Goal: Transaction & Acquisition: Purchase product/service

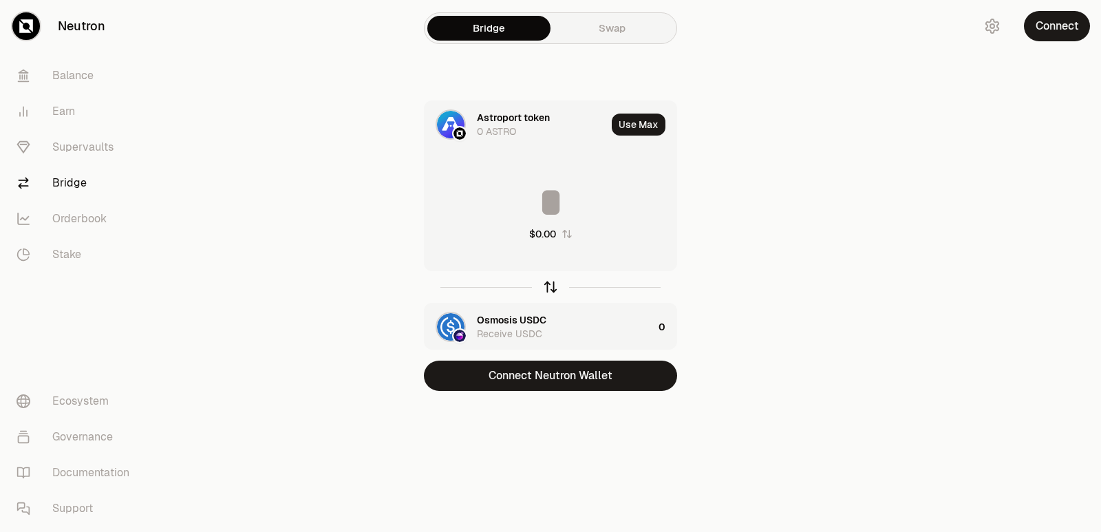
click at [552, 286] on icon "button" at bounding box center [550, 286] width 15 height 15
click at [551, 287] on icon "button" at bounding box center [550, 286] width 15 height 15
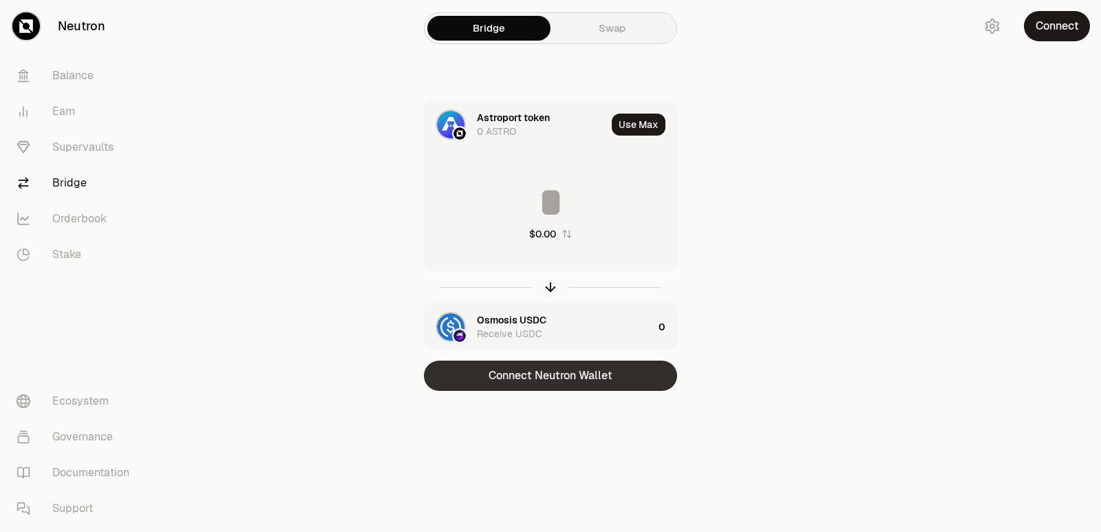
click at [534, 372] on button "Connect Neutron Wallet" at bounding box center [550, 376] width 253 height 30
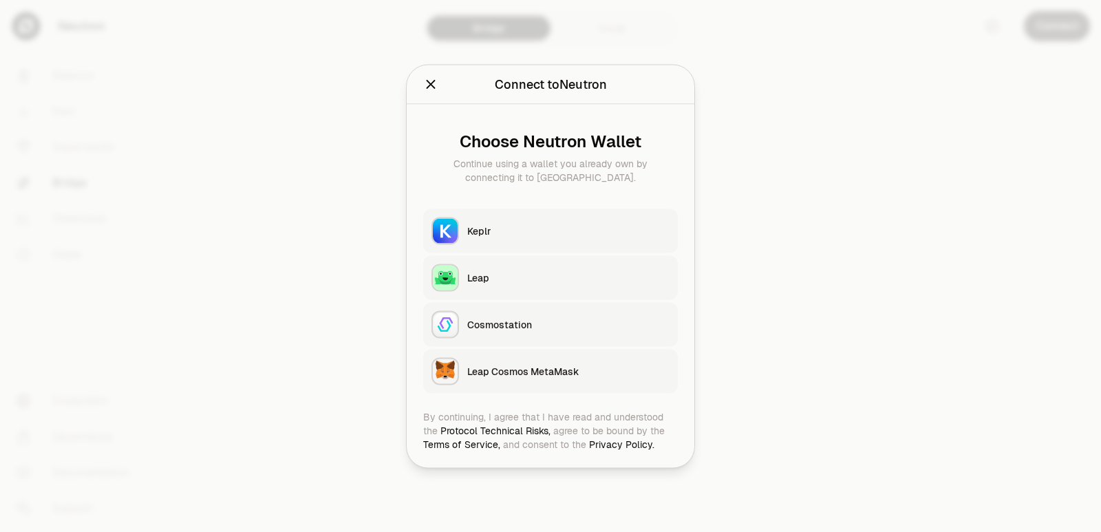
click at [513, 218] on button "Keplr" at bounding box center [550, 231] width 255 height 44
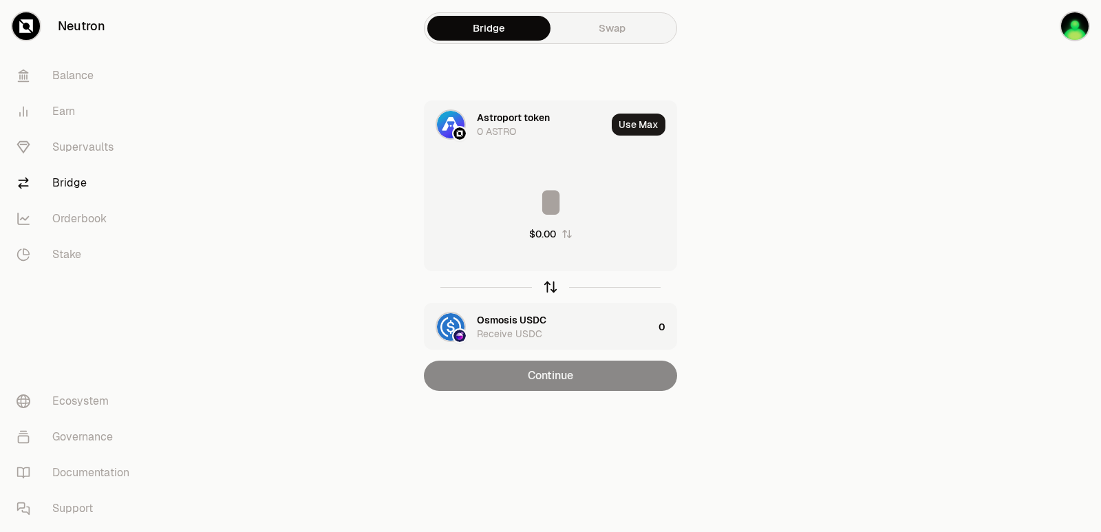
click at [552, 292] on icon "button" at bounding box center [550, 286] width 15 height 15
click at [522, 207] on input at bounding box center [551, 202] width 252 height 41
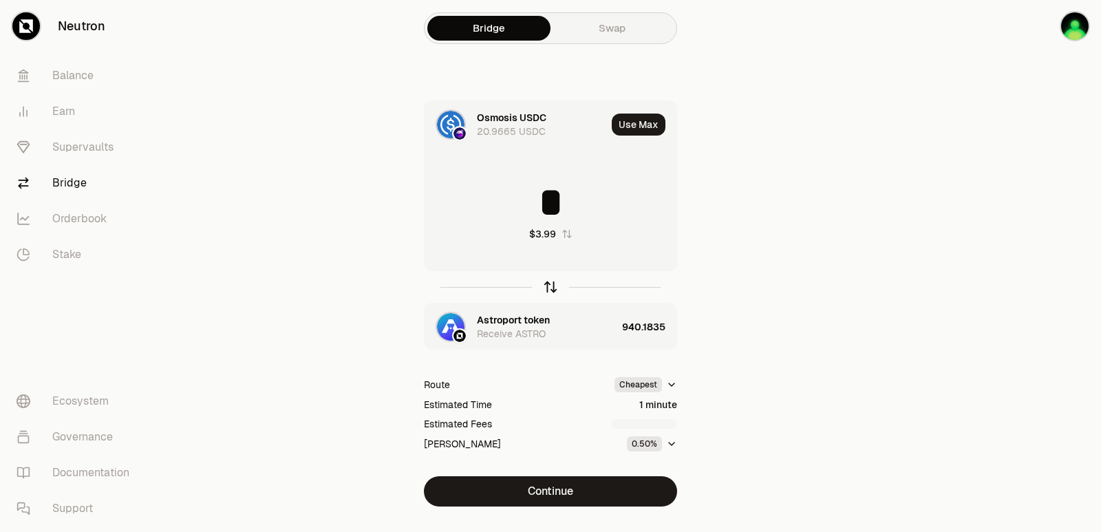
click at [547, 286] on icon "button" at bounding box center [550, 285] width 9 height 4
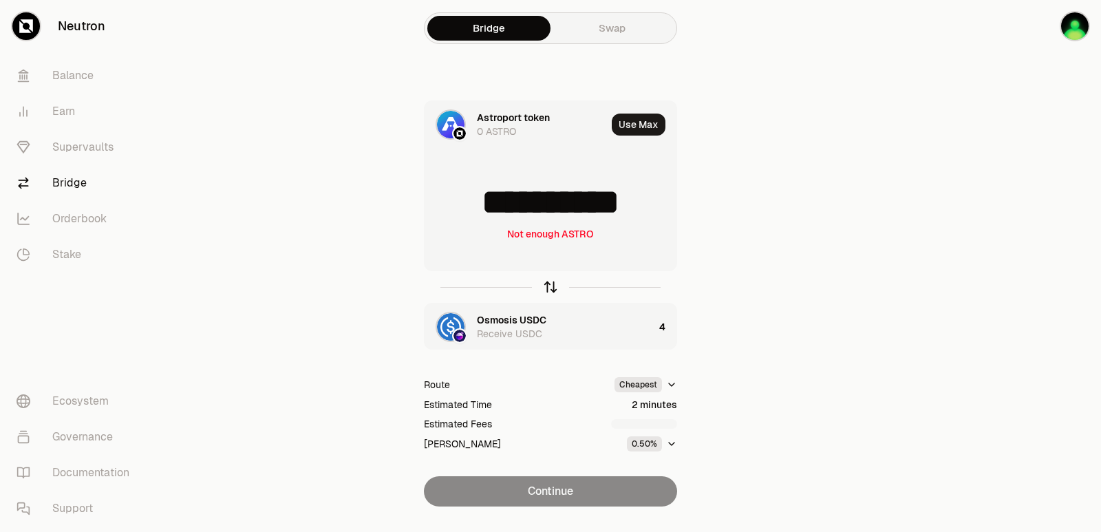
click at [547, 286] on icon "button" at bounding box center [550, 285] width 9 height 4
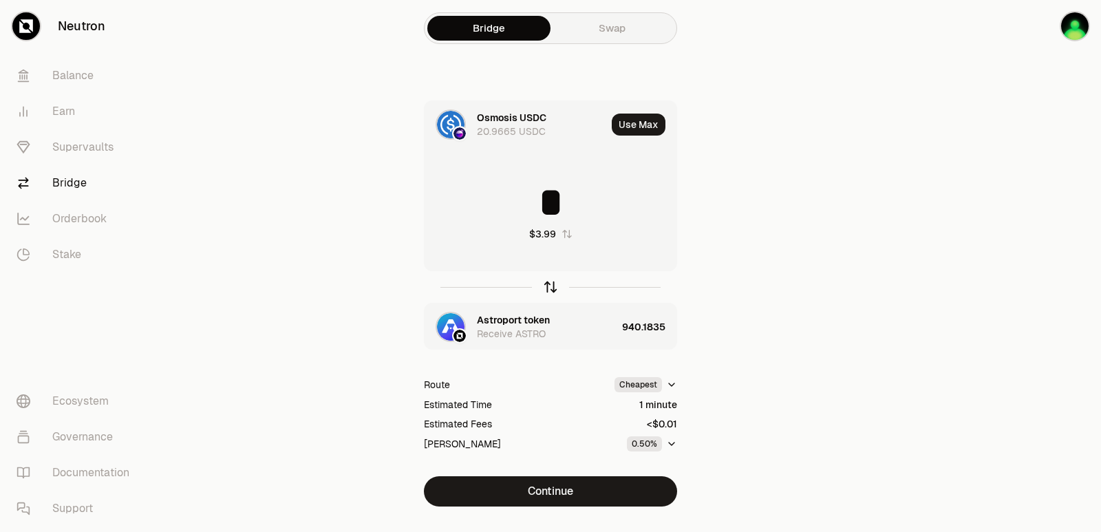
click at [547, 286] on icon "button" at bounding box center [550, 285] width 9 height 4
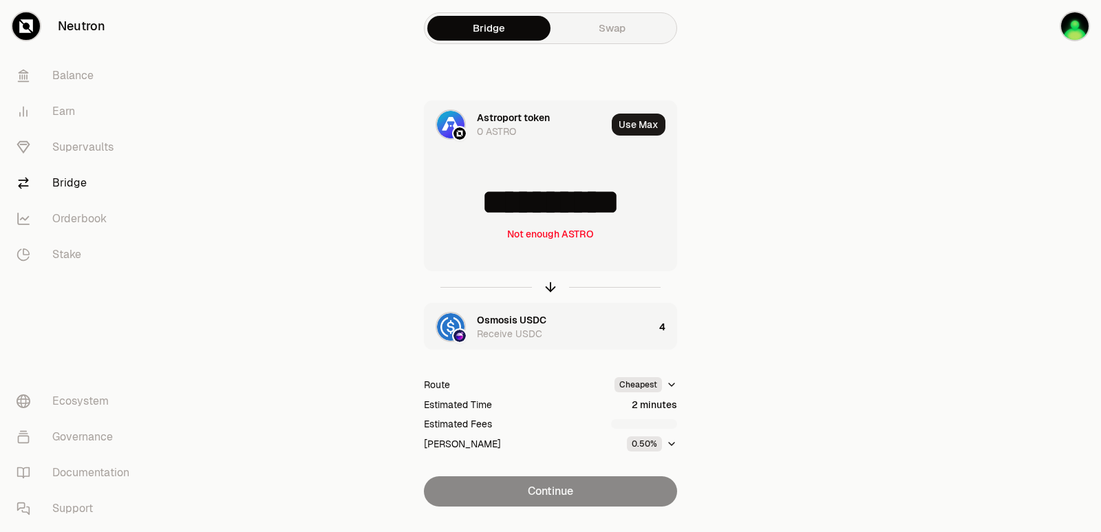
scroll to position [2, 0]
drag, startPoint x: 656, startPoint y: 205, endPoint x: 475, endPoint y: 209, distance: 181.1
click at [475, 209] on input "**********" at bounding box center [551, 202] width 252 height 41
type input "***"
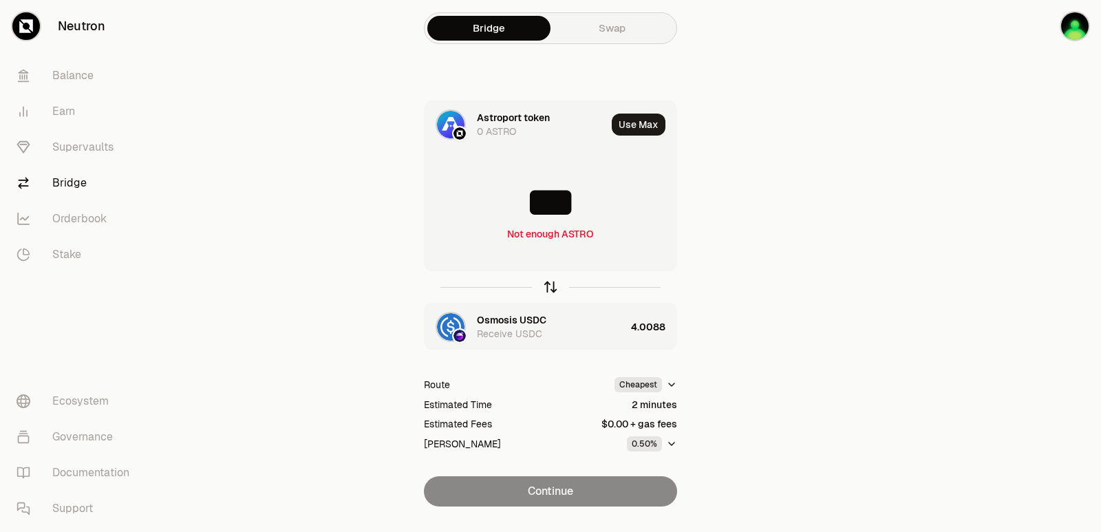
click at [547, 284] on icon "button" at bounding box center [550, 286] width 15 height 15
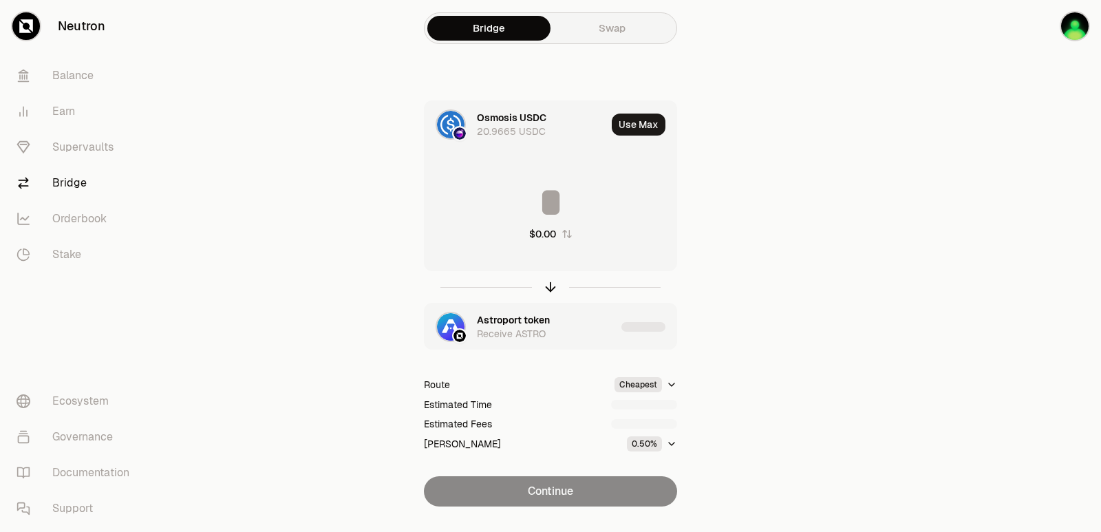
click at [503, 325] on div "Astroport token" at bounding box center [513, 320] width 73 height 14
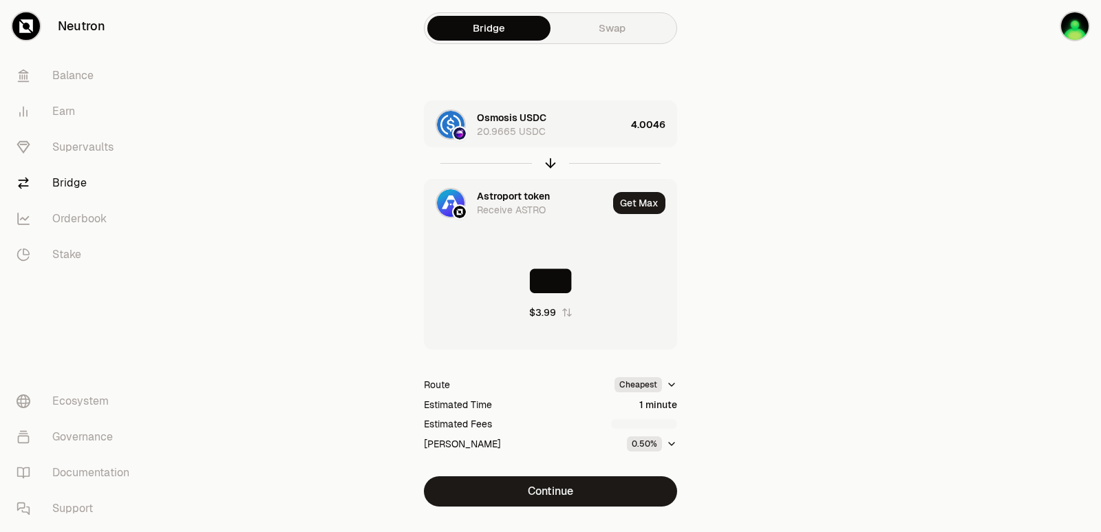
click at [503, 200] on div "Astroport token" at bounding box center [513, 196] width 73 height 14
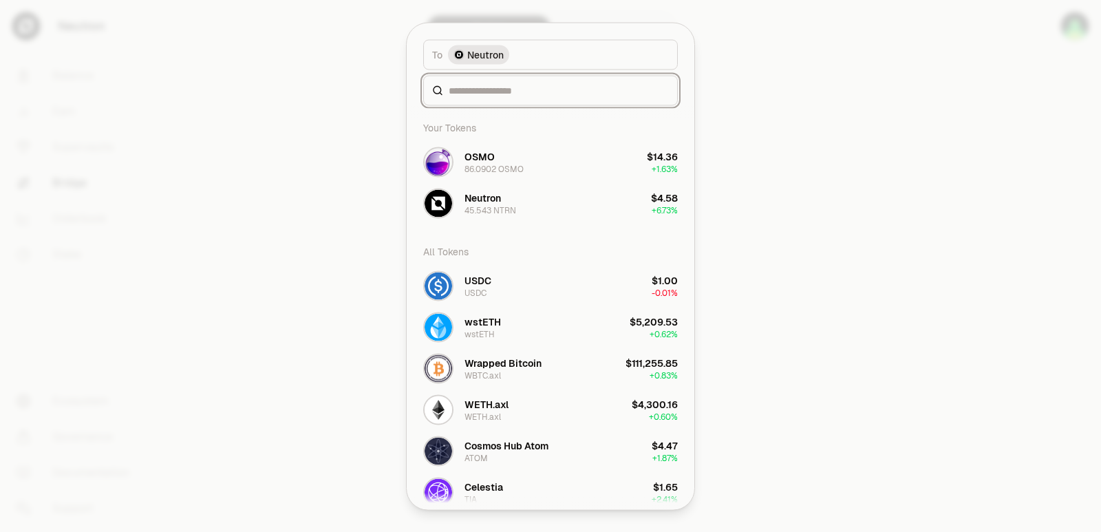
click at [481, 86] on input at bounding box center [559, 90] width 220 height 14
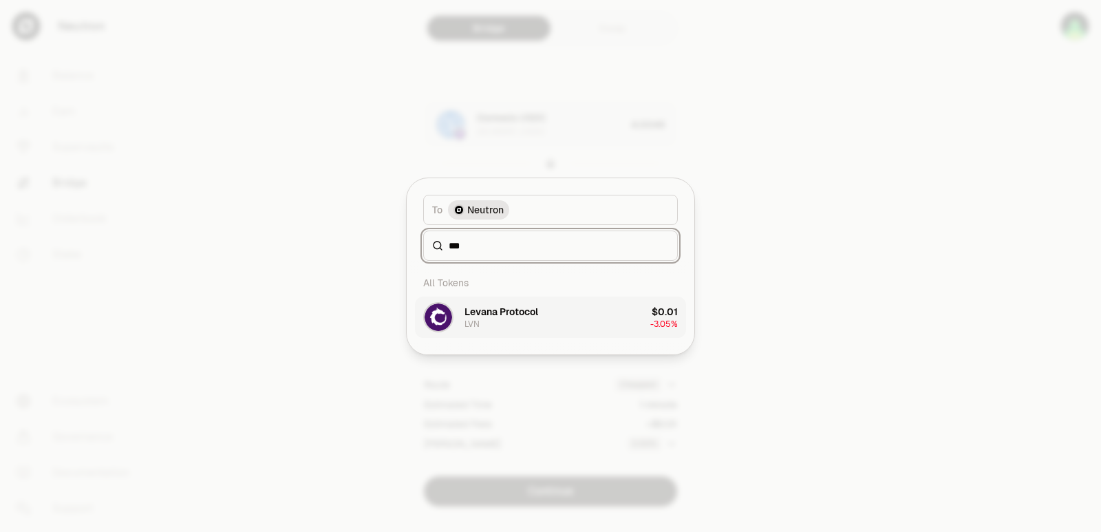
type input "***"
click at [519, 313] on div "Levana Protocol" at bounding box center [502, 312] width 74 height 14
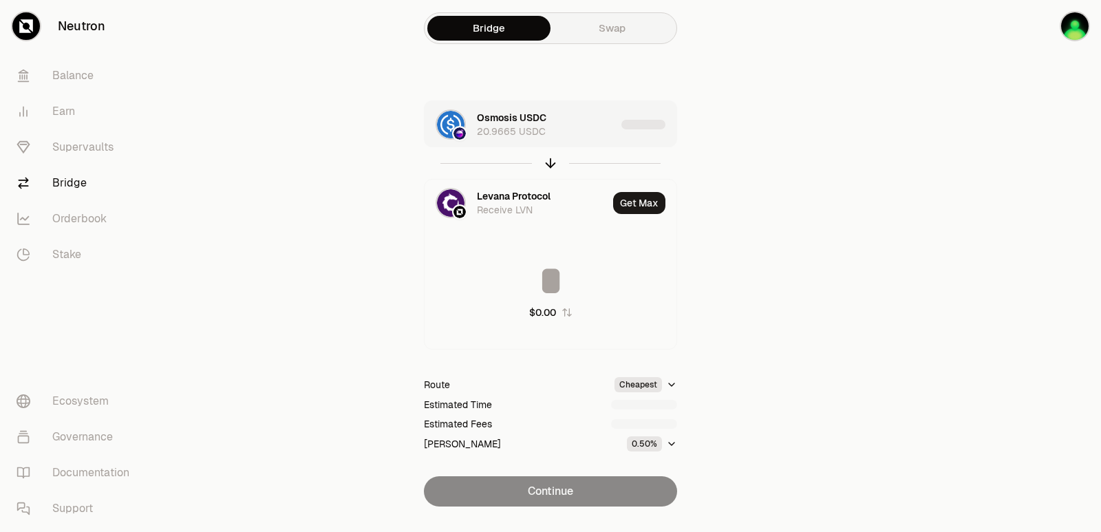
type input "*********"
click at [573, 128] on div "Osmosis USDC 20.9665 USDC" at bounding box center [546, 125] width 139 height 28
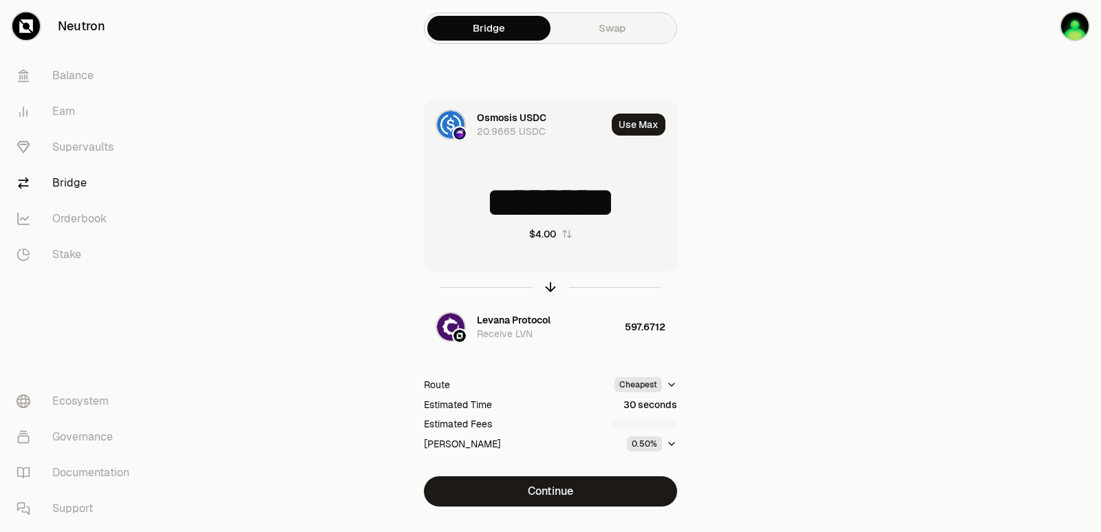
drag, startPoint x: 562, startPoint y: 213, endPoint x: 542, endPoint y: 213, distance: 19.3
click at [542, 213] on input "********" at bounding box center [551, 202] width 252 height 41
click at [544, 286] on icon "button" at bounding box center [550, 286] width 15 height 15
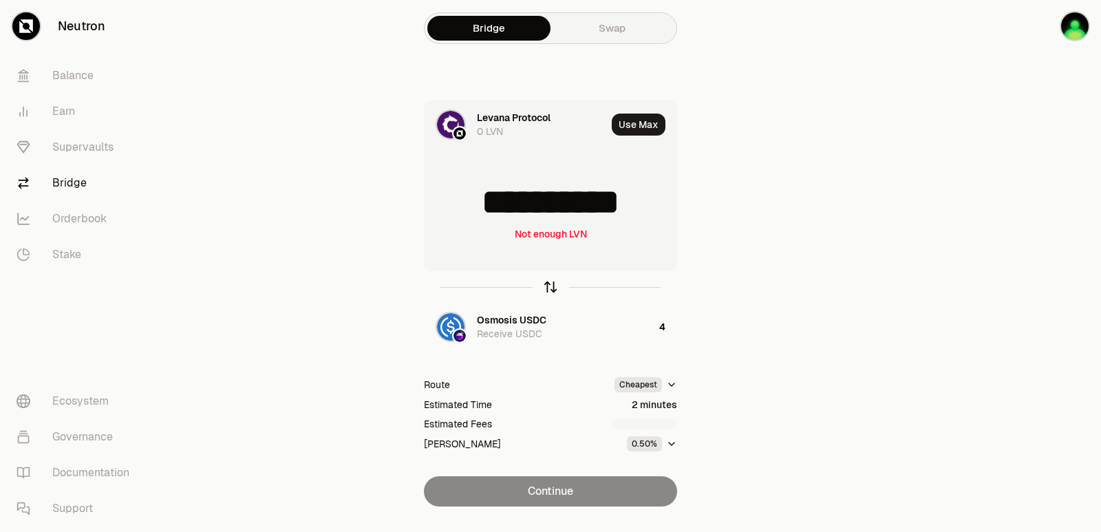
click at [545, 287] on icon "button" at bounding box center [550, 286] width 15 height 15
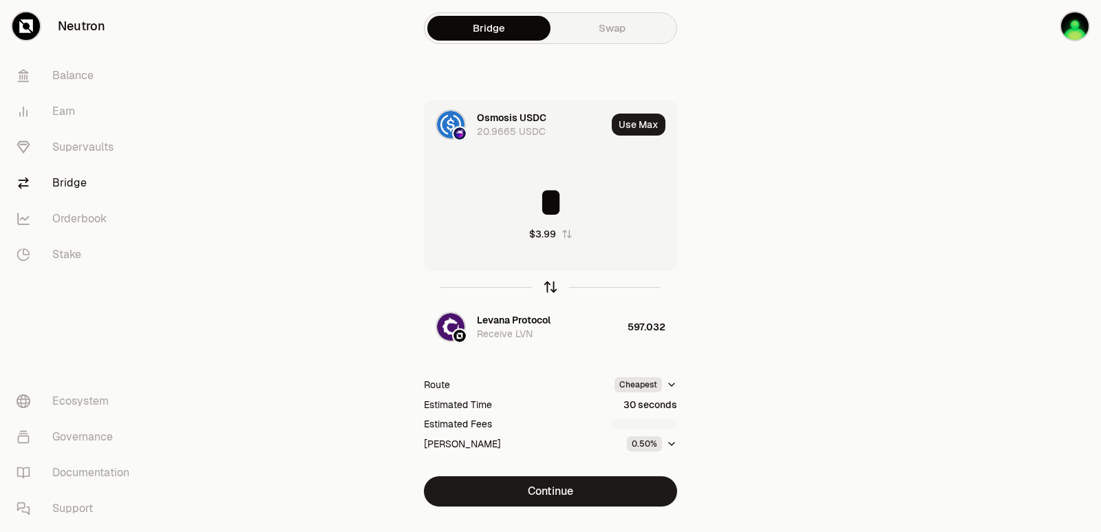
click at [545, 287] on icon "button" at bounding box center [550, 286] width 15 height 15
type input "**********"
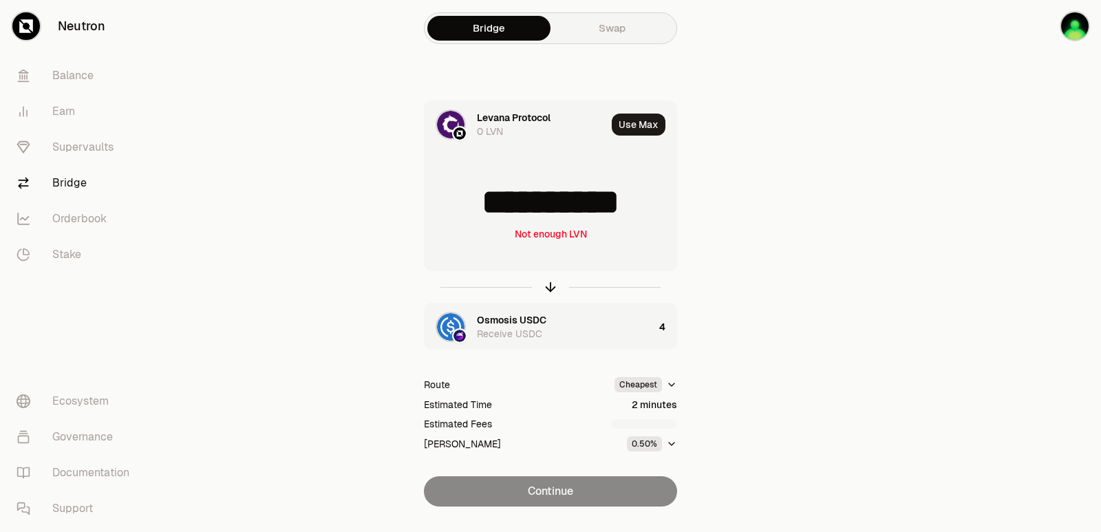
click at [524, 320] on div "Osmosis USDC" at bounding box center [512, 320] width 70 height 14
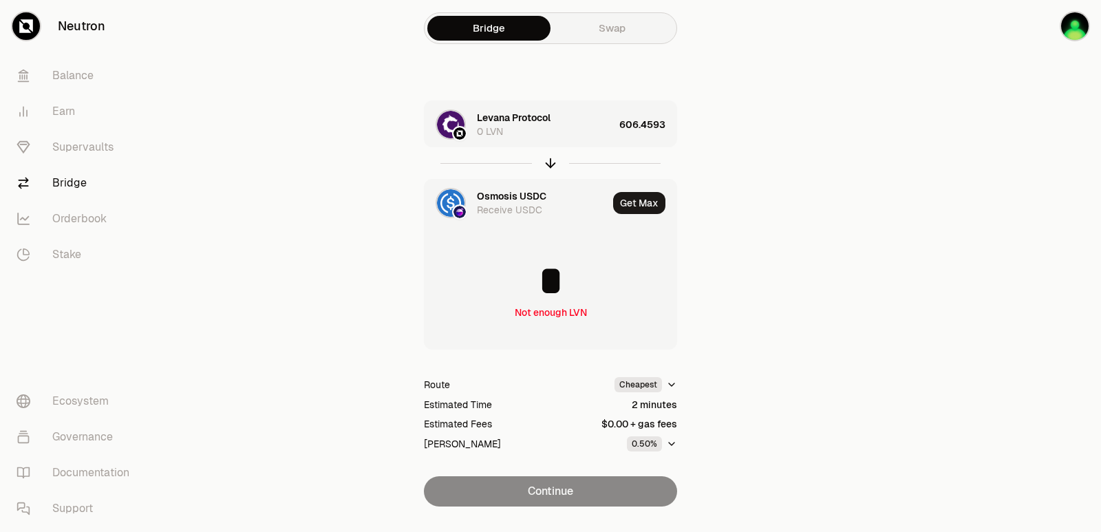
click at [505, 127] on div "Levana Protocol 0 LVN" at bounding box center [545, 125] width 137 height 28
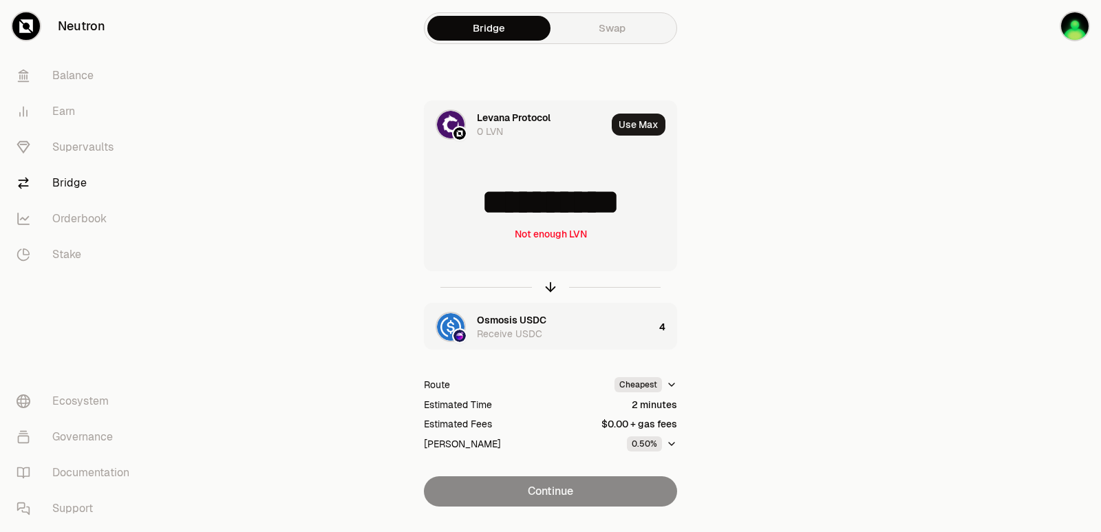
click at [515, 111] on div "Levana Protocol" at bounding box center [514, 118] width 74 height 14
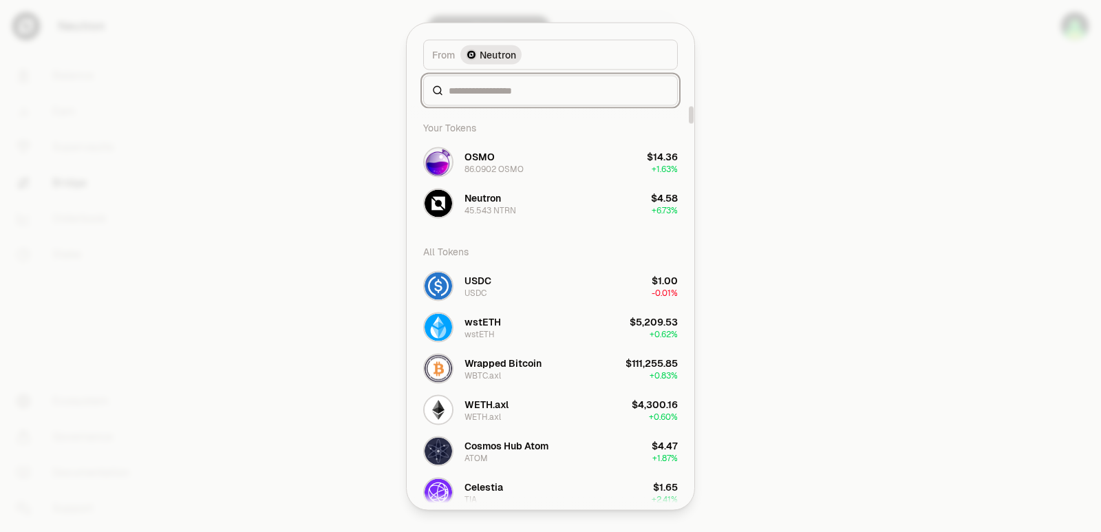
click at [469, 91] on input at bounding box center [559, 90] width 220 height 14
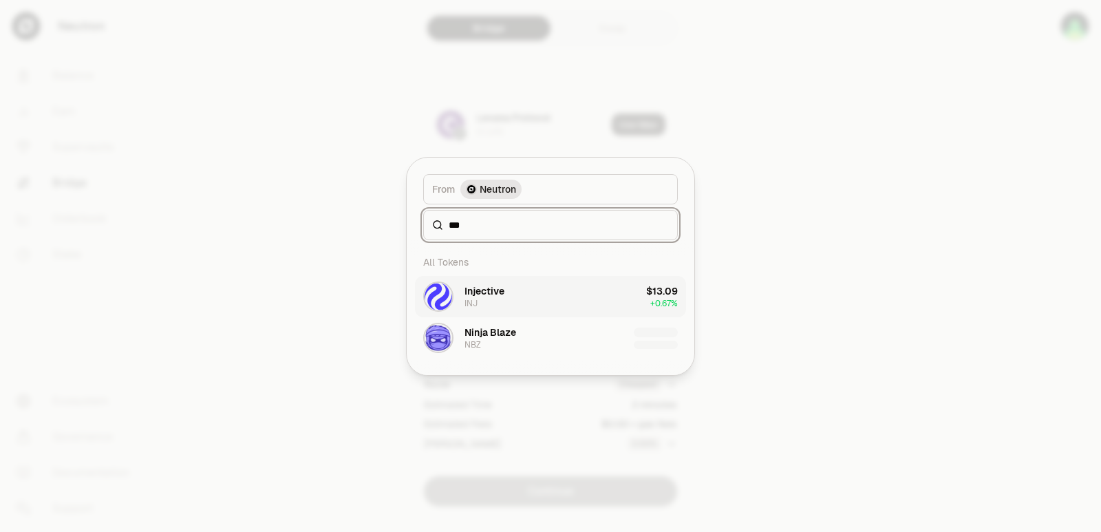
type input "***"
click at [564, 299] on button "Injective INJ $13.09 + 0.67%" at bounding box center [550, 296] width 271 height 41
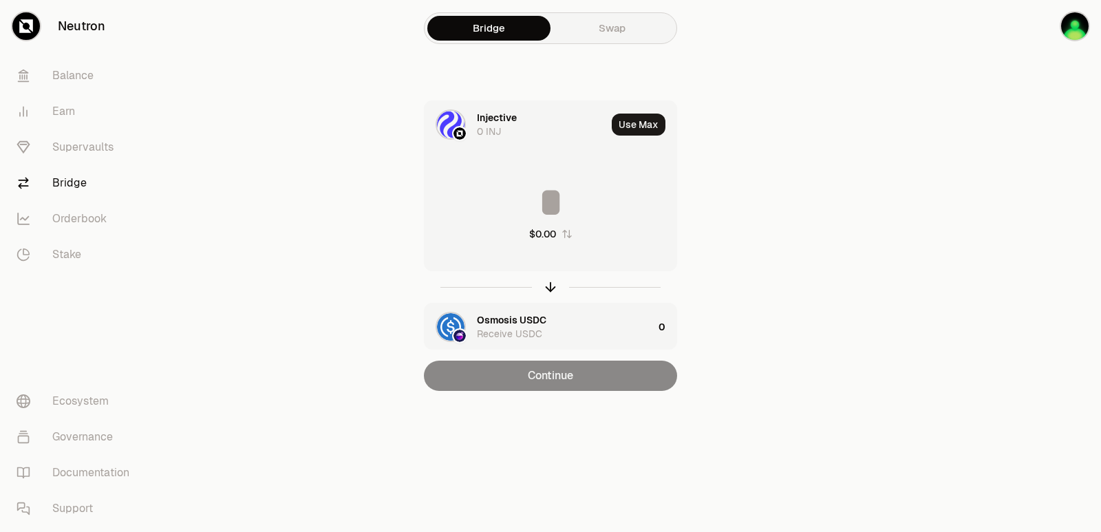
click at [560, 192] on input at bounding box center [551, 202] width 252 height 41
click at [551, 284] on icon "button" at bounding box center [550, 285] width 9 height 4
click at [531, 187] on input at bounding box center [551, 202] width 252 height 41
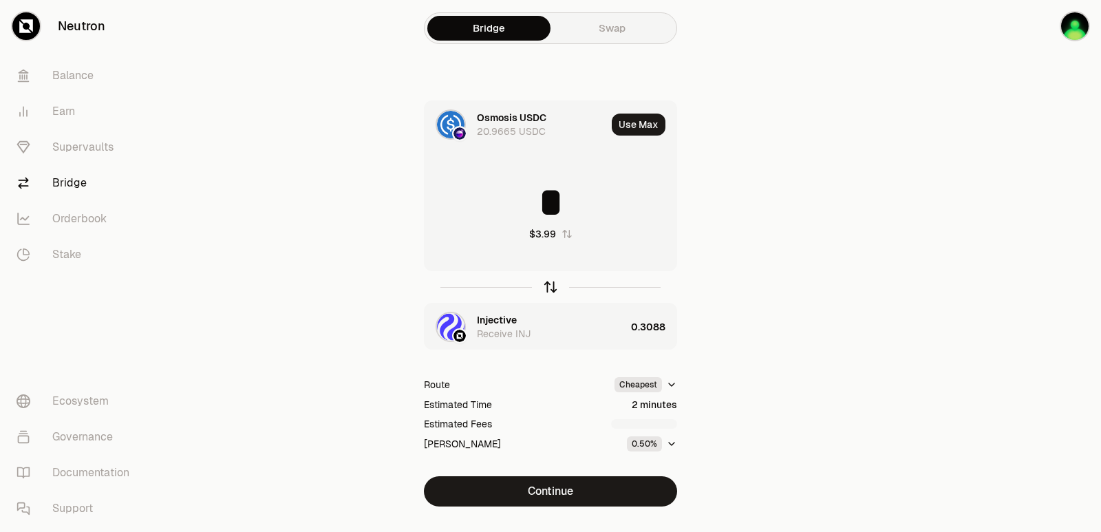
click at [551, 285] on icon "button" at bounding box center [551, 287] width 0 height 9
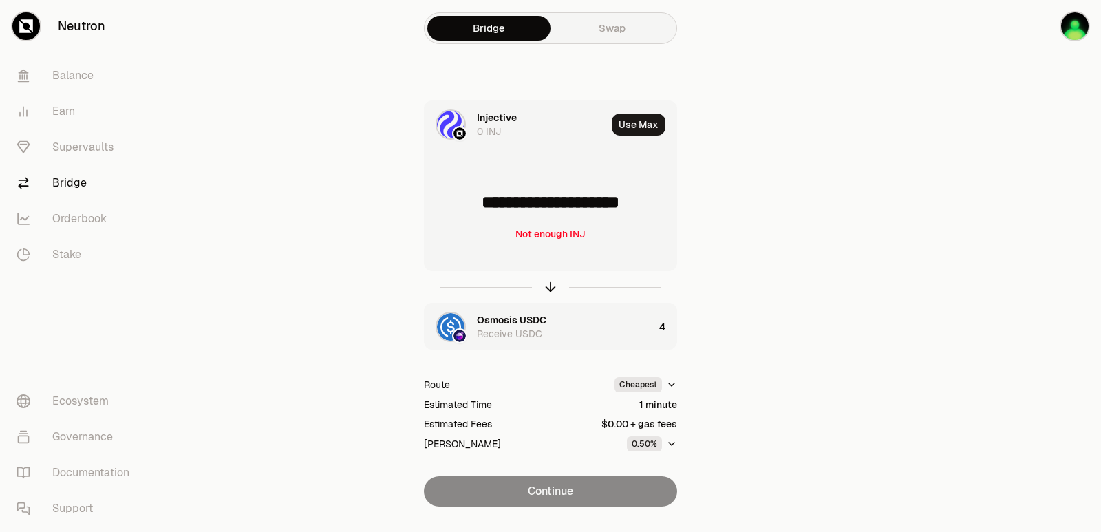
drag, startPoint x: 661, startPoint y: 205, endPoint x: 489, endPoint y: 209, distance: 172.1
click at [489, 209] on input "**********" at bounding box center [551, 202] width 252 height 41
type input "******"
click at [548, 286] on icon "button" at bounding box center [550, 285] width 9 height 4
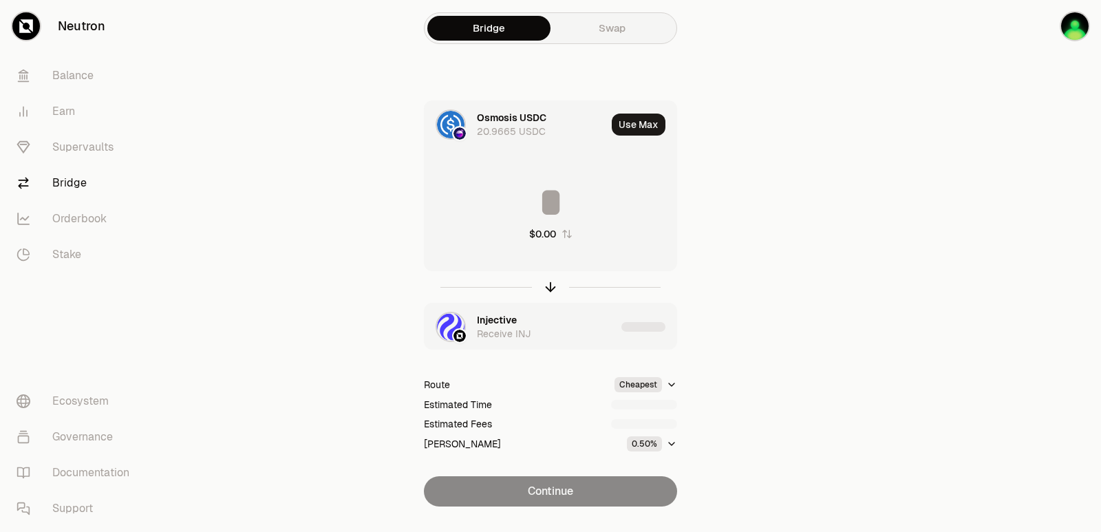
click at [525, 183] on input at bounding box center [551, 202] width 252 height 41
click at [546, 206] on input "********" at bounding box center [551, 202] width 252 height 41
click at [546, 206] on input "*" at bounding box center [551, 202] width 252 height 41
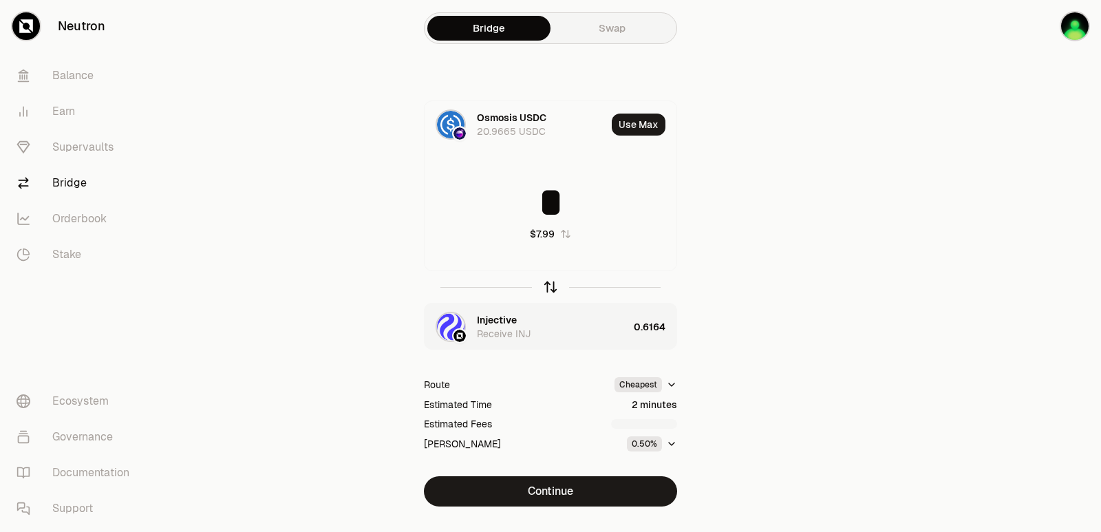
type input "*"
click at [553, 285] on icon "button" at bounding box center [550, 285] width 9 height 4
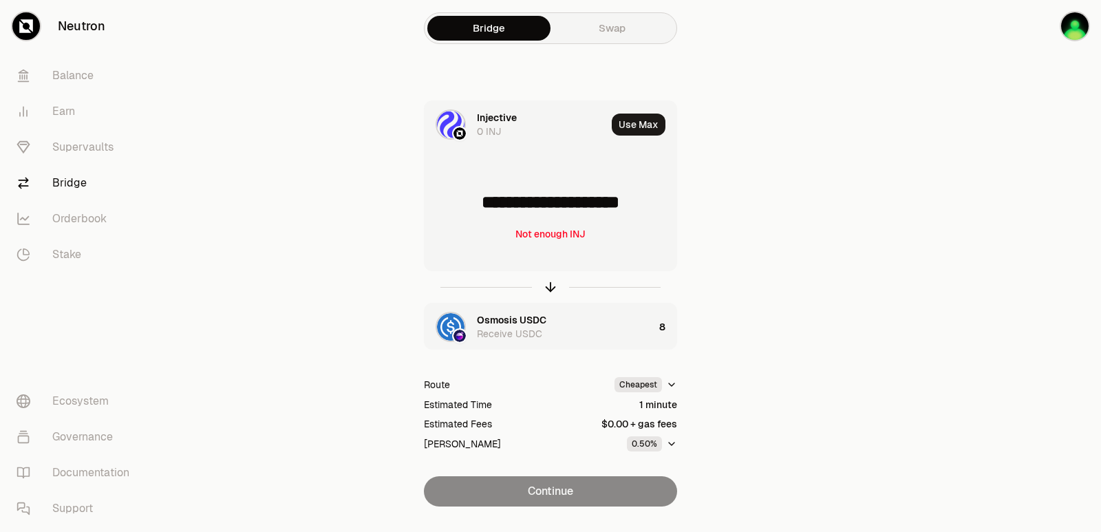
drag, startPoint x: 651, startPoint y: 202, endPoint x: 487, endPoint y: 209, distance: 164.7
click at [487, 209] on input "**********" at bounding box center [551, 202] width 252 height 41
type input "******"
click at [551, 281] on icon "button" at bounding box center [550, 286] width 15 height 15
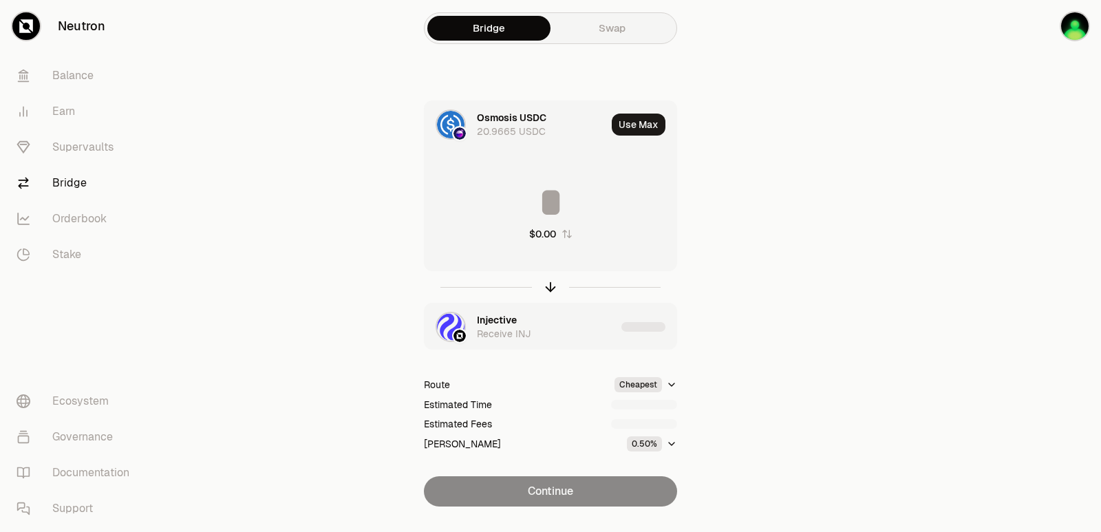
click at [525, 206] on input at bounding box center [551, 202] width 252 height 41
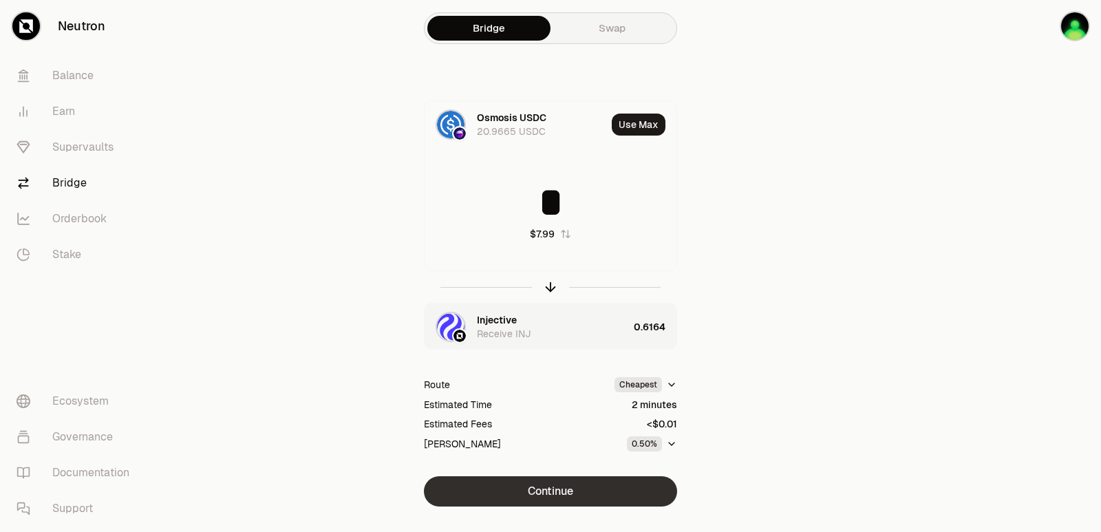
type input "*"
click at [568, 493] on button "Continue" at bounding box center [550, 491] width 253 height 30
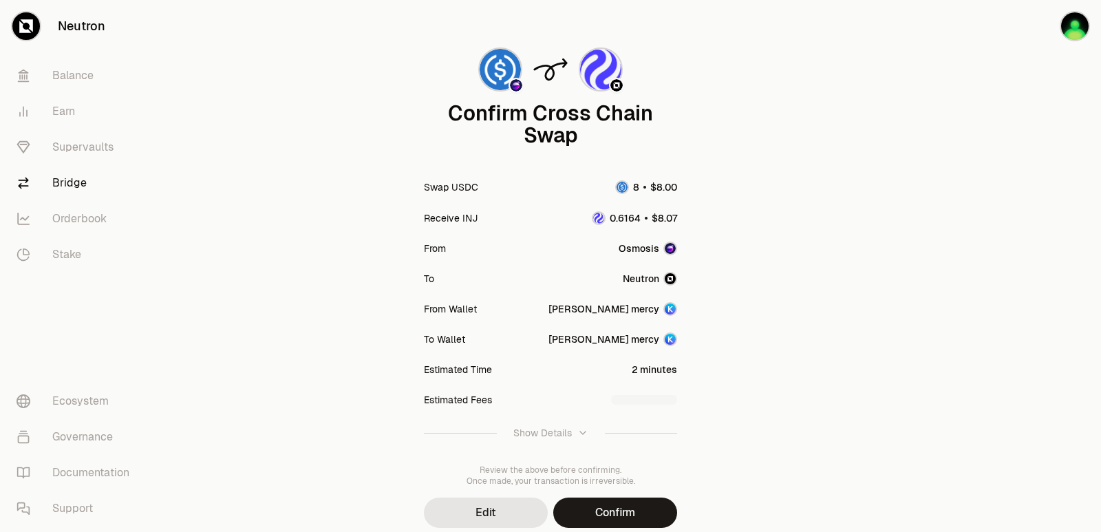
scroll to position [114, 0]
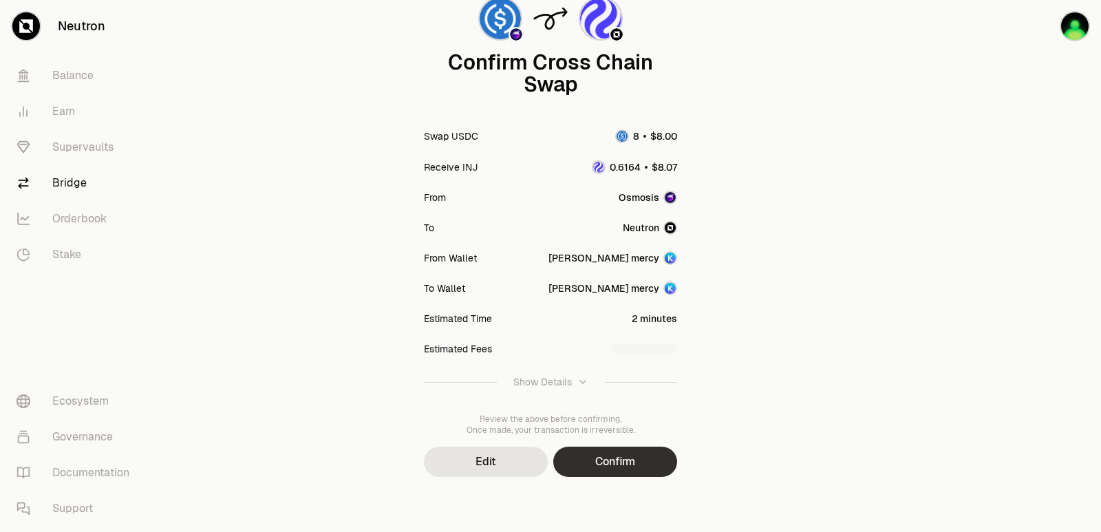
click at [604, 460] on button "Confirm" at bounding box center [615, 462] width 124 height 30
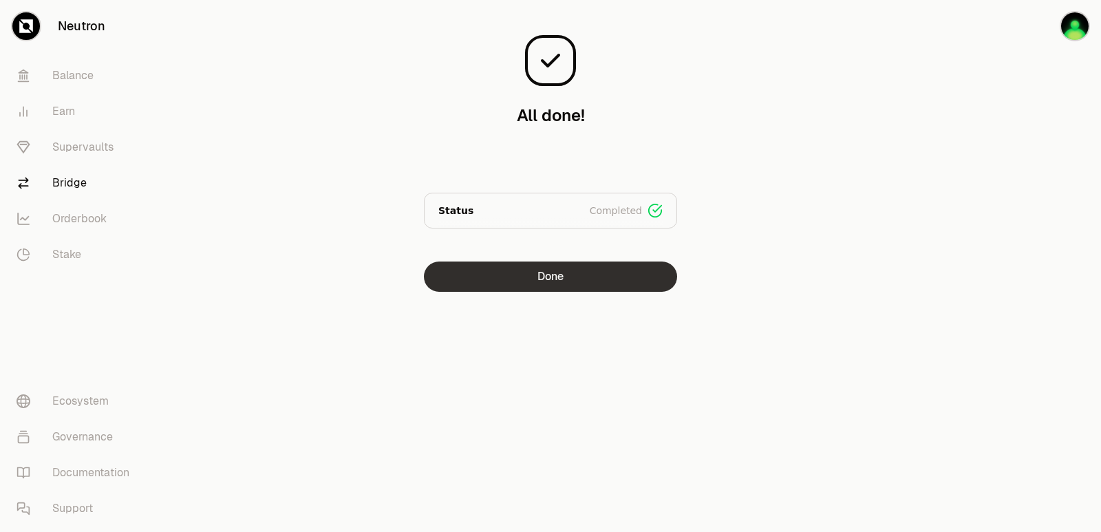
click at [547, 274] on button "Done" at bounding box center [550, 277] width 253 height 30
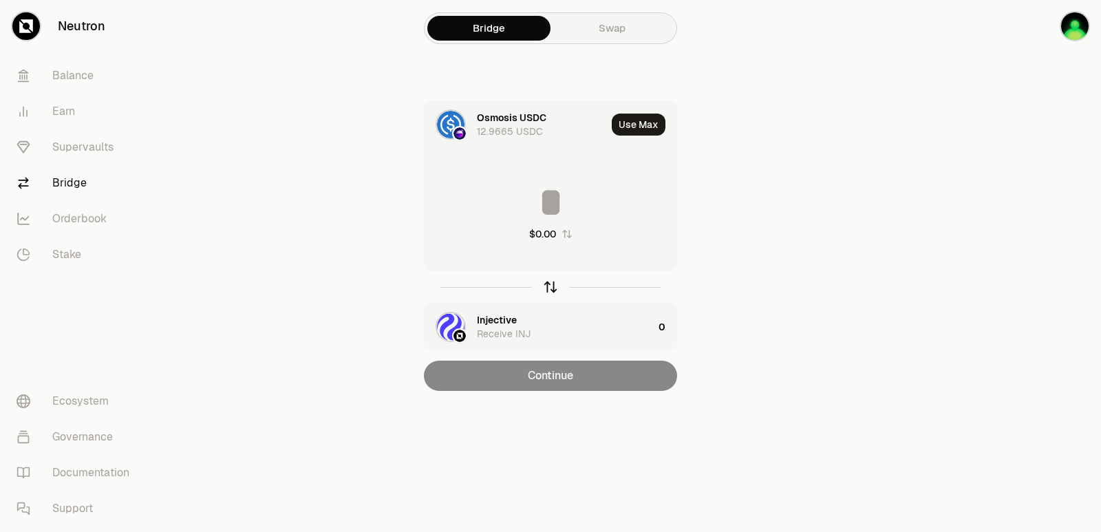
drag, startPoint x: 551, startPoint y: 285, endPoint x: 557, endPoint y: 266, distance: 20.5
click at [550, 285] on icon "button" at bounding box center [550, 286] width 15 height 15
click at [633, 129] on button "Use Max" at bounding box center [639, 125] width 54 height 22
type input "**********"
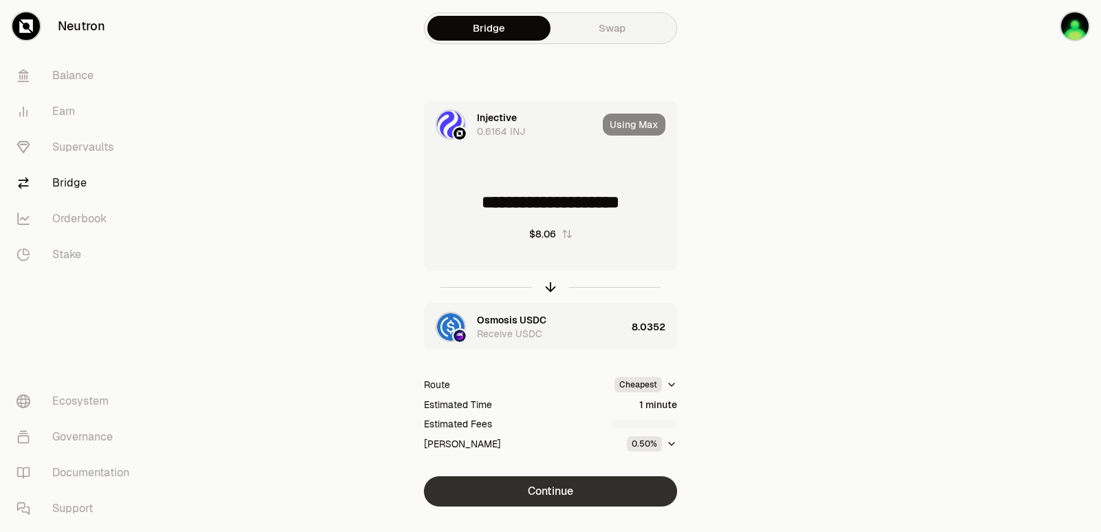
click at [551, 492] on button "Continue" at bounding box center [550, 491] width 253 height 30
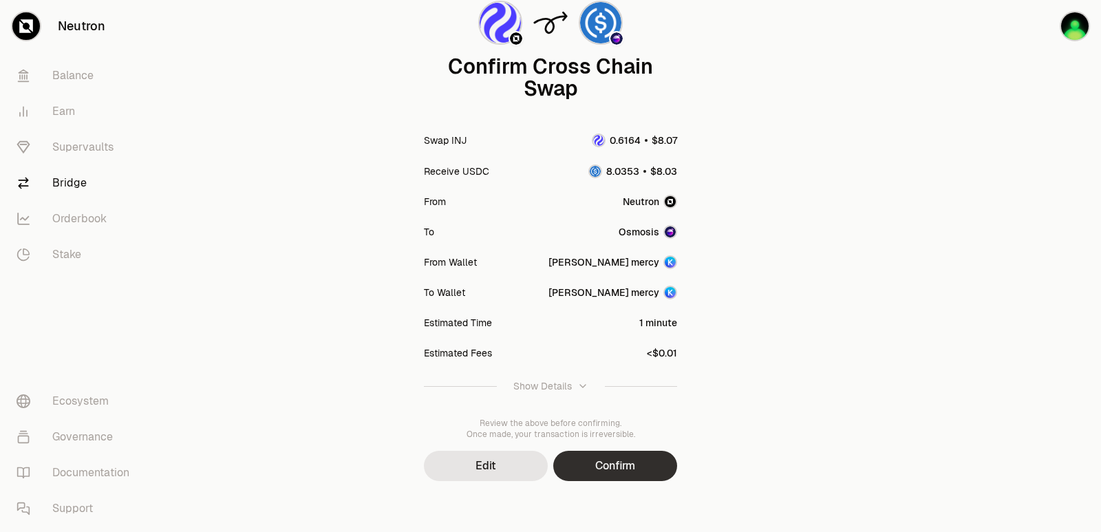
scroll to position [114, 0]
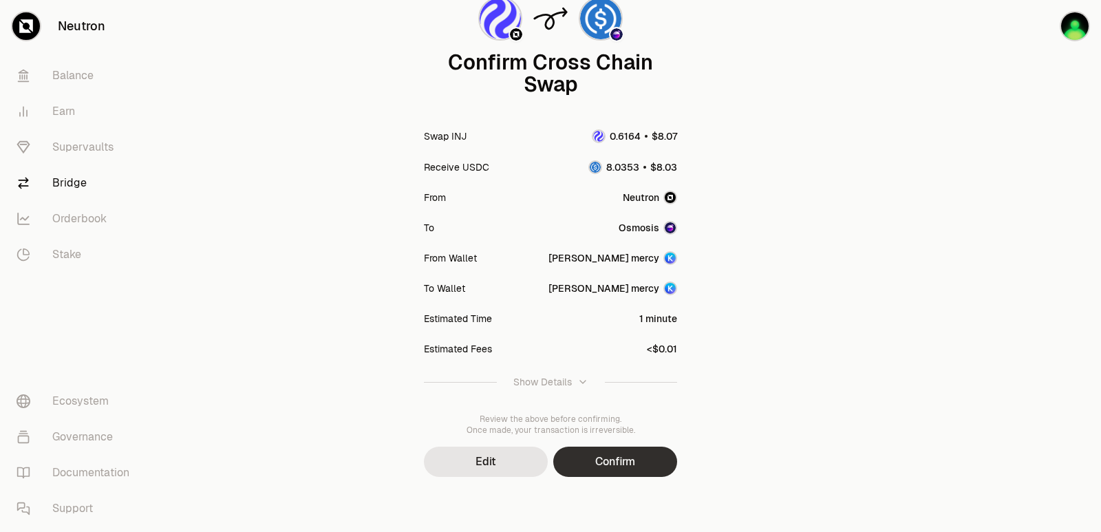
click at [621, 471] on button "Confirm" at bounding box center [615, 462] width 124 height 30
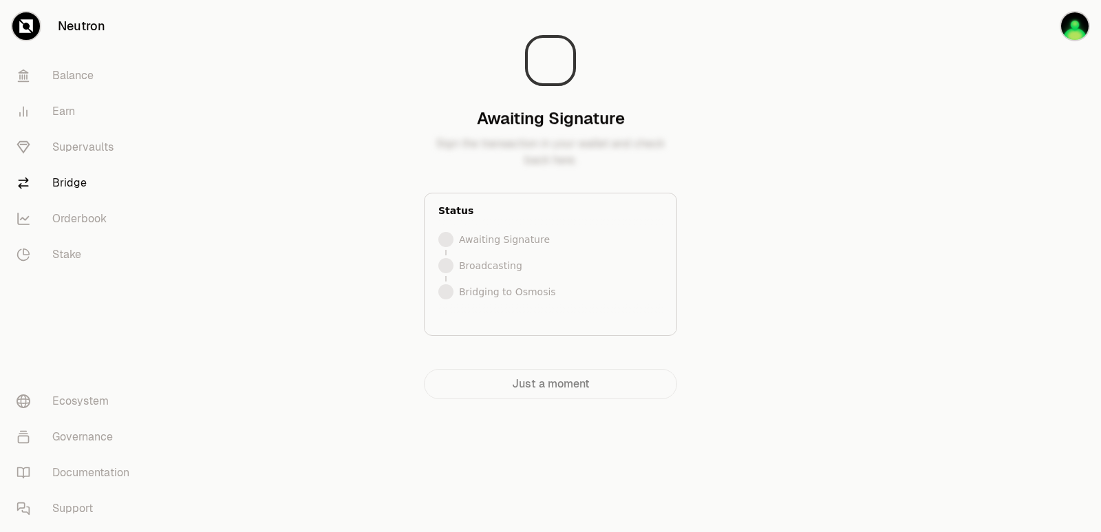
scroll to position [0, 0]
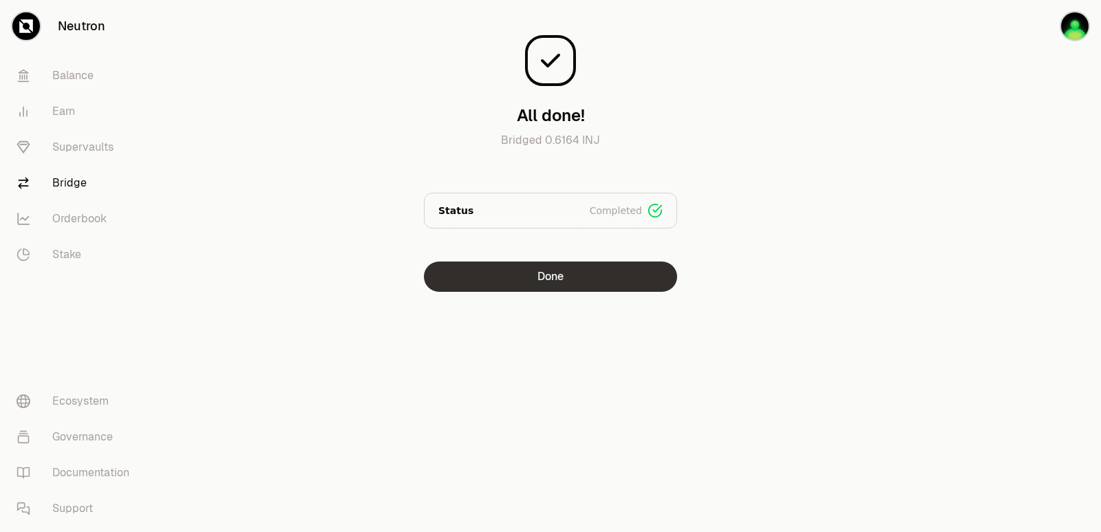
click at [524, 275] on button "Done" at bounding box center [550, 277] width 253 height 30
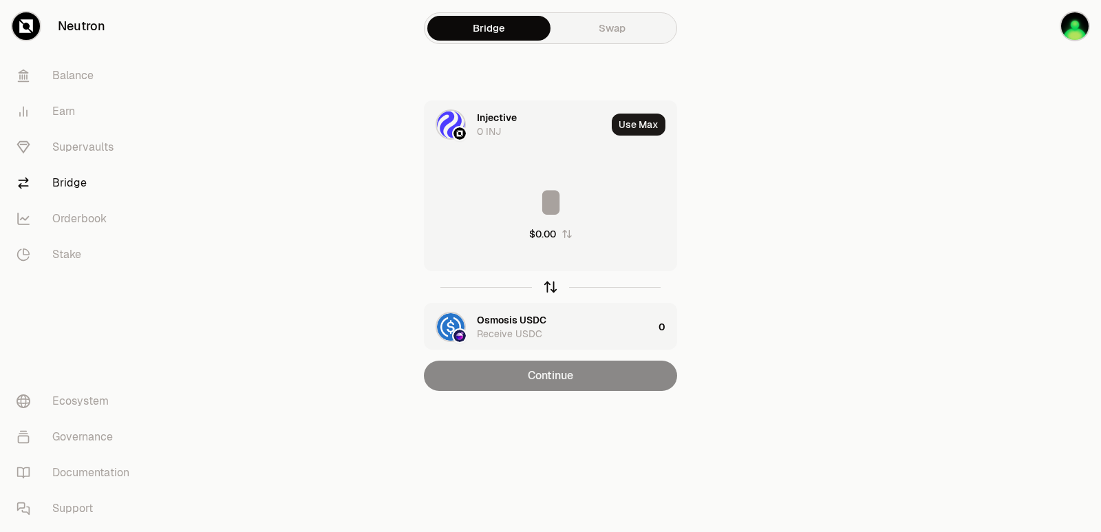
click at [554, 286] on icon "button" at bounding box center [550, 286] width 15 height 15
click at [553, 293] on icon "button" at bounding box center [550, 286] width 15 height 15
click at [553, 282] on icon "button" at bounding box center [550, 286] width 15 height 15
click at [493, 326] on div "Injective" at bounding box center [497, 320] width 40 height 14
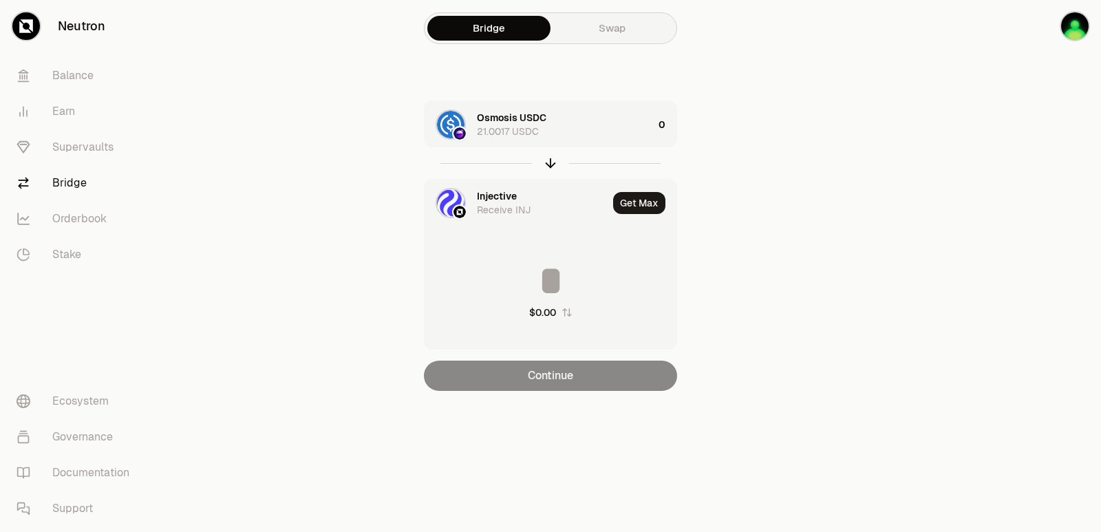
click at [474, 192] on div "Injective Receive INJ" at bounding box center [516, 203] width 183 height 47
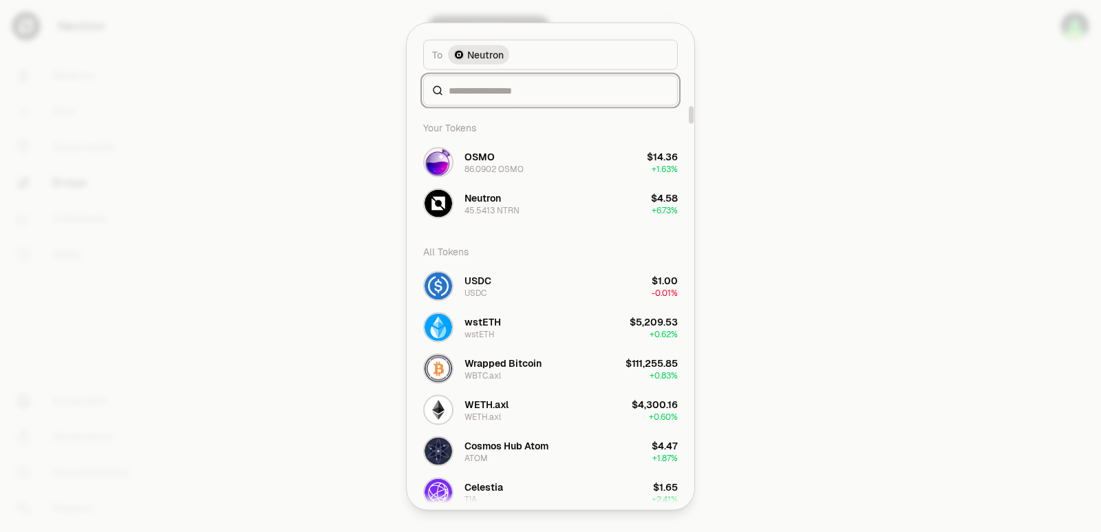
click at [478, 88] on input at bounding box center [559, 90] width 220 height 14
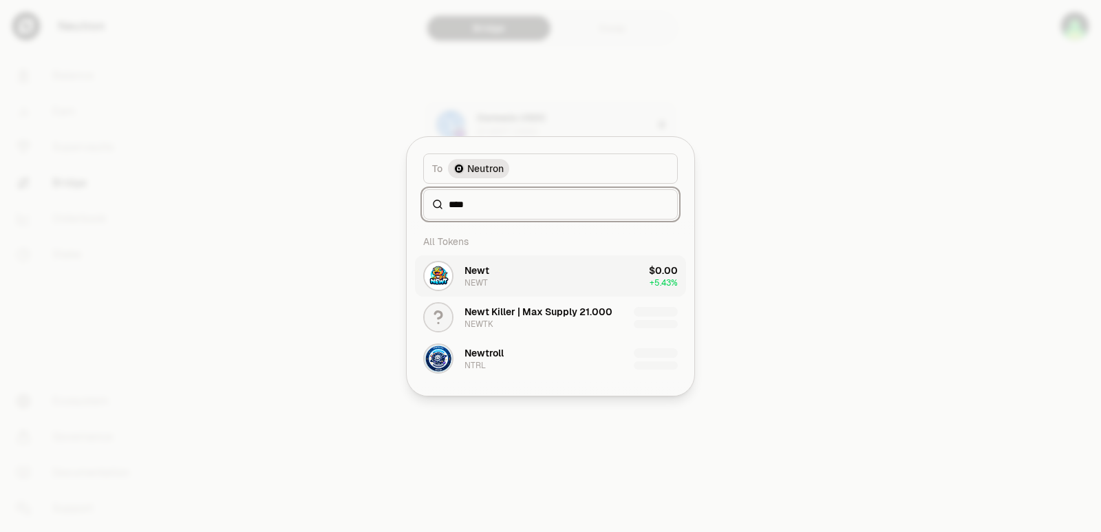
type input "****"
click at [501, 260] on button "Newt NEWT $0.00 + 5.43%" at bounding box center [550, 275] width 271 height 41
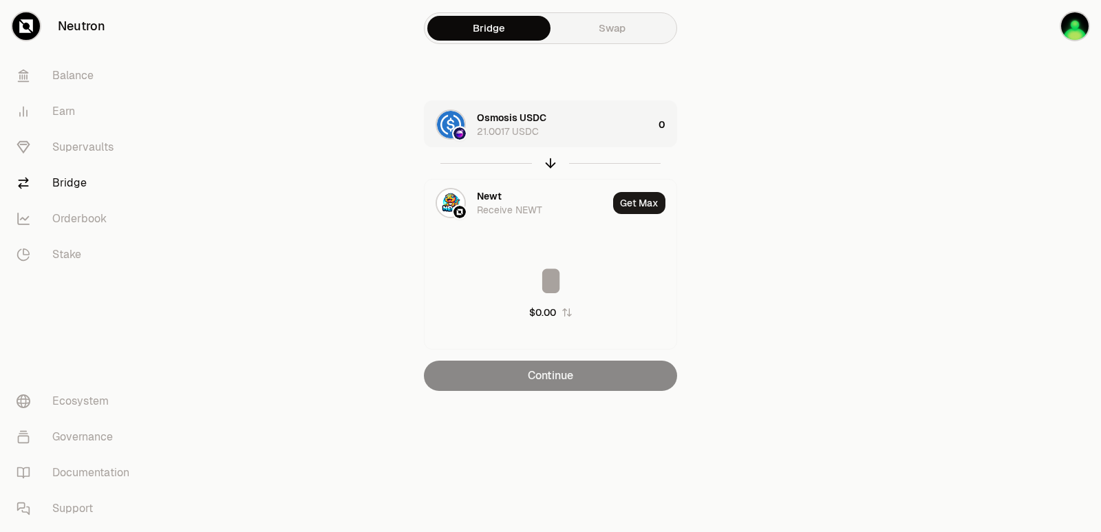
click at [593, 130] on div "Osmosis USDC 21.0017 USDC" at bounding box center [565, 125] width 176 height 28
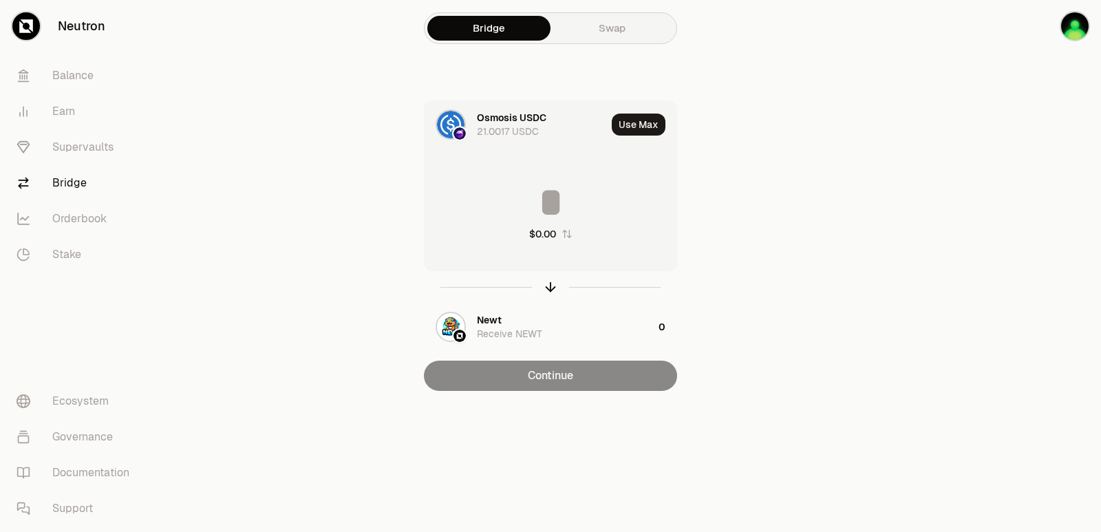
click at [574, 204] on input at bounding box center [551, 202] width 252 height 41
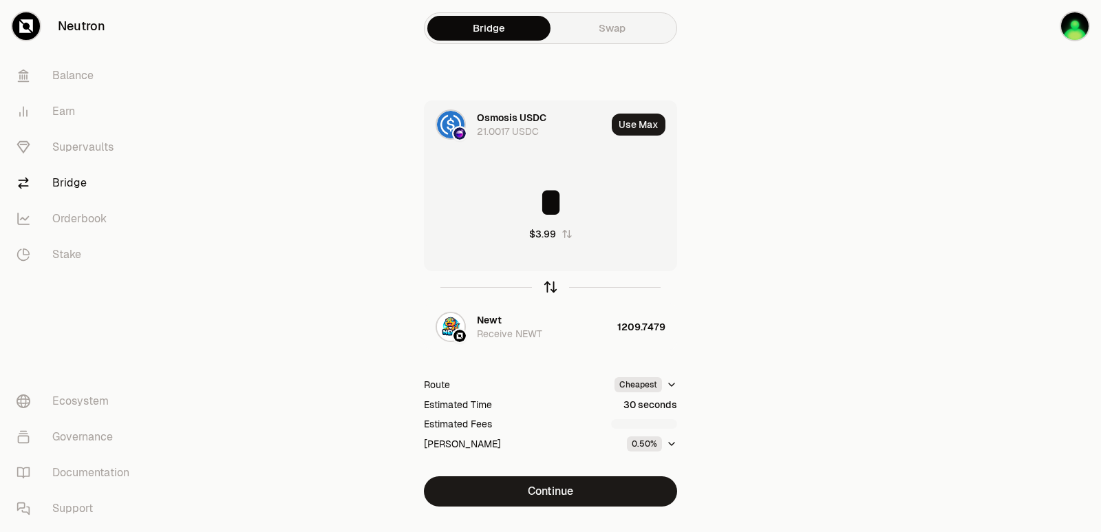
click at [554, 290] on icon "button" at bounding box center [550, 286] width 15 height 15
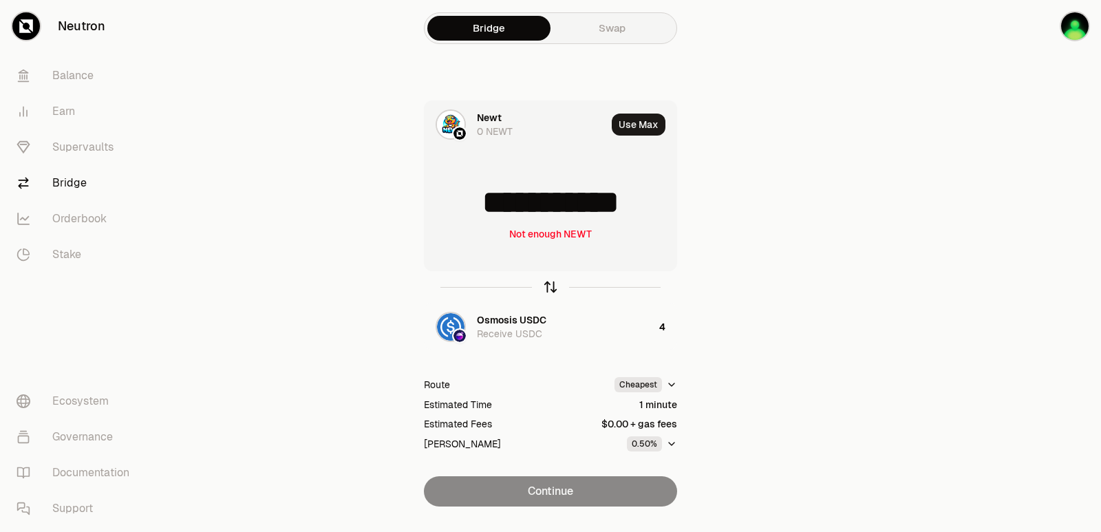
click at [553, 290] on icon "button" at bounding box center [550, 286] width 15 height 15
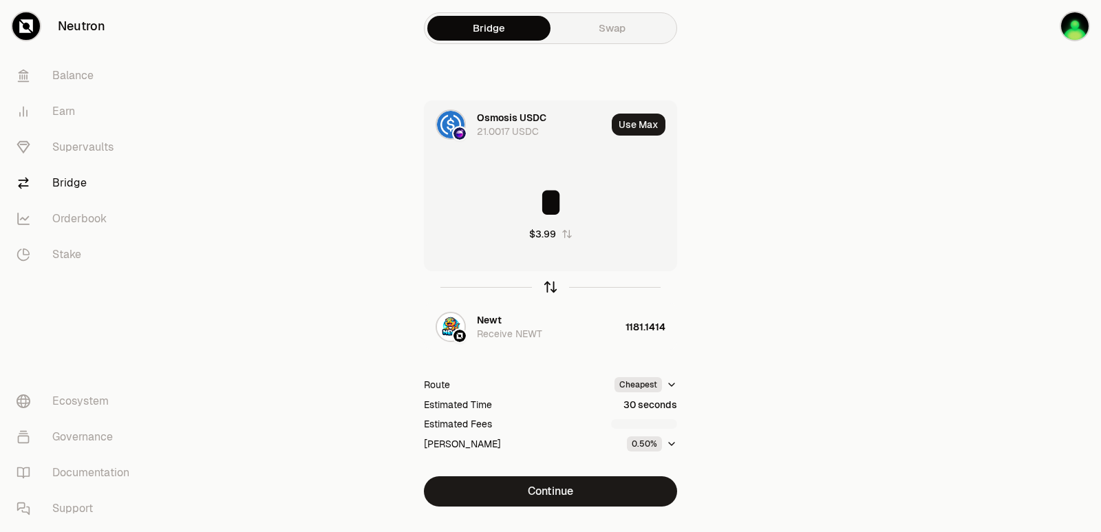
click at [552, 291] on icon "button" at bounding box center [550, 286] width 15 height 15
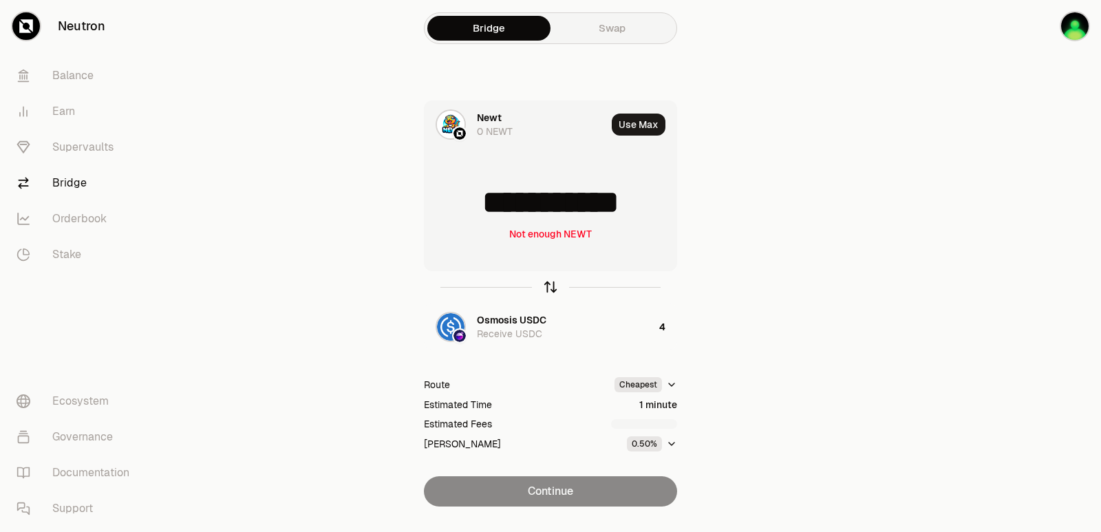
click at [552, 291] on icon "button" at bounding box center [550, 286] width 15 height 15
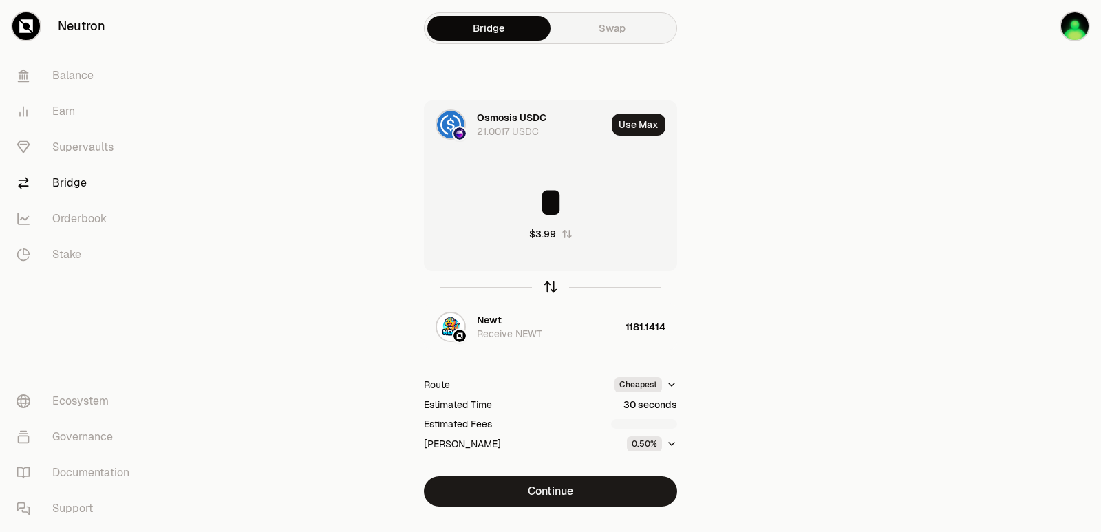
click at [552, 291] on icon "button" at bounding box center [550, 286] width 15 height 15
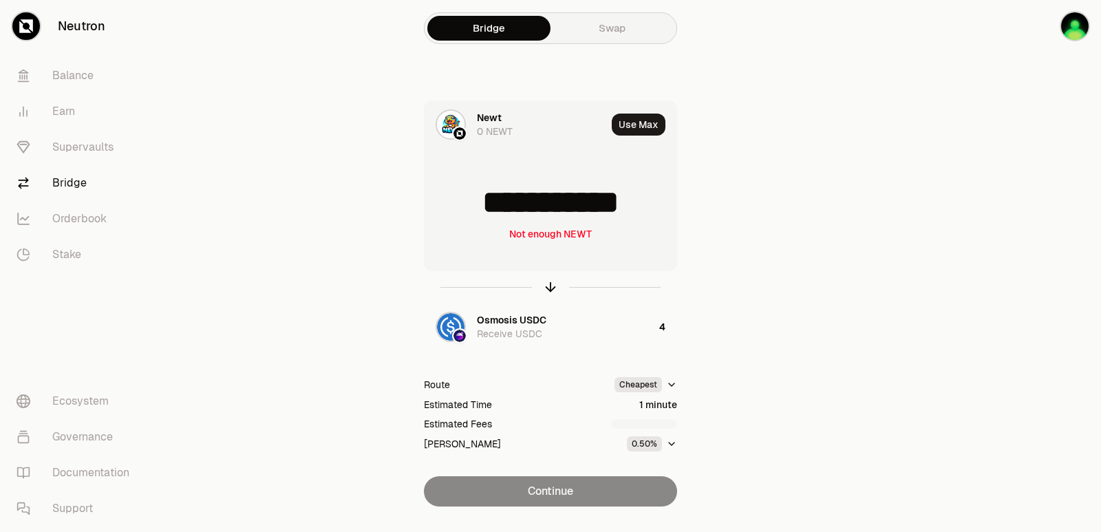
drag, startPoint x: 647, startPoint y: 201, endPoint x: 487, endPoint y: 202, distance: 159.7
click at [487, 202] on input "**********" at bounding box center [551, 202] width 252 height 41
type input "****"
click at [547, 288] on icon "button" at bounding box center [550, 286] width 15 height 15
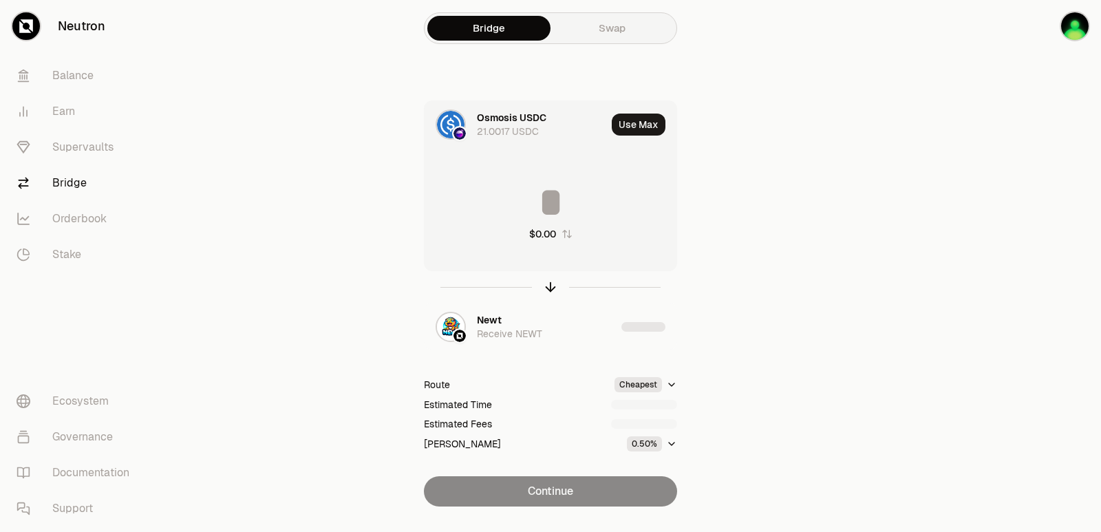
click at [526, 204] on input at bounding box center [551, 202] width 252 height 41
click at [533, 220] on input "********" at bounding box center [551, 202] width 252 height 41
click at [533, 220] on input "*" at bounding box center [551, 202] width 252 height 41
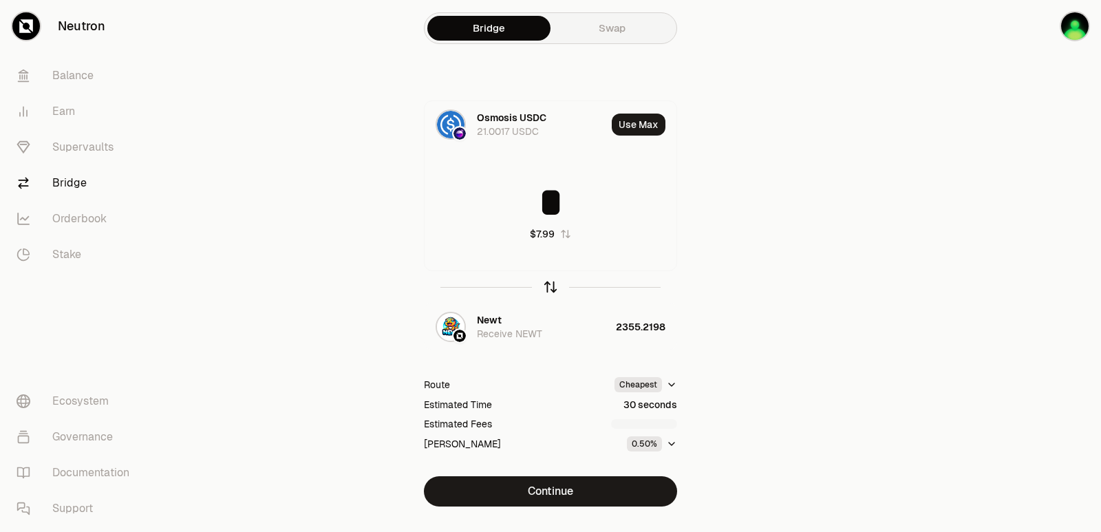
type input "*"
click at [547, 288] on icon "button" at bounding box center [550, 286] width 15 height 15
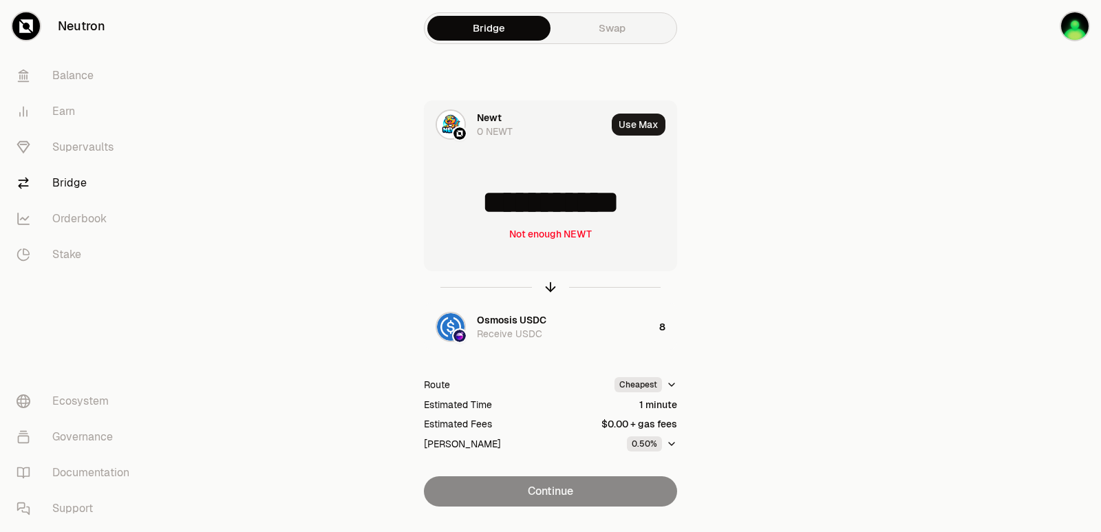
drag, startPoint x: 665, startPoint y: 205, endPoint x: 513, endPoint y: 205, distance: 152.1
click at [513, 205] on input "**********" at bounding box center [551, 202] width 252 height 41
type input "****"
click at [550, 286] on icon "button" at bounding box center [550, 286] width 15 height 15
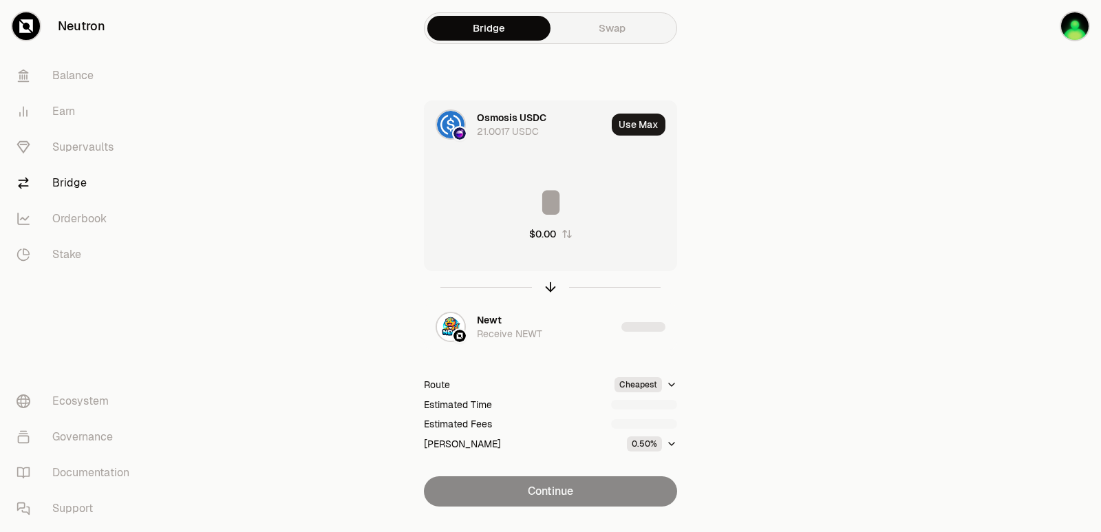
click at [528, 195] on input at bounding box center [551, 202] width 252 height 41
click at [527, 195] on input "********" at bounding box center [551, 202] width 252 height 41
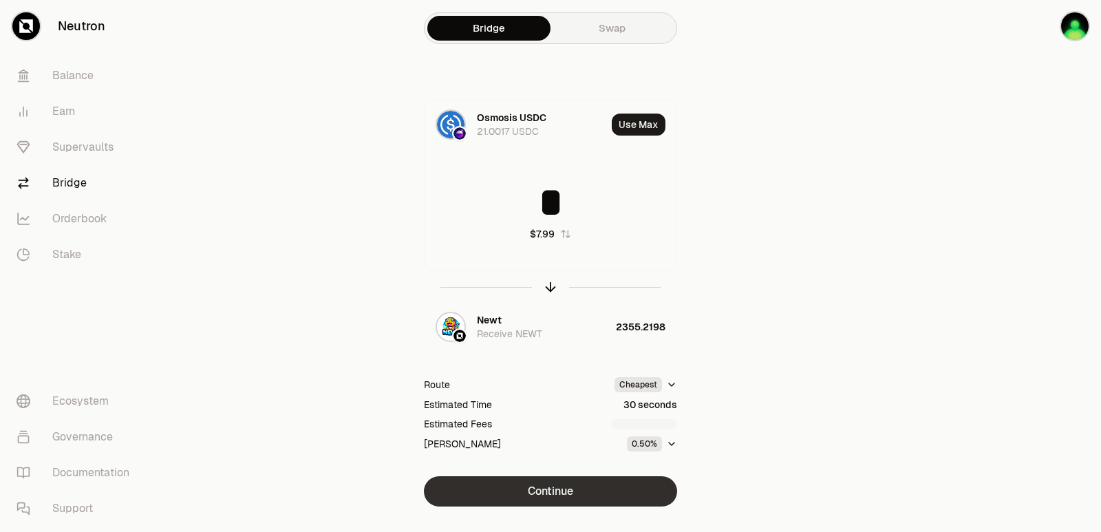
type input "*"
click at [553, 493] on button "Continue" at bounding box center [550, 491] width 253 height 30
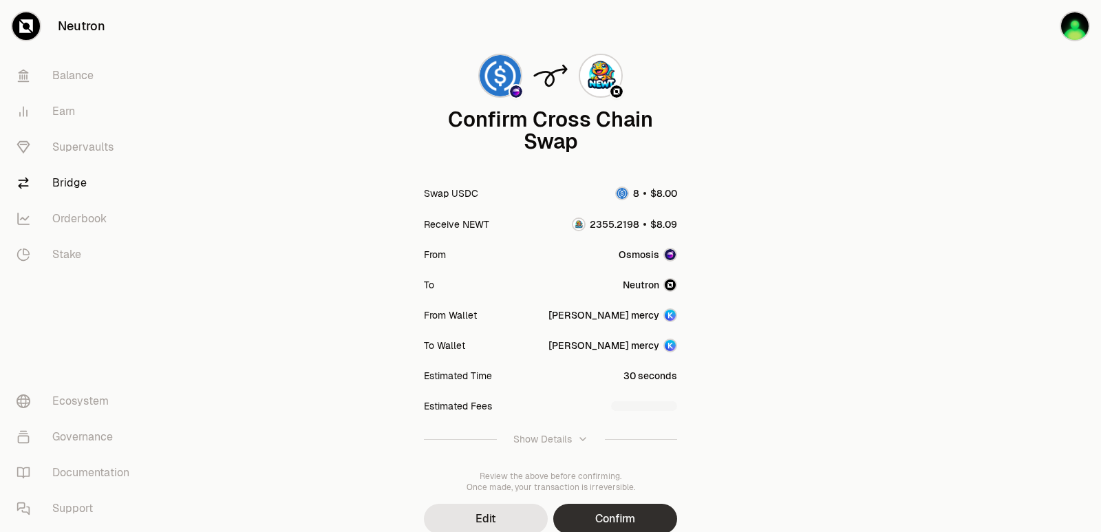
scroll to position [114, 0]
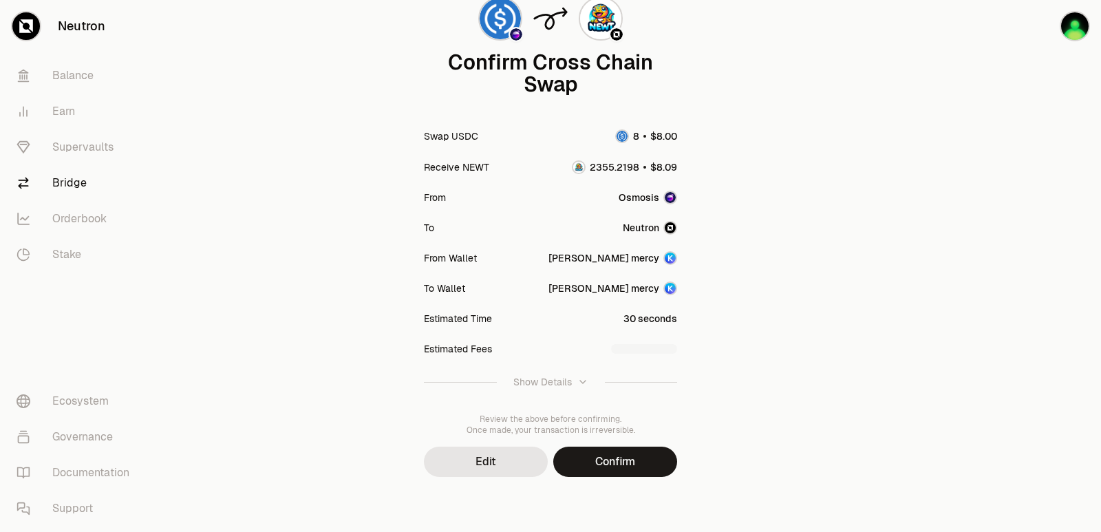
click at [595, 460] on button "Confirm" at bounding box center [615, 462] width 124 height 30
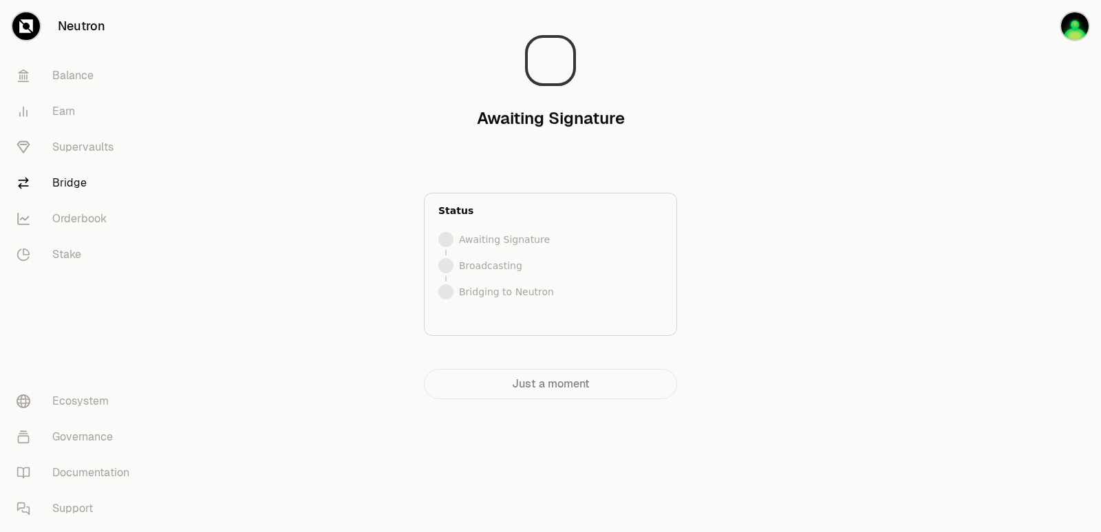
scroll to position [0, 0]
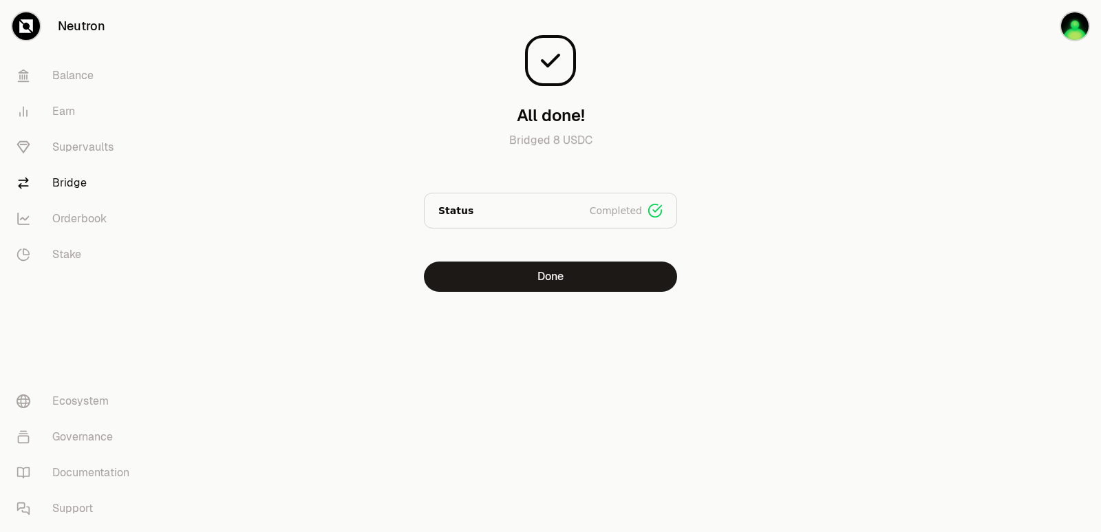
click at [939, 271] on main "All done! Bridged 8 USDC Status Completed Signed Broadcasted Bridged Done" at bounding box center [627, 173] width 947 height 347
click at [511, 276] on button "Done" at bounding box center [550, 277] width 253 height 30
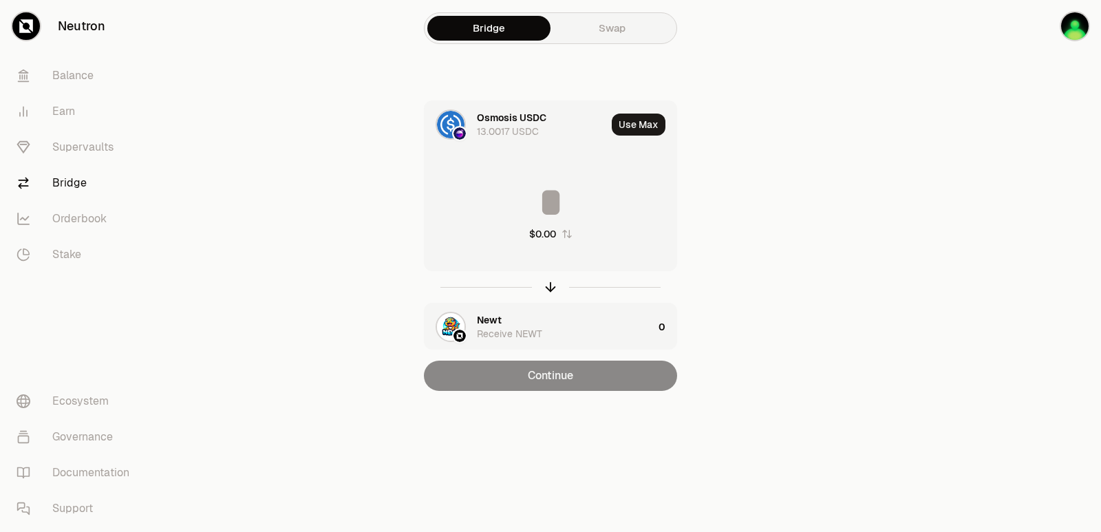
click at [521, 187] on input at bounding box center [551, 202] width 252 height 41
click at [551, 287] on icon "button" at bounding box center [550, 289] width 9 height 4
click at [639, 124] on button "Use Max" at bounding box center [639, 125] width 54 height 22
type input "**********"
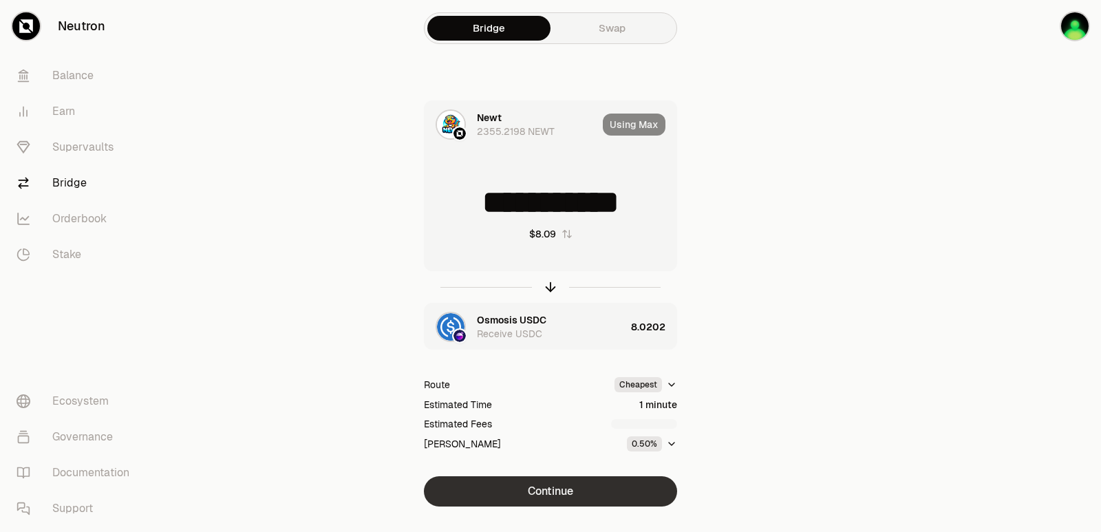
click at [549, 491] on button "Continue" at bounding box center [550, 491] width 253 height 30
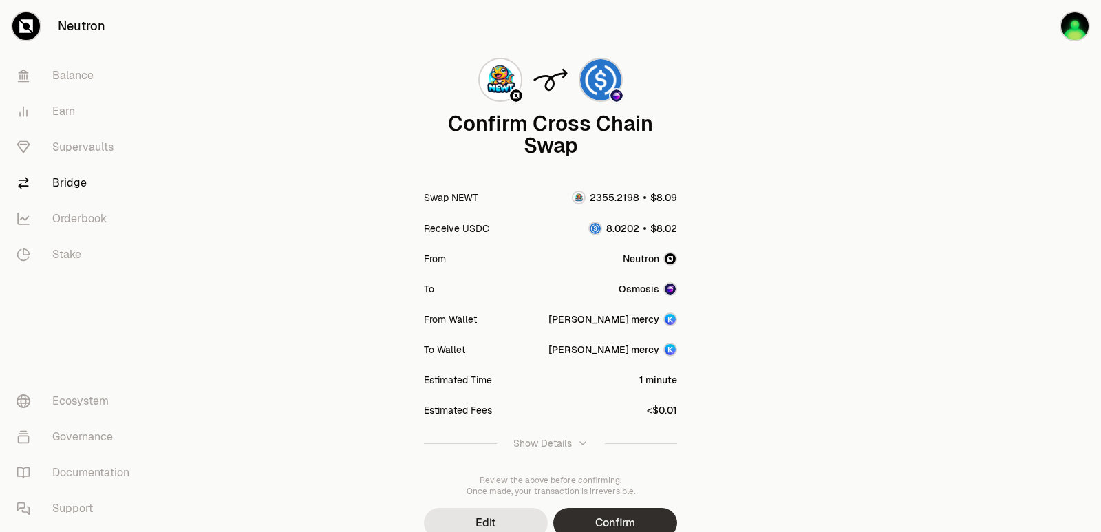
scroll to position [114, 0]
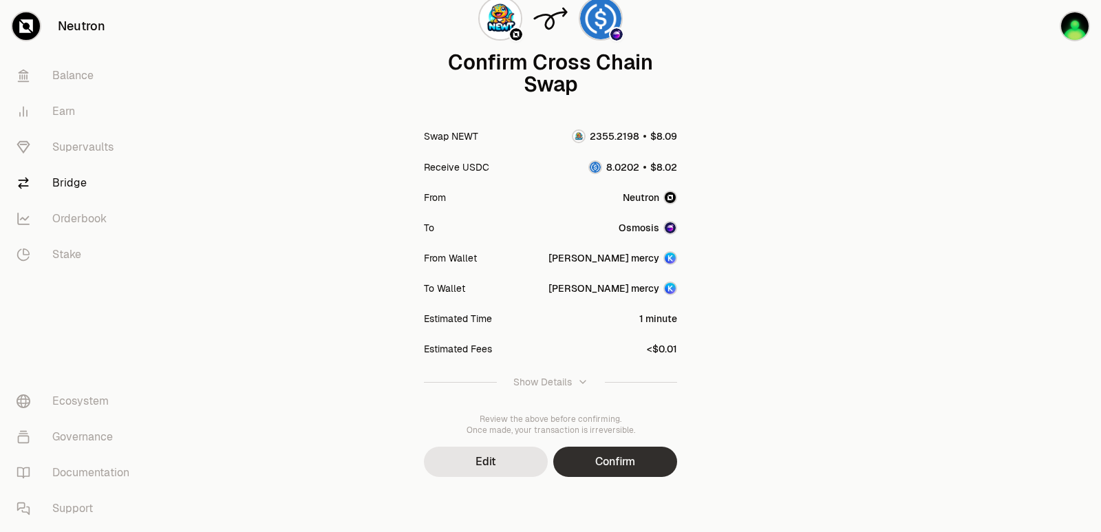
click at [624, 461] on button "Confirm" at bounding box center [615, 462] width 124 height 30
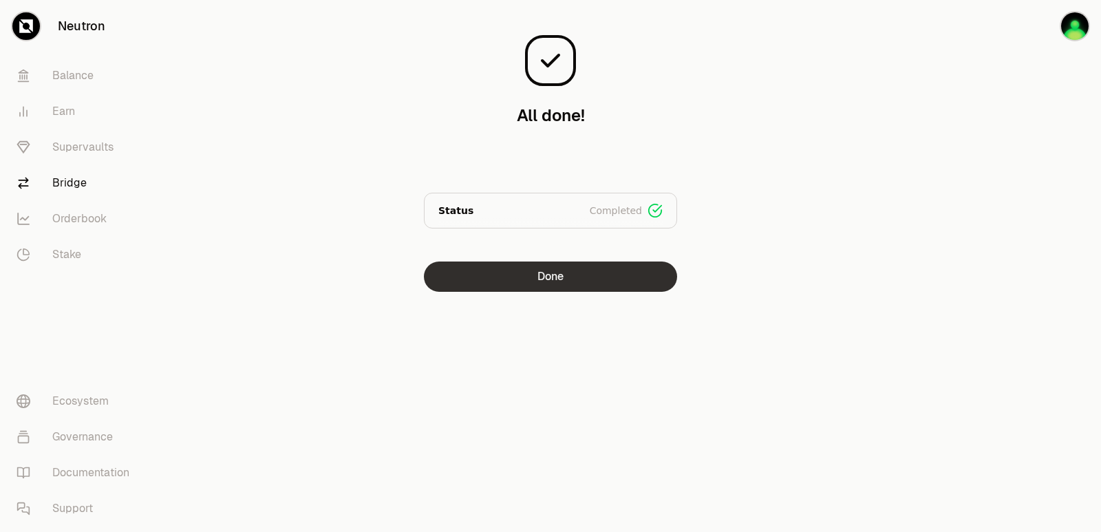
click at [535, 266] on button "Done" at bounding box center [550, 277] width 253 height 30
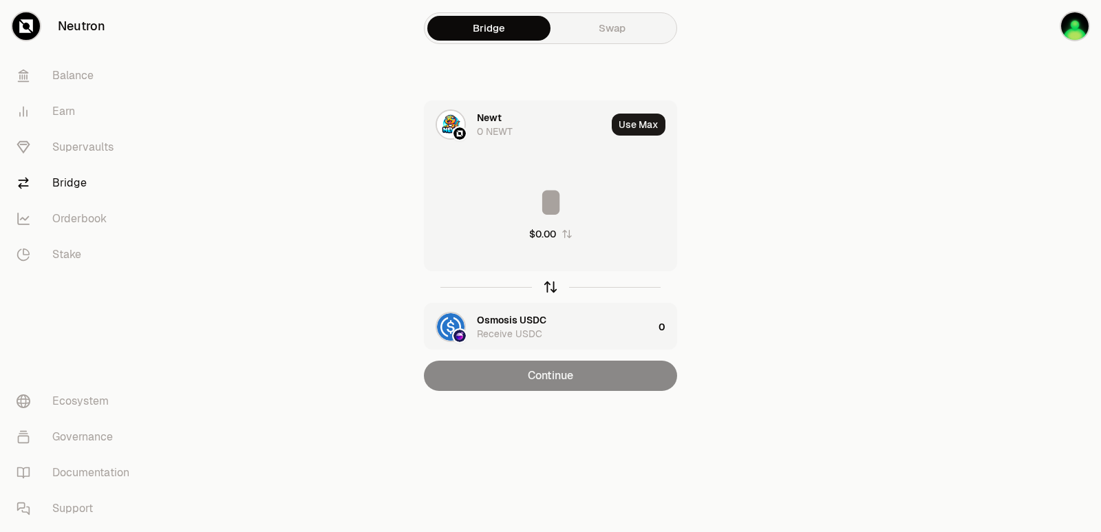
click at [548, 290] on icon "button" at bounding box center [550, 286] width 15 height 15
click at [516, 198] on input at bounding box center [551, 202] width 252 height 41
click at [507, 319] on div "Newt Receive NEWT" at bounding box center [565, 327] width 176 height 28
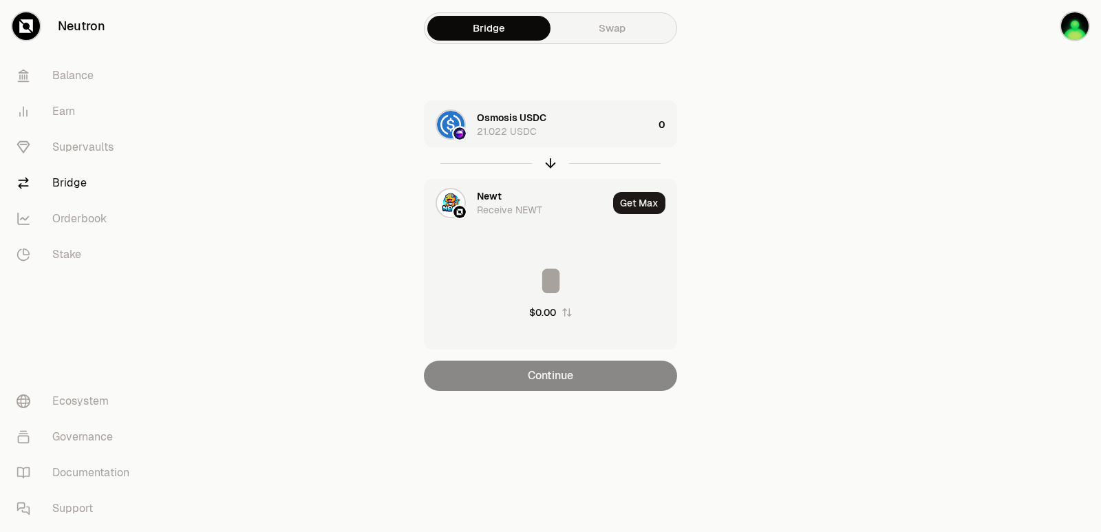
click at [487, 189] on div "Newt Receive NEWT" at bounding box center [516, 203] width 183 height 47
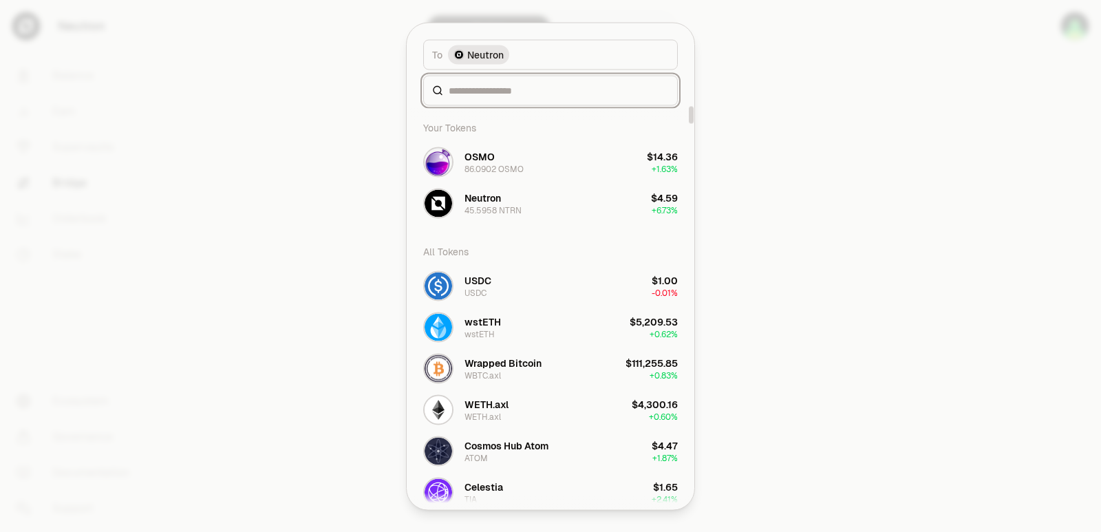
click at [487, 94] on input at bounding box center [559, 90] width 220 height 14
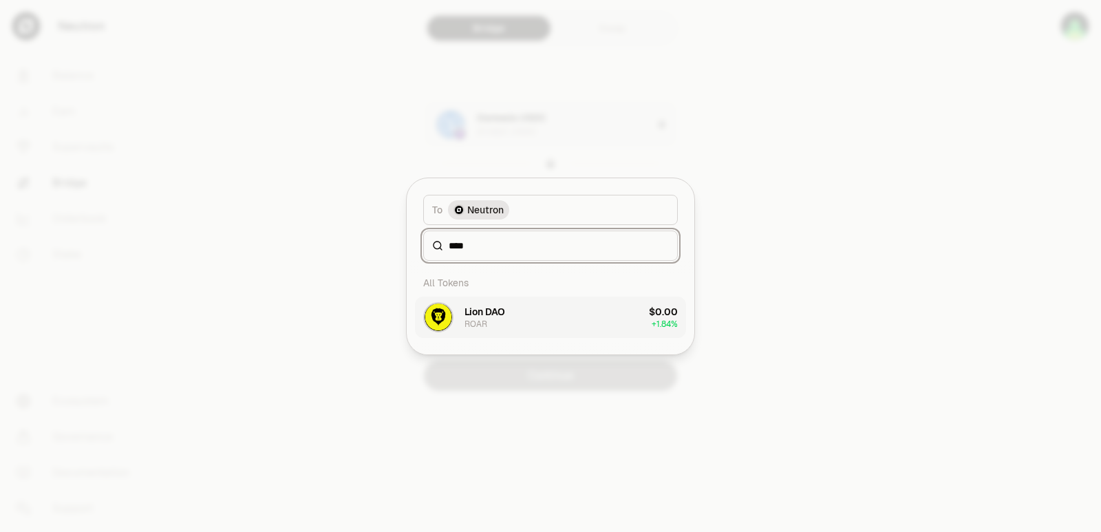
type input "****"
click at [548, 328] on button "Lion DAO ROAR $0.00 + 1.84%" at bounding box center [550, 317] width 271 height 41
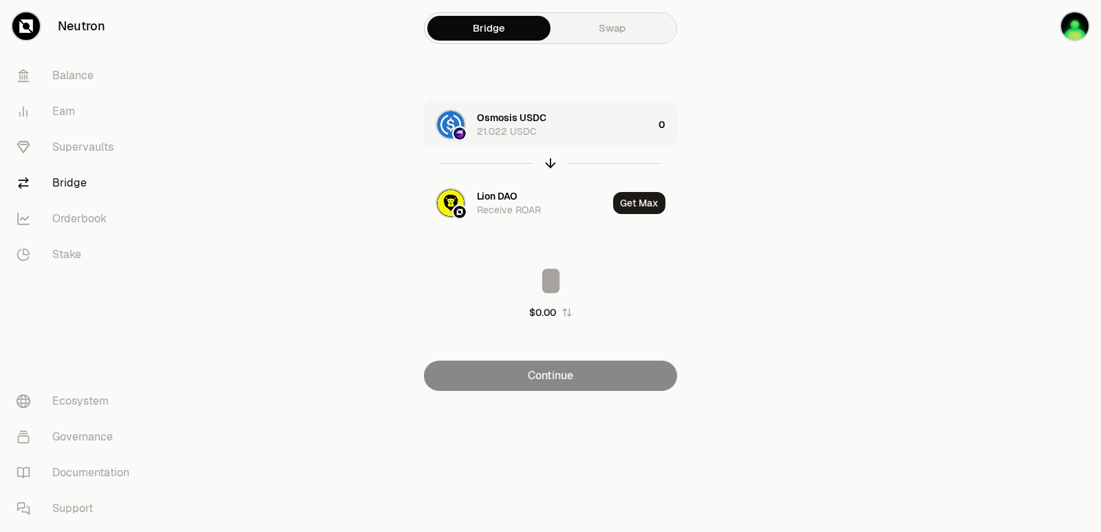
click at [592, 125] on div "Osmosis USDC 21.022 USDC" at bounding box center [565, 125] width 176 height 28
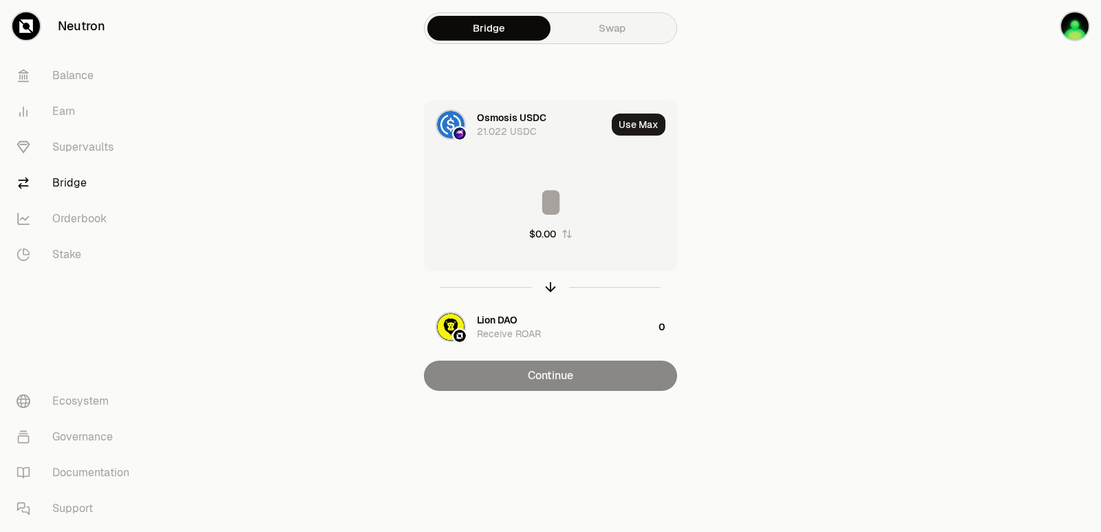
drag, startPoint x: 588, startPoint y: 171, endPoint x: 569, endPoint y: 213, distance: 46.2
click at [588, 171] on div "$0.00" at bounding box center [551, 211] width 252 height 121
click at [566, 217] on input at bounding box center [551, 202] width 252 height 41
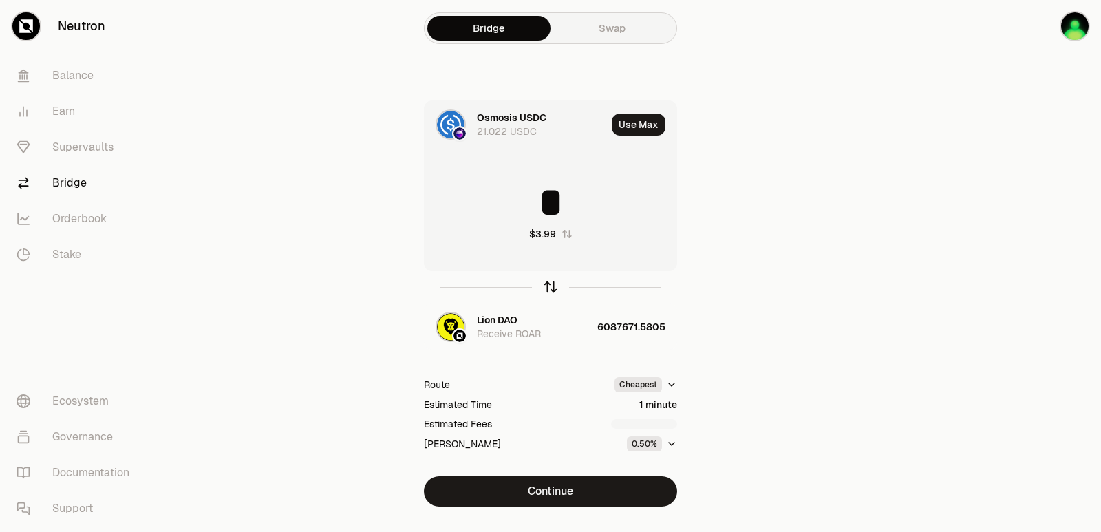
click at [553, 285] on icon "button" at bounding box center [550, 285] width 9 height 4
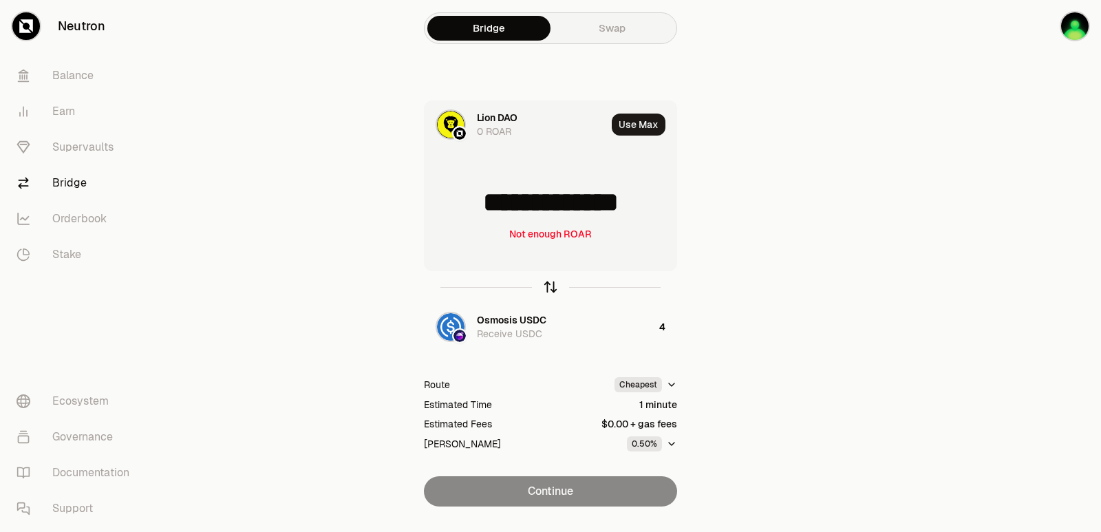
click at [551, 287] on icon "button" at bounding box center [550, 286] width 15 height 15
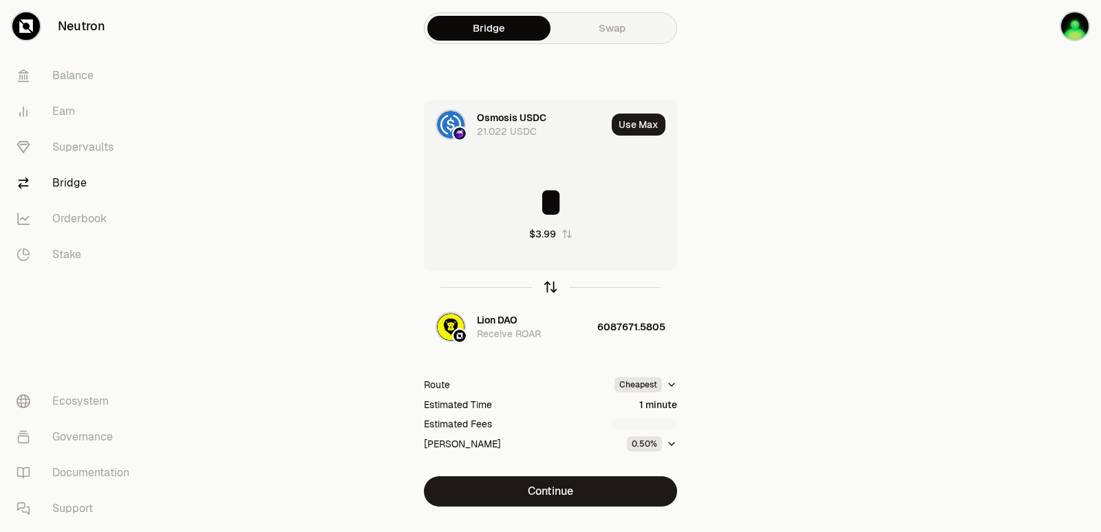
click at [551, 287] on icon "button" at bounding box center [550, 286] width 15 height 15
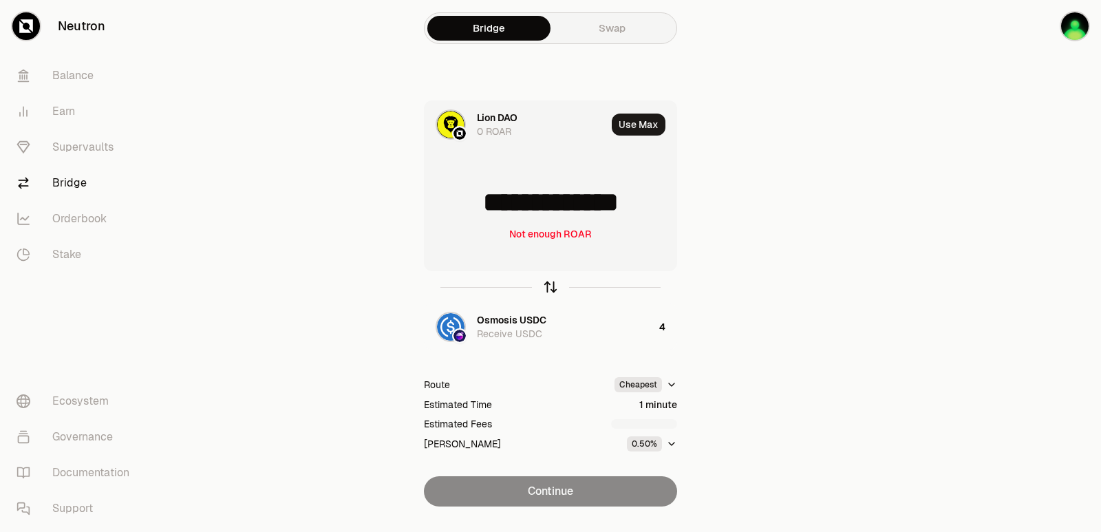
click at [551, 287] on icon "button" at bounding box center [550, 286] width 15 height 15
type input "*"
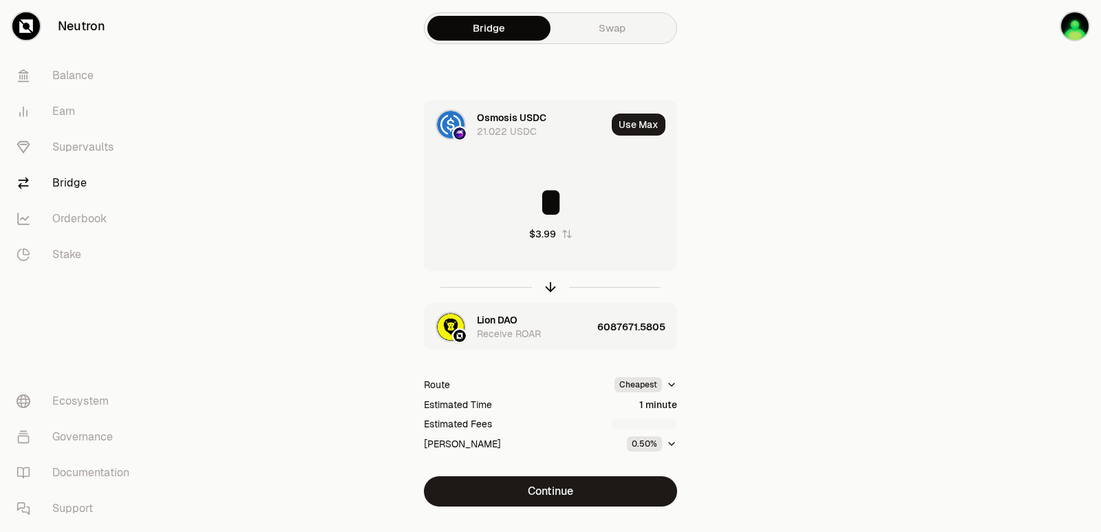
click at [530, 316] on div "Lion DAO Receive ROAR" at bounding box center [534, 327] width 115 height 28
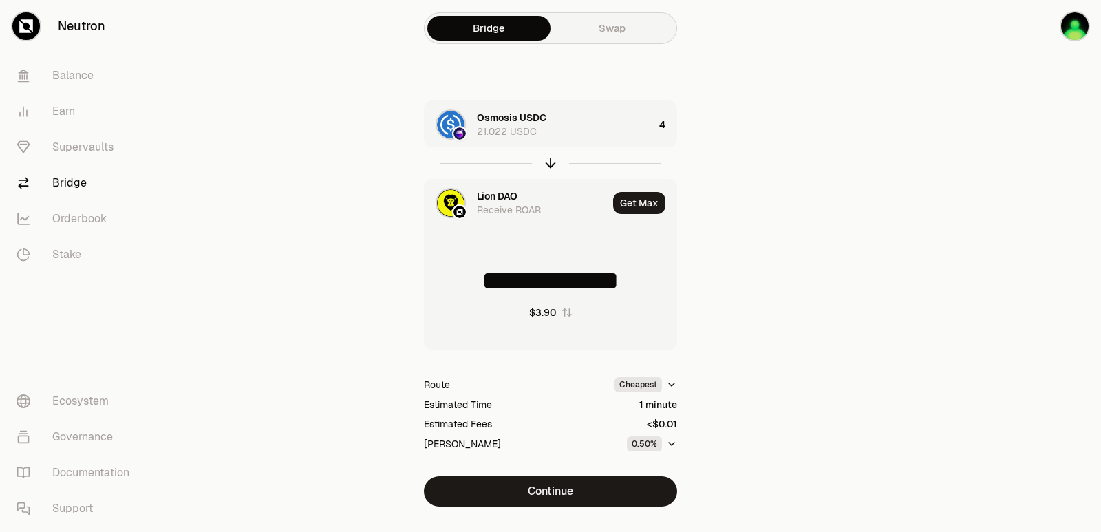
click at [493, 191] on div "Lion DAO" at bounding box center [497, 196] width 41 height 14
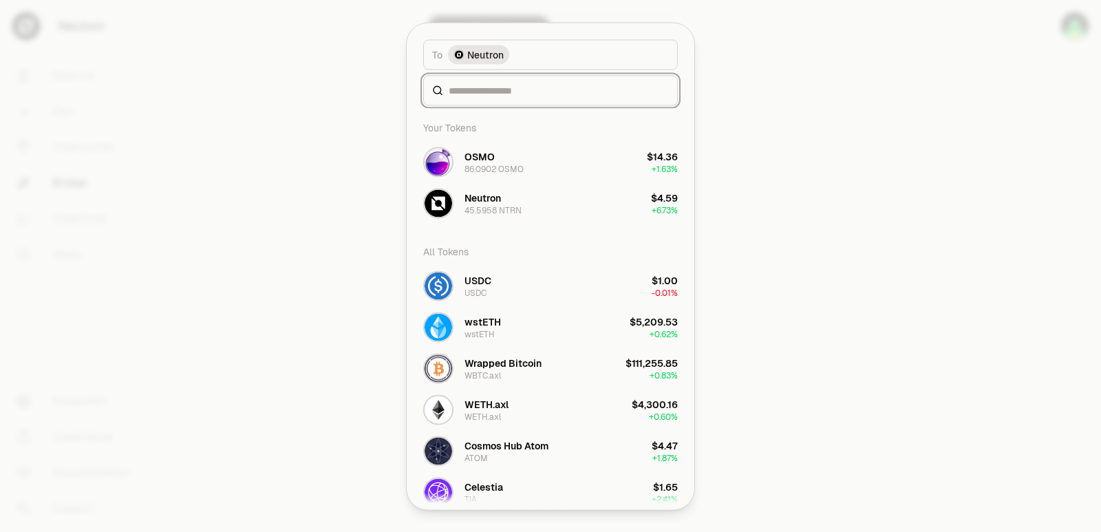
click at [511, 86] on input at bounding box center [559, 90] width 220 height 14
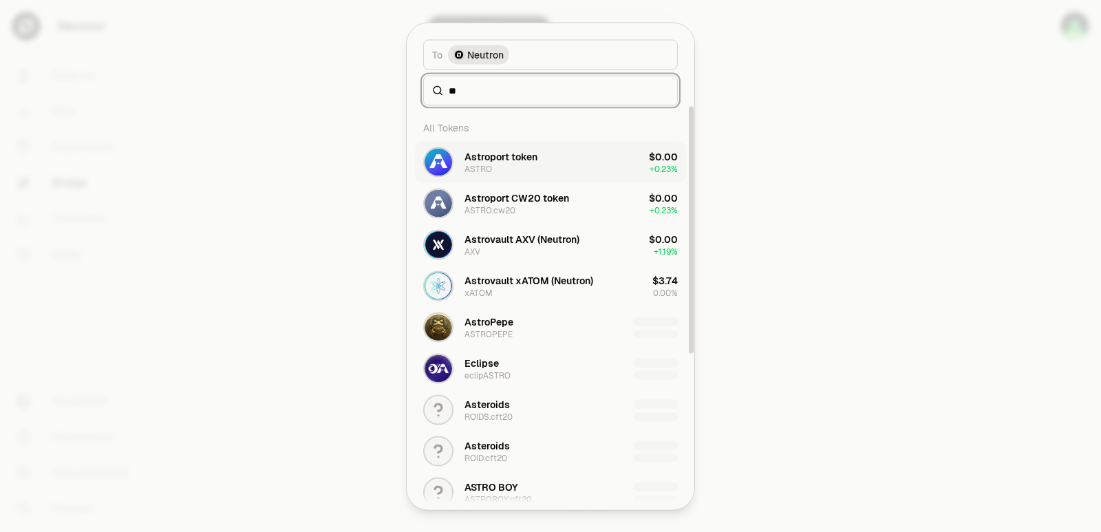
type input "**"
click at [498, 150] on div "Astroport token" at bounding box center [501, 156] width 73 height 14
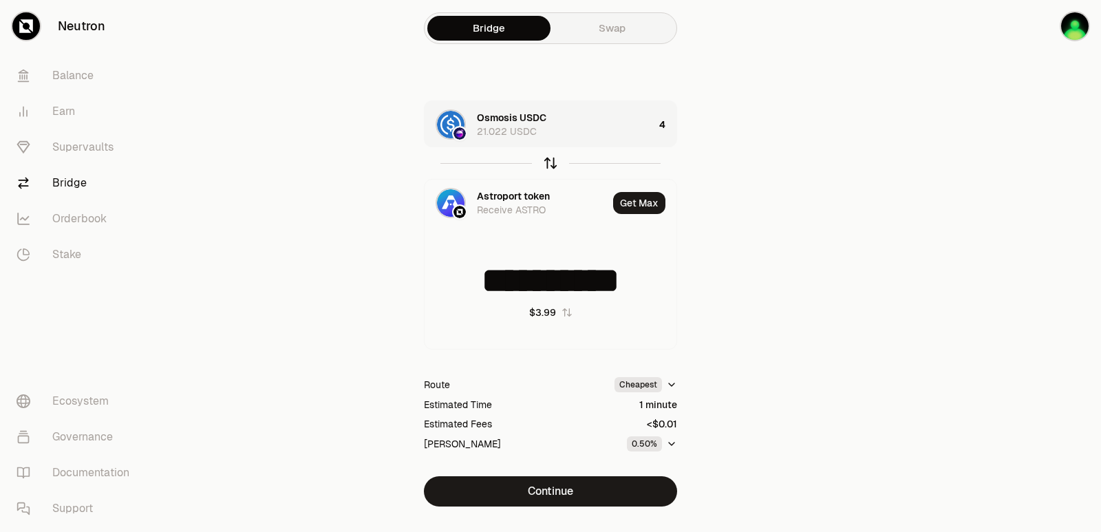
click at [549, 162] on icon "button" at bounding box center [550, 163] width 15 height 15
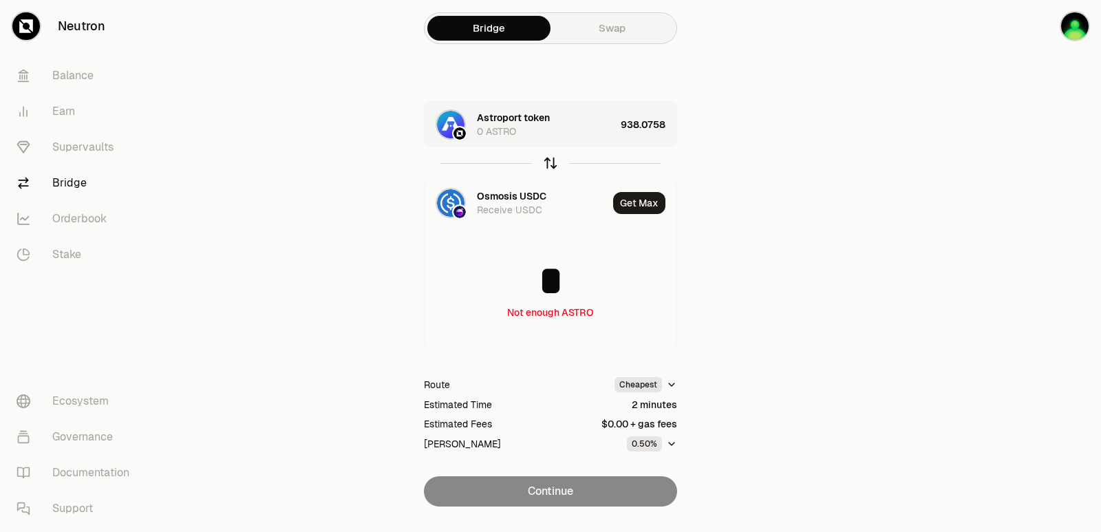
click at [549, 162] on icon "button" at bounding box center [550, 163] width 15 height 15
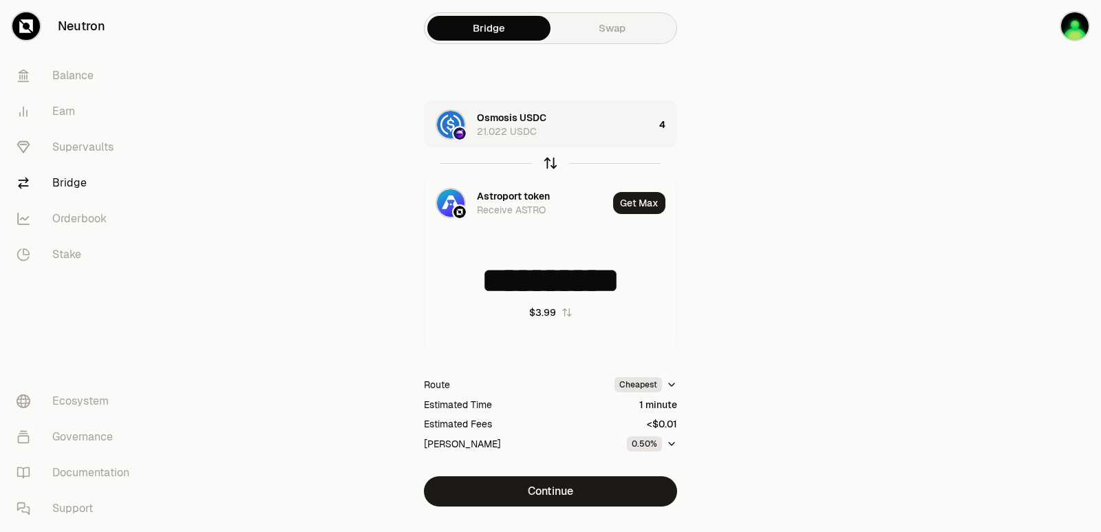
click at [549, 162] on icon "button" at bounding box center [550, 163] width 15 height 15
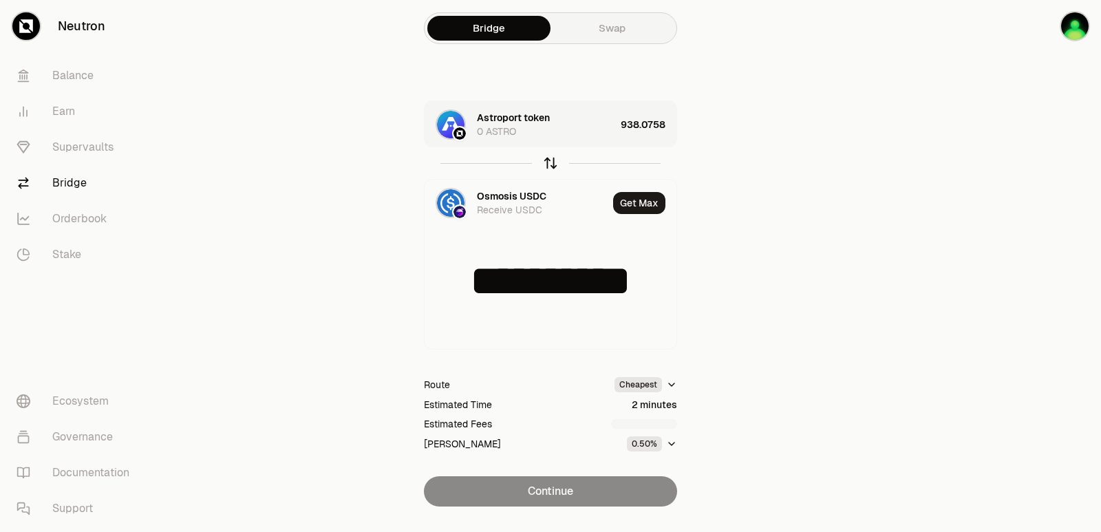
type input "*"
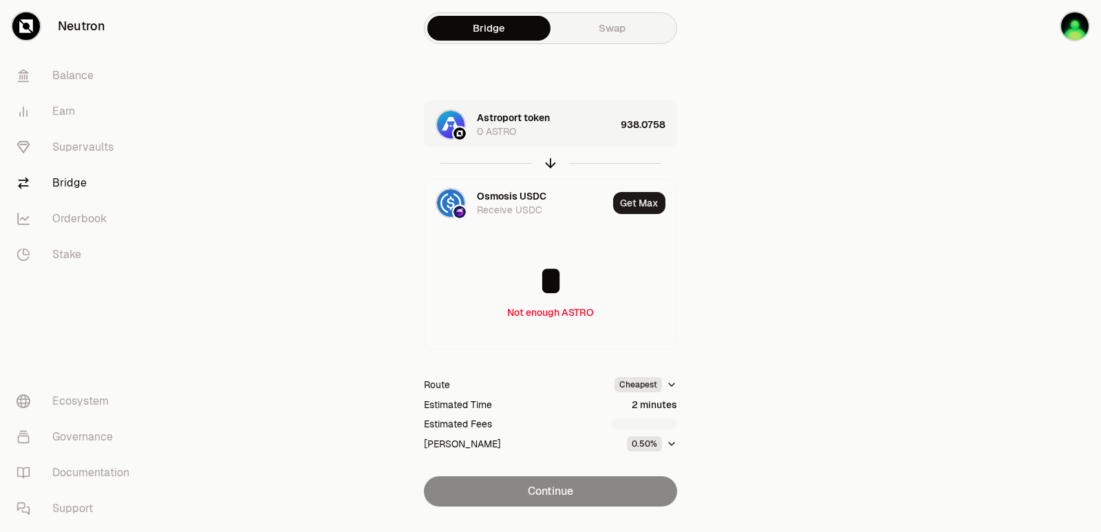
click at [571, 128] on div "Astroport token 0 ASTRO" at bounding box center [546, 125] width 138 height 28
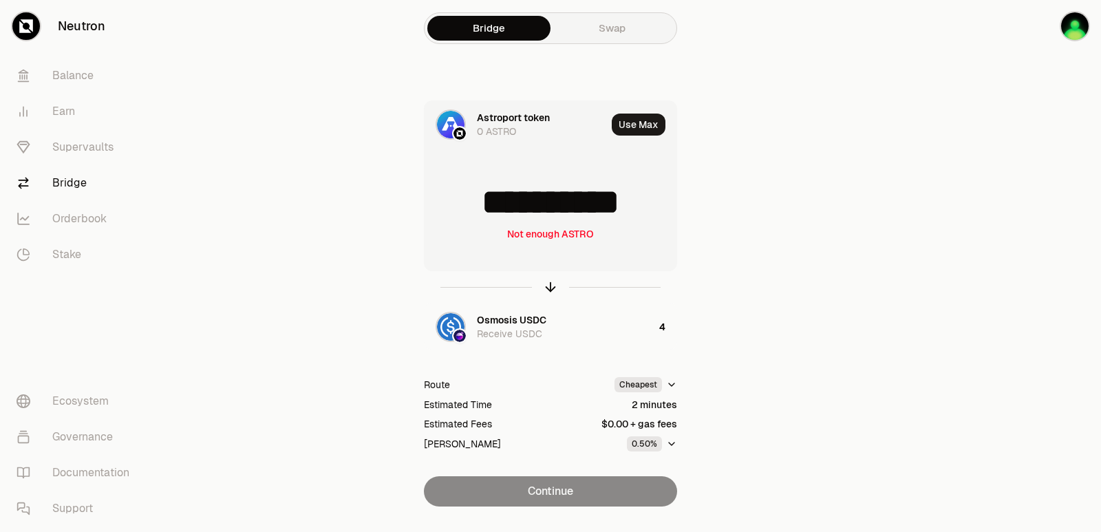
scroll to position [2, 0]
drag, startPoint x: 665, startPoint y: 201, endPoint x: 485, endPoint y: 215, distance: 180.2
click at [485, 215] on input "**********" at bounding box center [551, 202] width 252 height 41
click at [550, 286] on icon "button" at bounding box center [550, 286] width 15 height 15
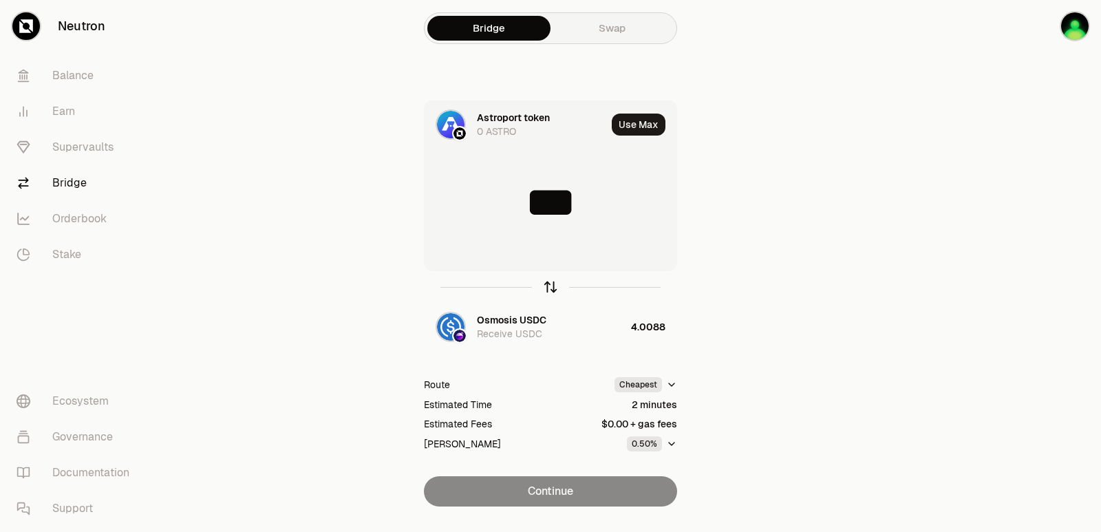
type input "********"
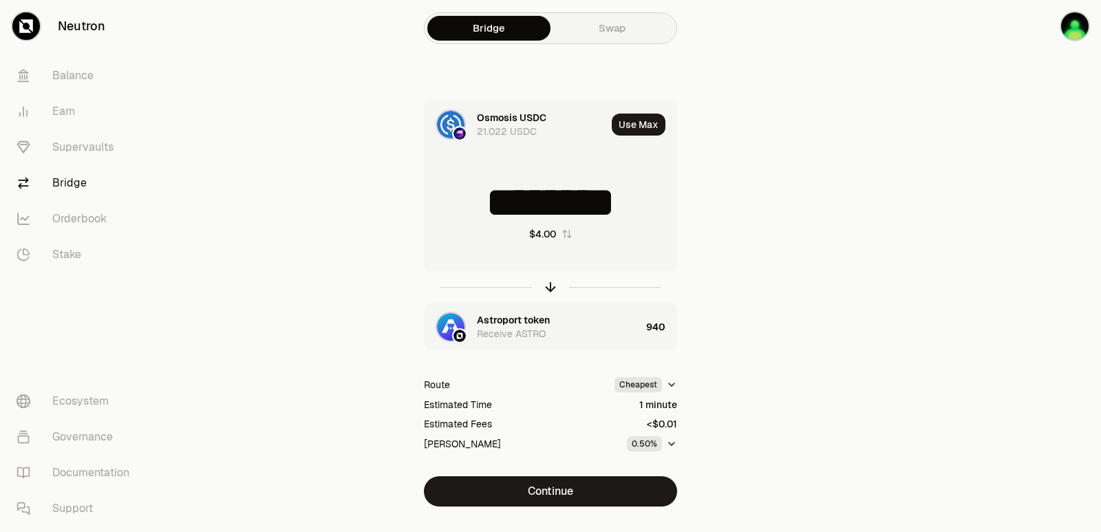
click at [519, 321] on div "Astroport token" at bounding box center [513, 320] width 73 height 14
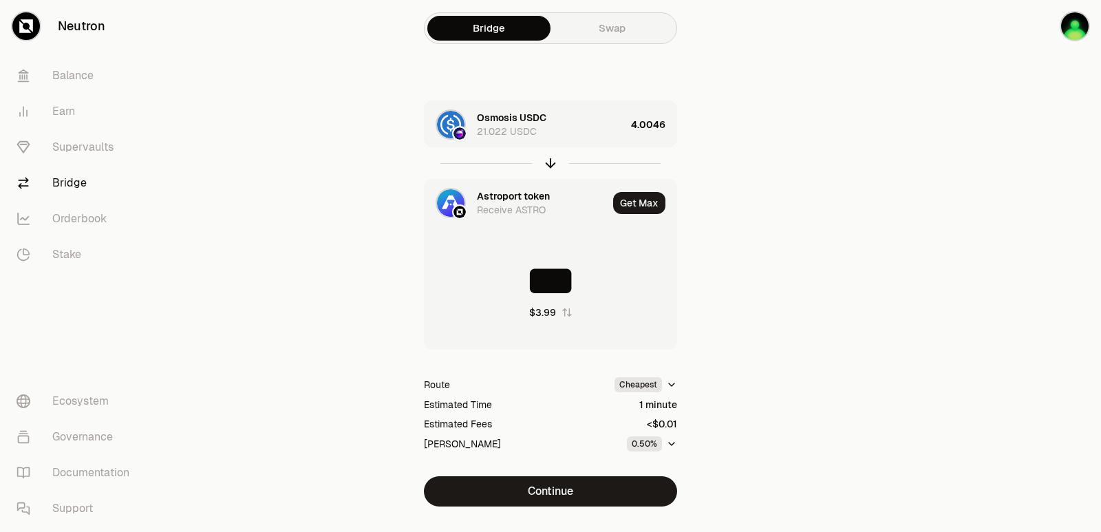
click at [514, 194] on div "Astroport token" at bounding box center [513, 196] width 73 height 14
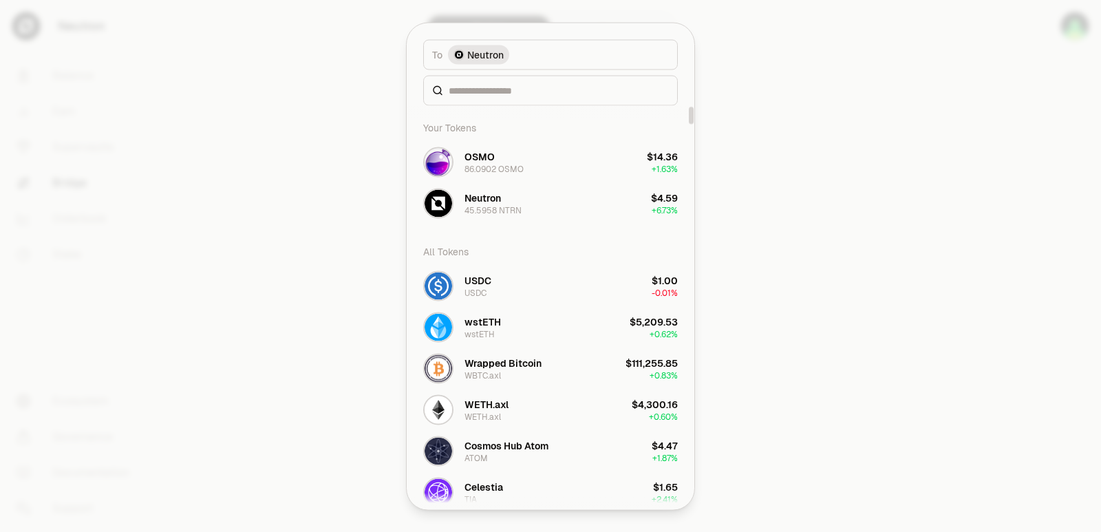
scroll to position [138, 0]
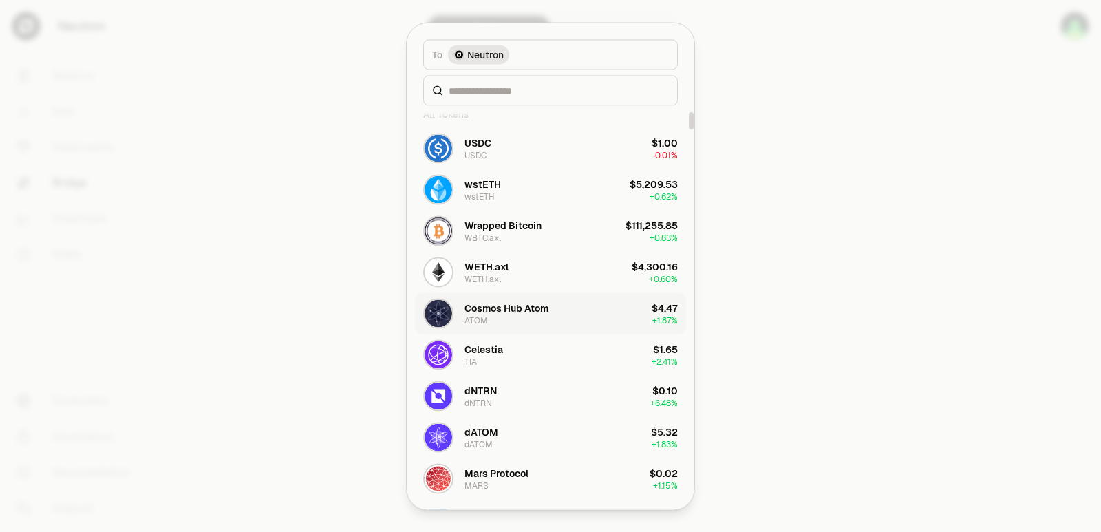
click at [510, 312] on div "Cosmos Hub Atom" at bounding box center [507, 308] width 84 height 14
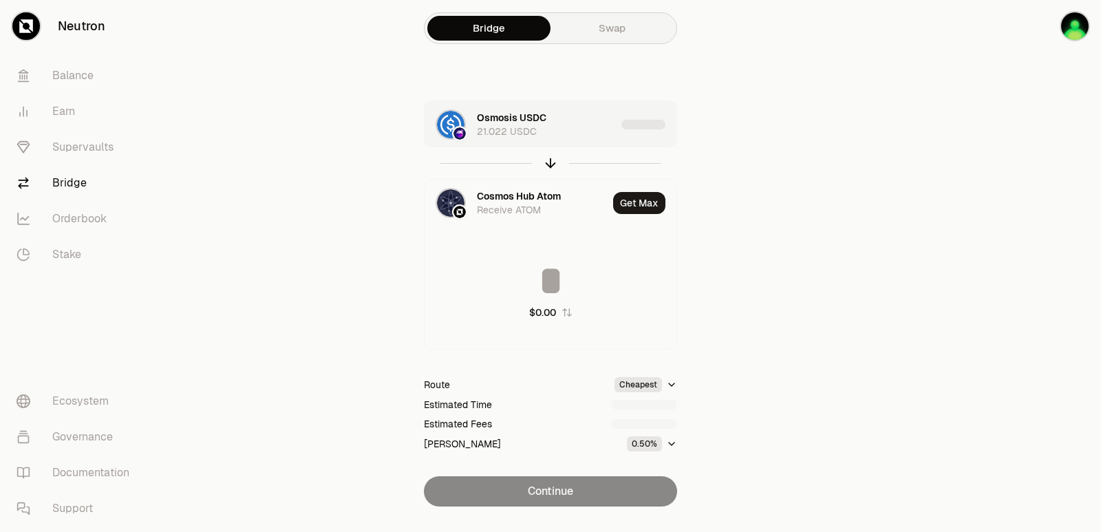
click at [581, 125] on div "Osmosis USDC 21.022 USDC" at bounding box center [546, 125] width 139 height 28
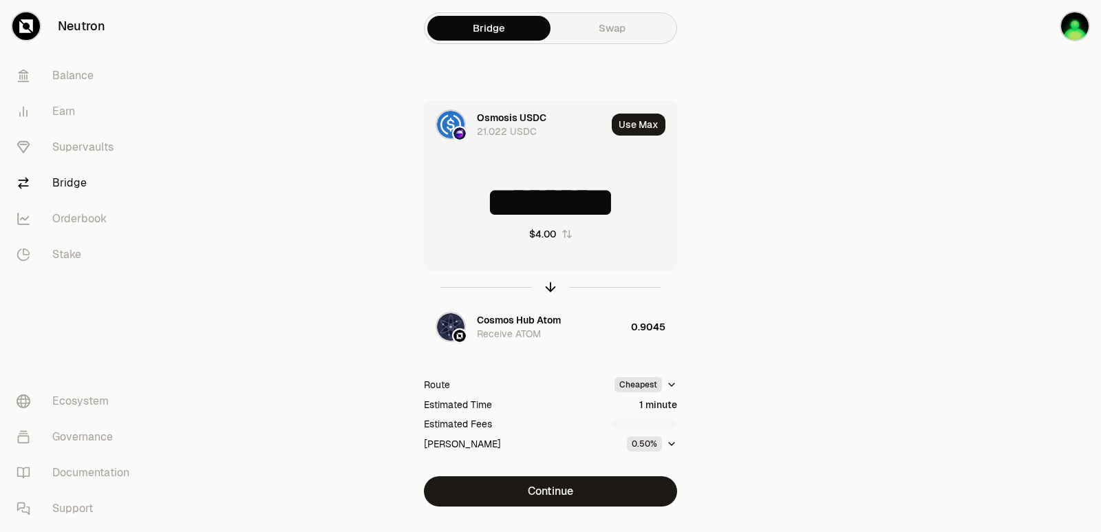
drag, startPoint x: 651, startPoint y: 209, endPoint x: 553, endPoint y: 223, distance: 99.4
click at [553, 223] on div "******** $4.00" at bounding box center [551, 211] width 252 height 121
type input "****"
click at [551, 286] on icon "button" at bounding box center [551, 287] width 0 height 9
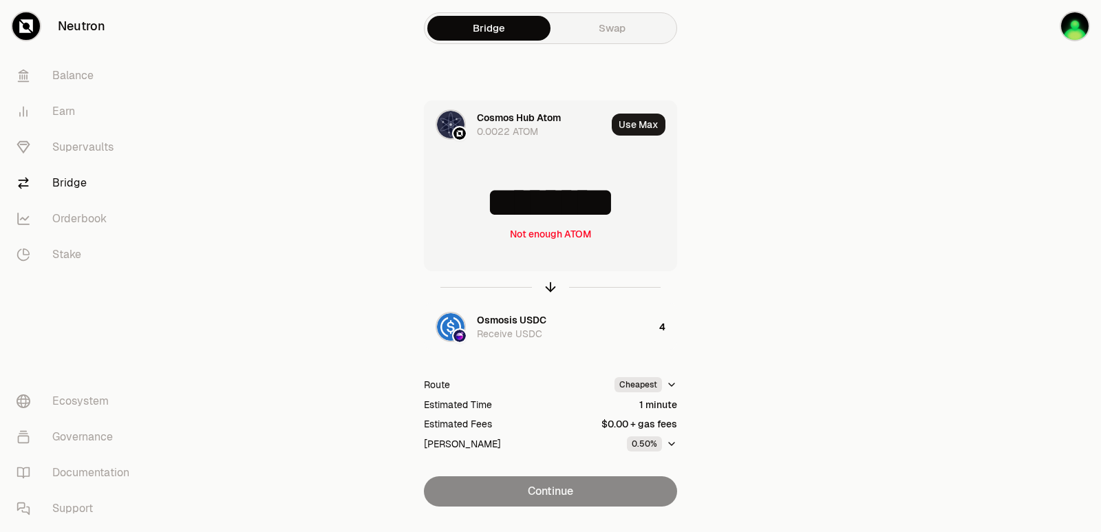
drag, startPoint x: 647, startPoint y: 200, endPoint x: 501, endPoint y: 213, distance: 146.6
click at [501, 213] on input "********" at bounding box center [551, 202] width 252 height 41
type input "******"
click at [551, 287] on icon "button" at bounding box center [551, 287] width 0 height 9
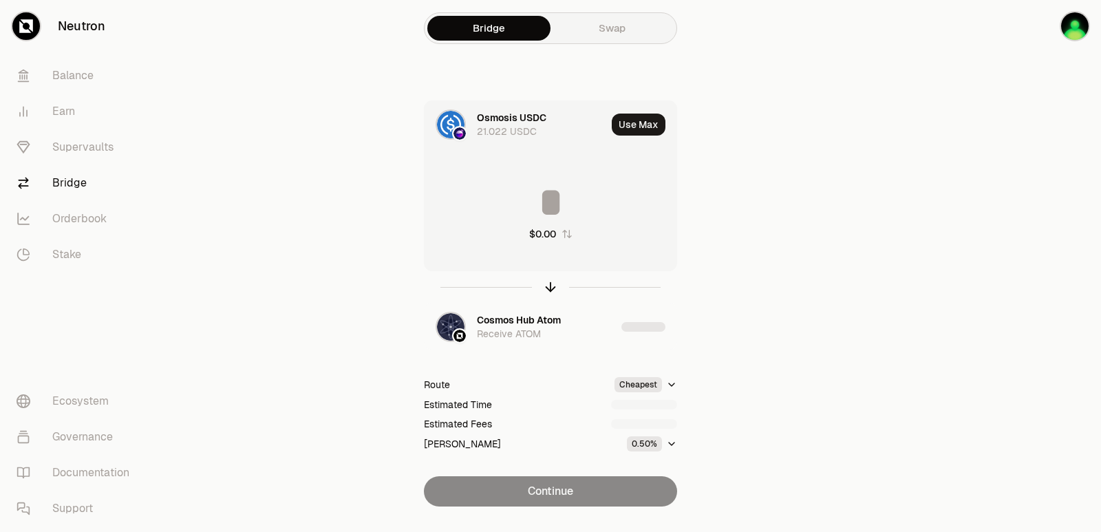
click at [544, 211] on input at bounding box center [551, 202] width 252 height 41
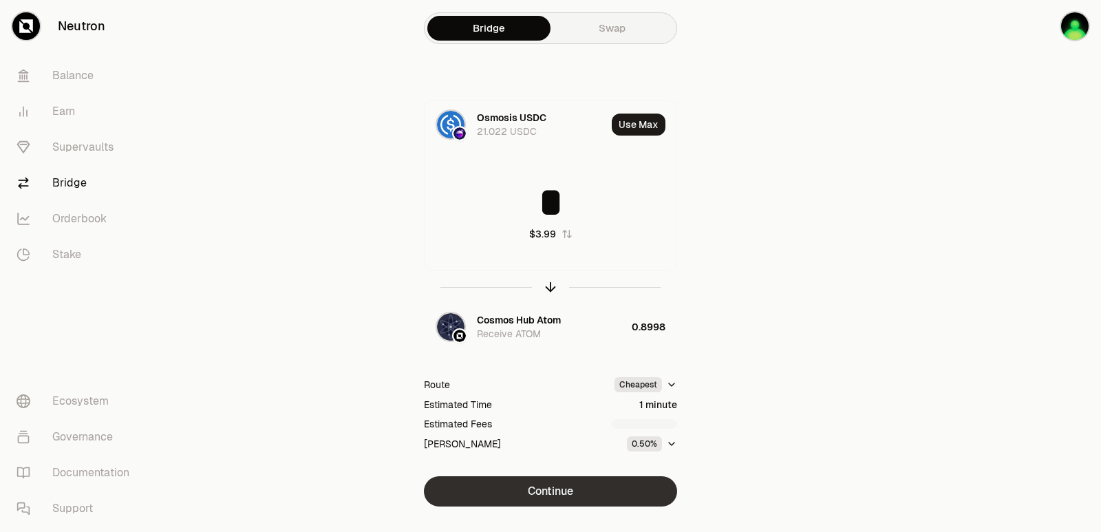
type input "*"
click at [570, 487] on button "Continue" at bounding box center [550, 491] width 253 height 30
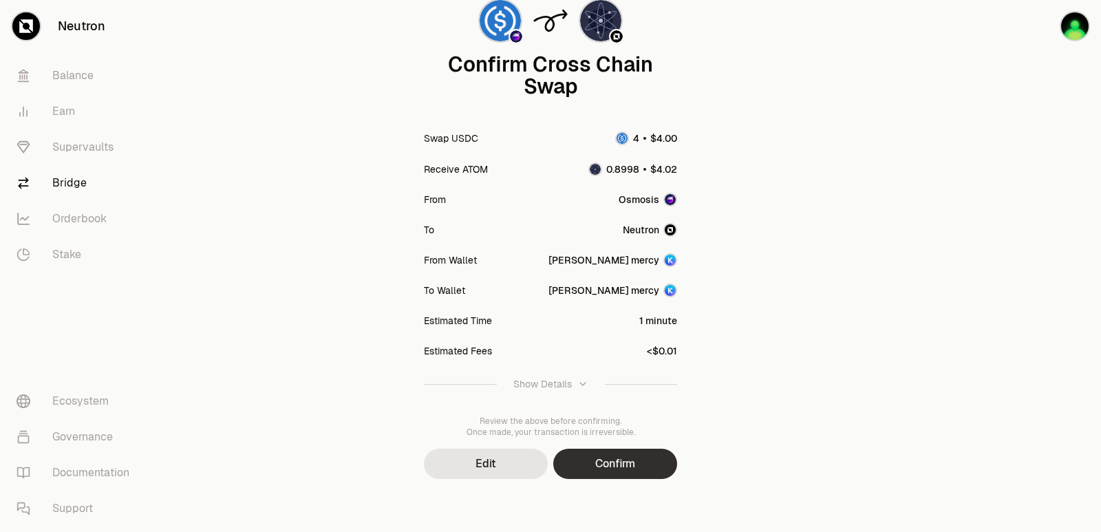
scroll to position [114, 0]
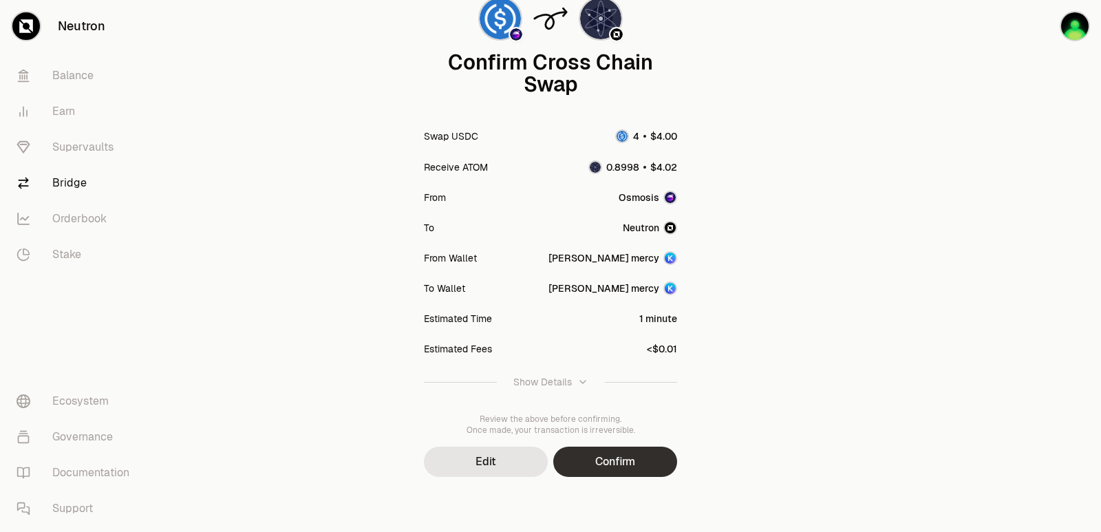
click at [603, 471] on button "Confirm" at bounding box center [615, 462] width 124 height 30
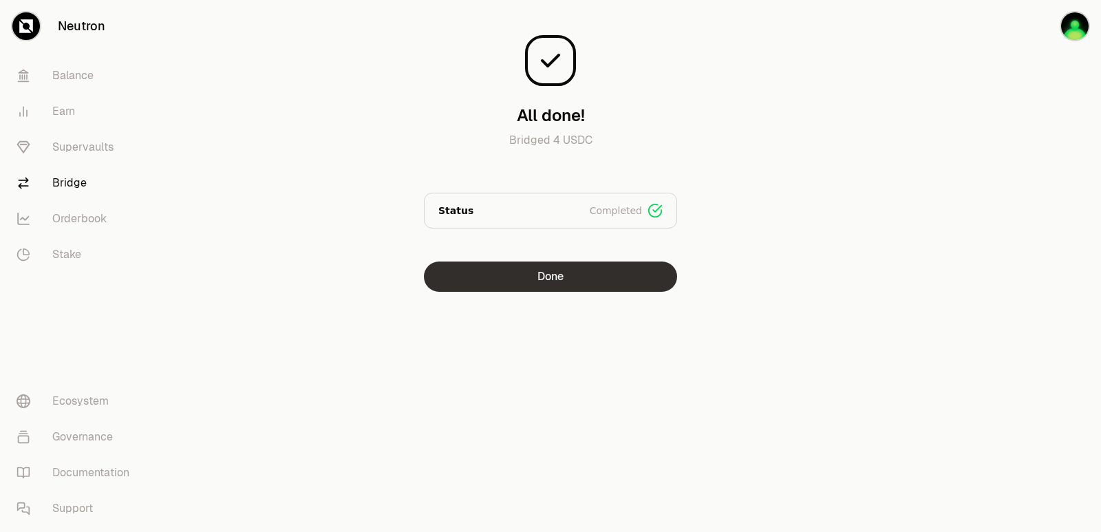
click at [551, 283] on button "Done" at bounding box center [550, 277] width 253 height 30
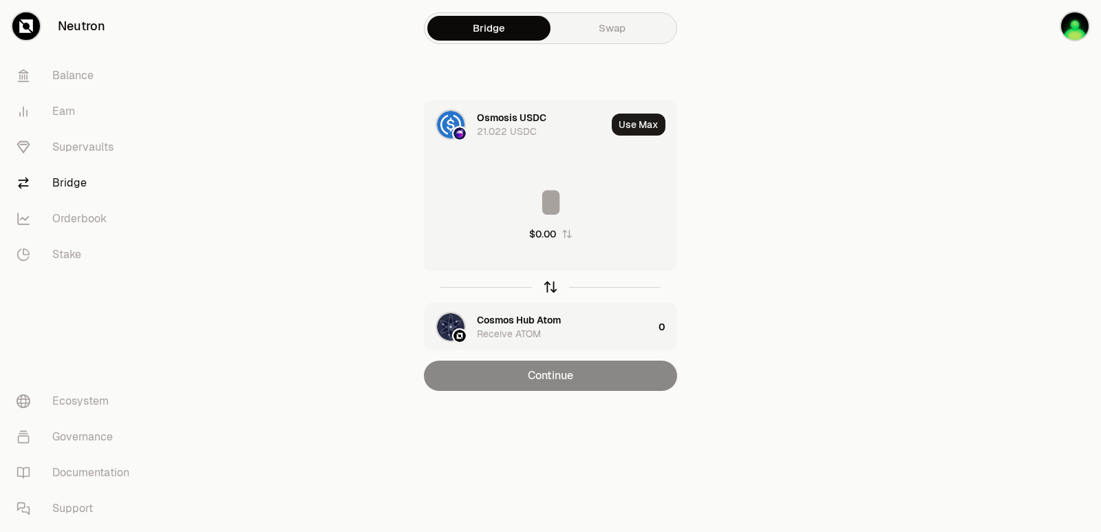
click at [549, 282] on icon "button" at bounding box center [550, 286] width 15 height 15
click at [651, 119] on button "Use Max" at bounding box center [639, 125] width 54 height 22
type input "********"
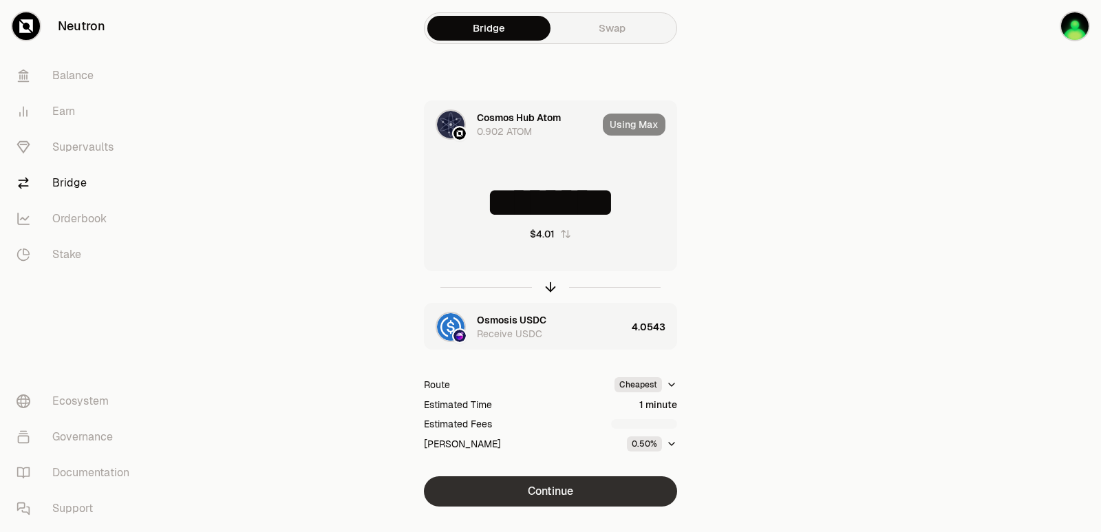
click at [535, 497] on button "Continue" at bounding box center [550, 491] width 253 height 30
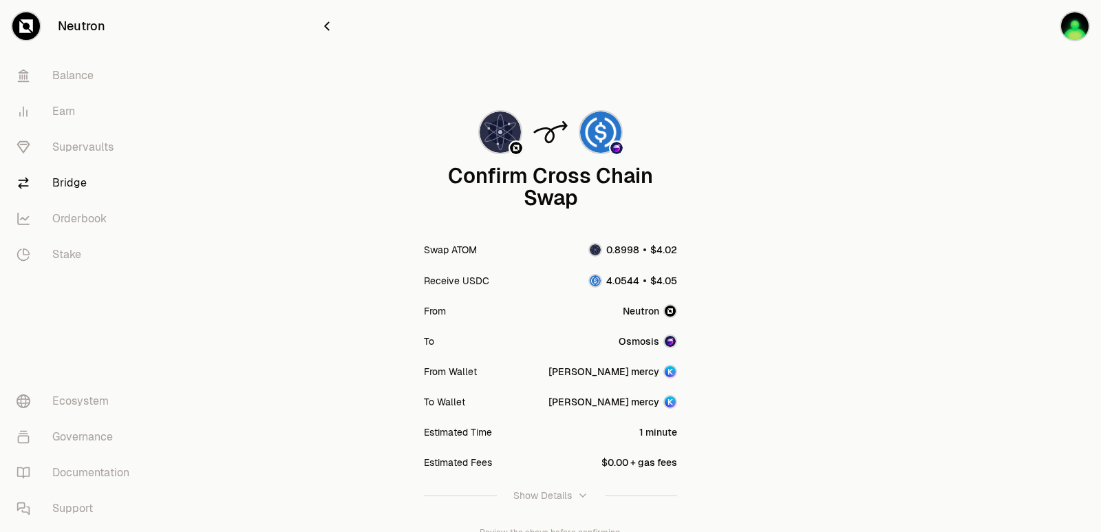
scroll to position [114, 0]
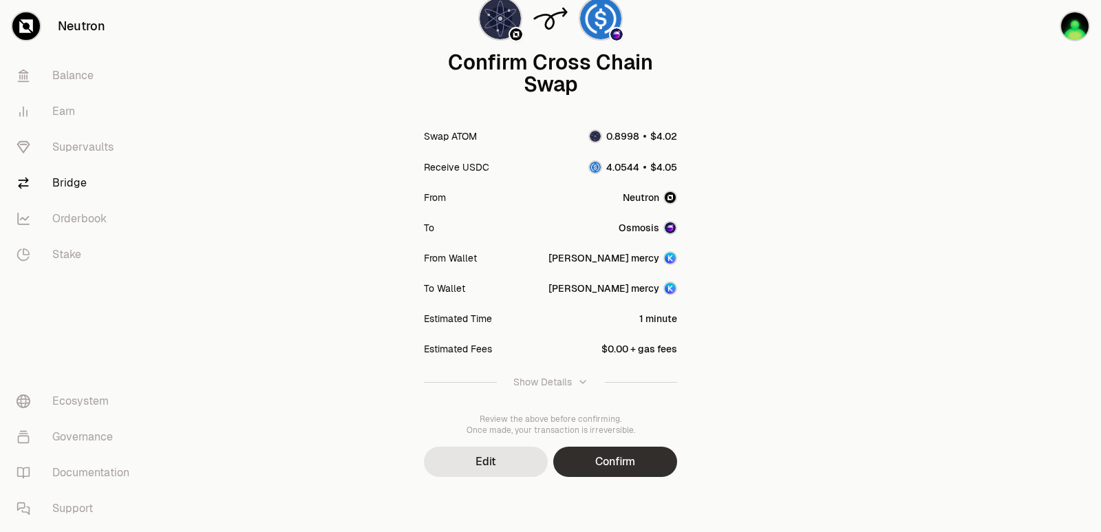
click at [622, 467] on button "Confirm" at bounding box center [615, 462] width 124 height 30
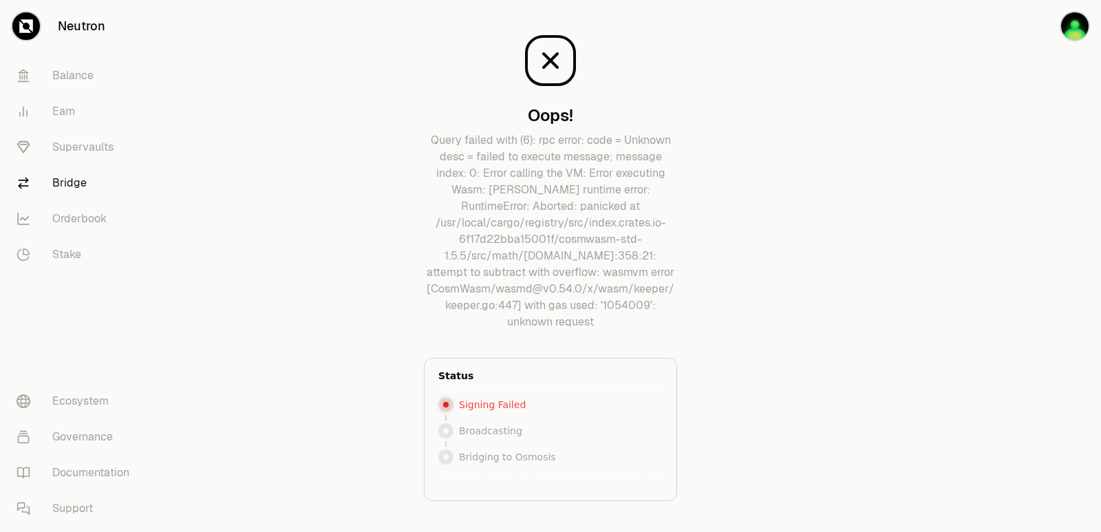
click at [919, 274] on main "Oops! Query failed with (6): rpc error: code = Unknown desc = failed to execute…" at bounding box center [627, 309] width 947 height 619
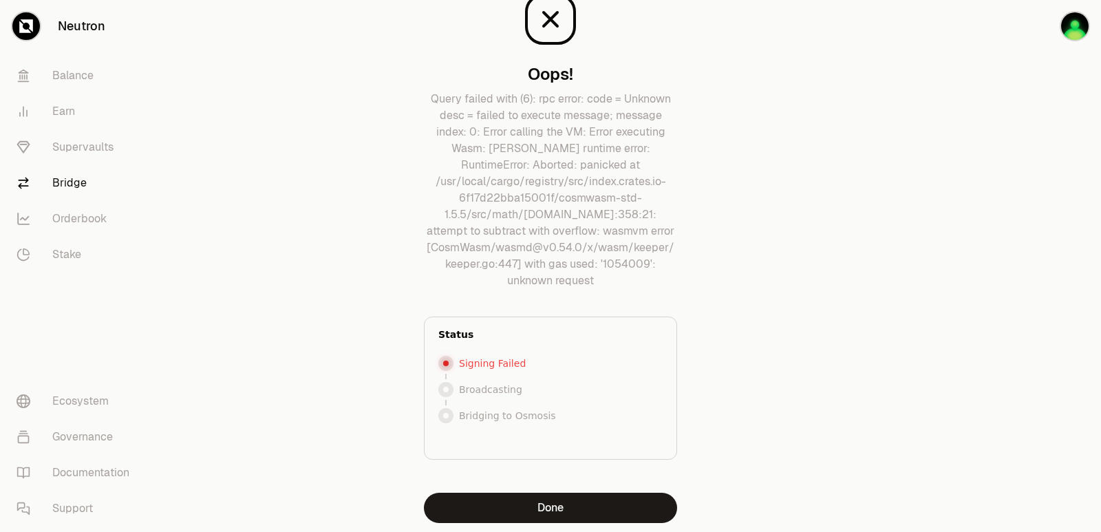
scroll to position [87, 0]
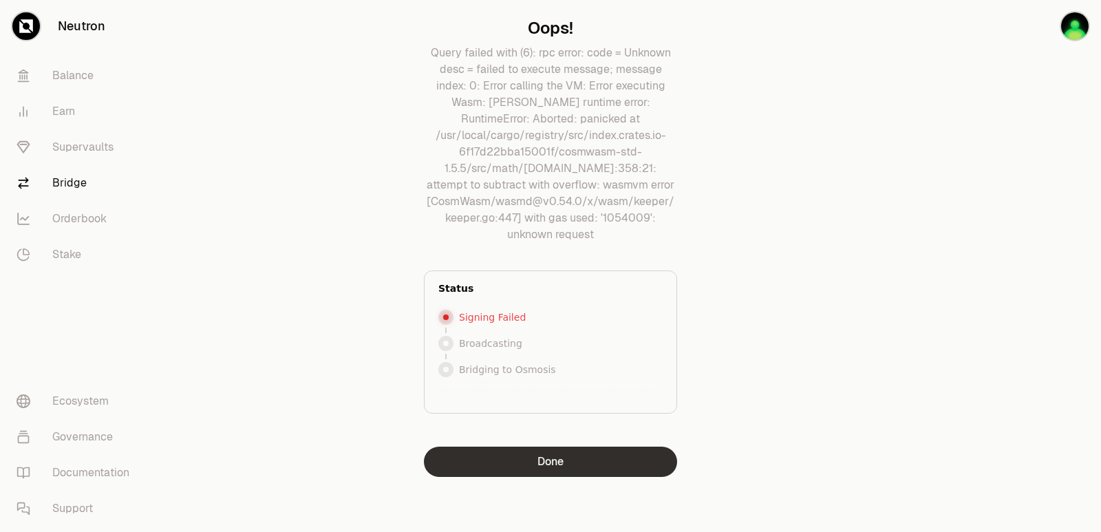
click at [559, 461] on button "Done" at bounding box center [550, 462] width 253 height 30
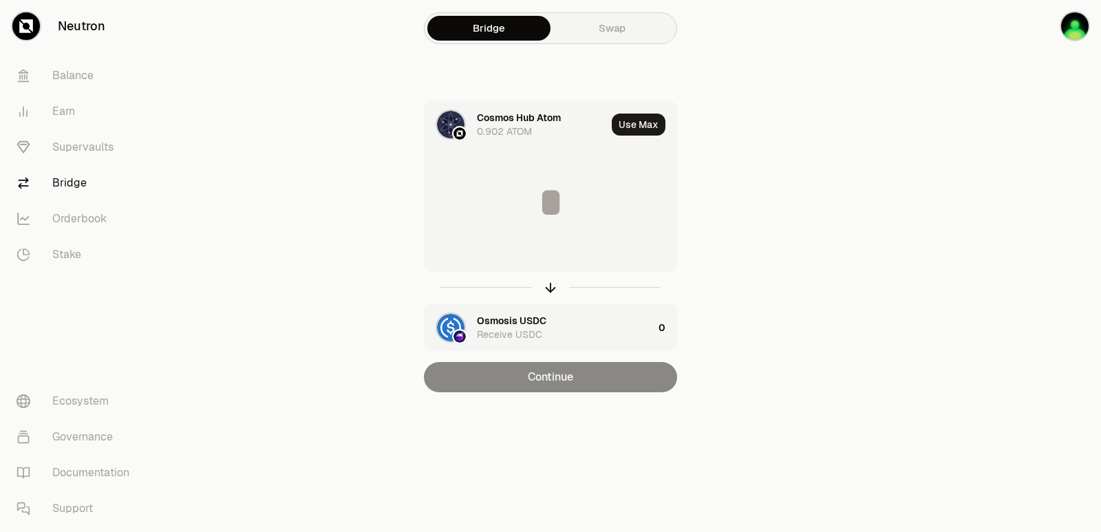
scroll to position [0, 0]
click at [645, 116] on button "Use Max" at bounding box center [639, 125] width 54 height 22
type input "********"
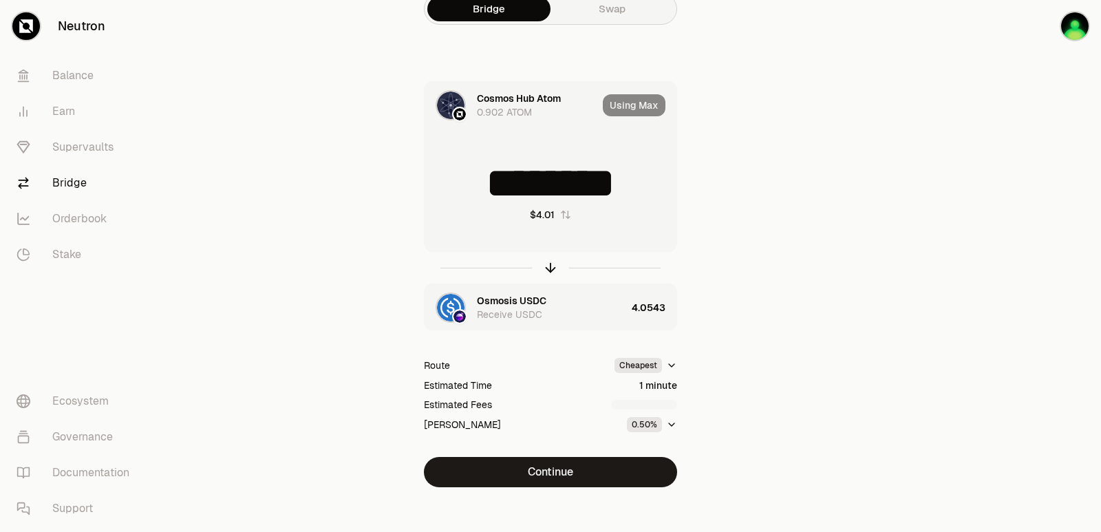
scroll to position [30, 0]
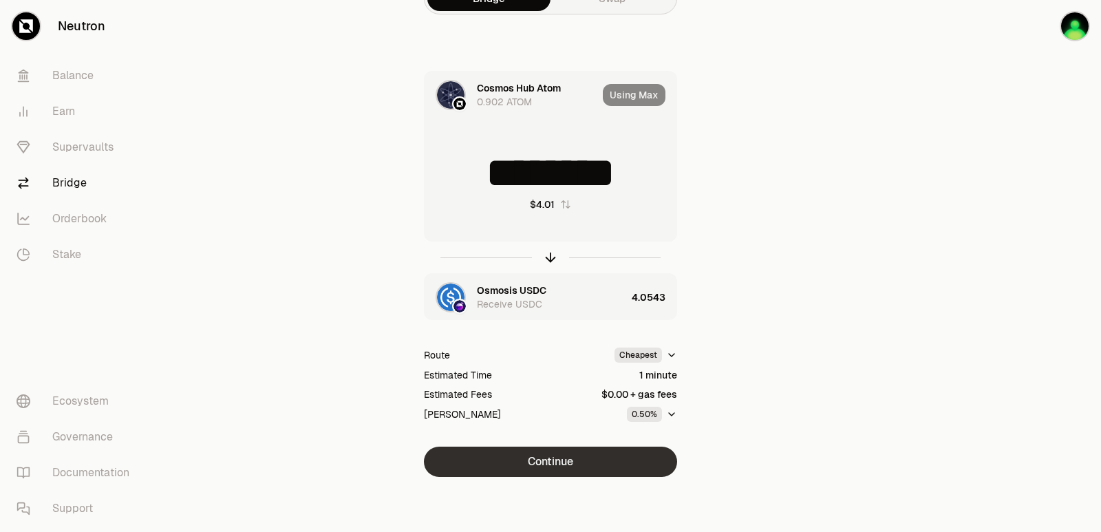
click at [564, 464] on button "Continue" at bounding box center [550, 462] width 253 height 30
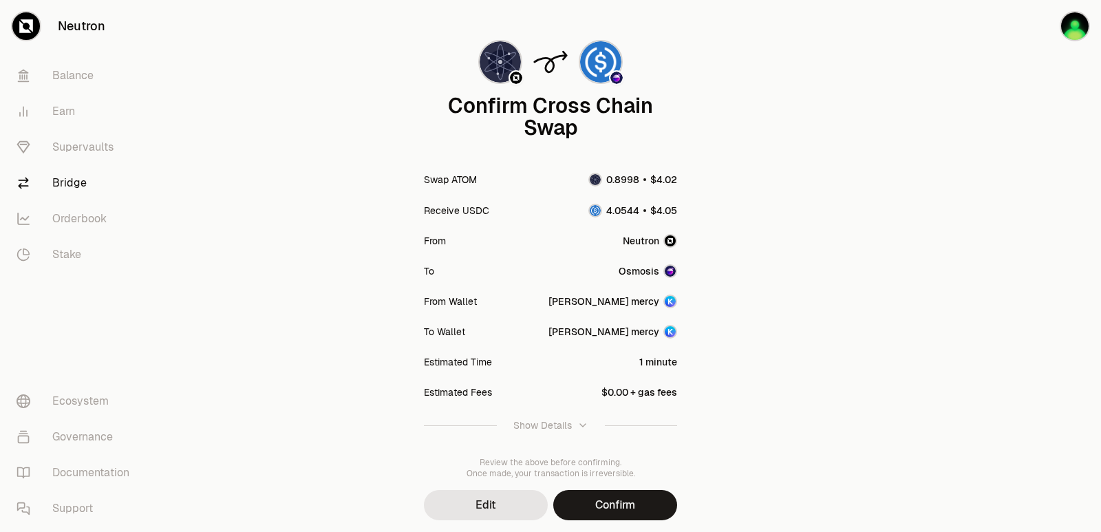
scroll to position [114, 0]
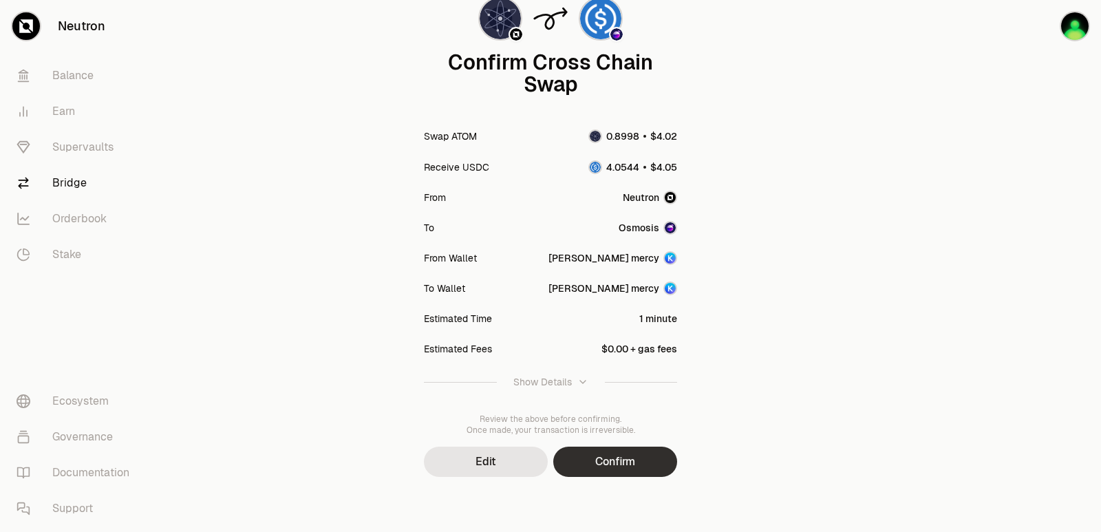
click at [627, 462] on button "Confirm" at bounding box center [615, 462] width 124 height 30
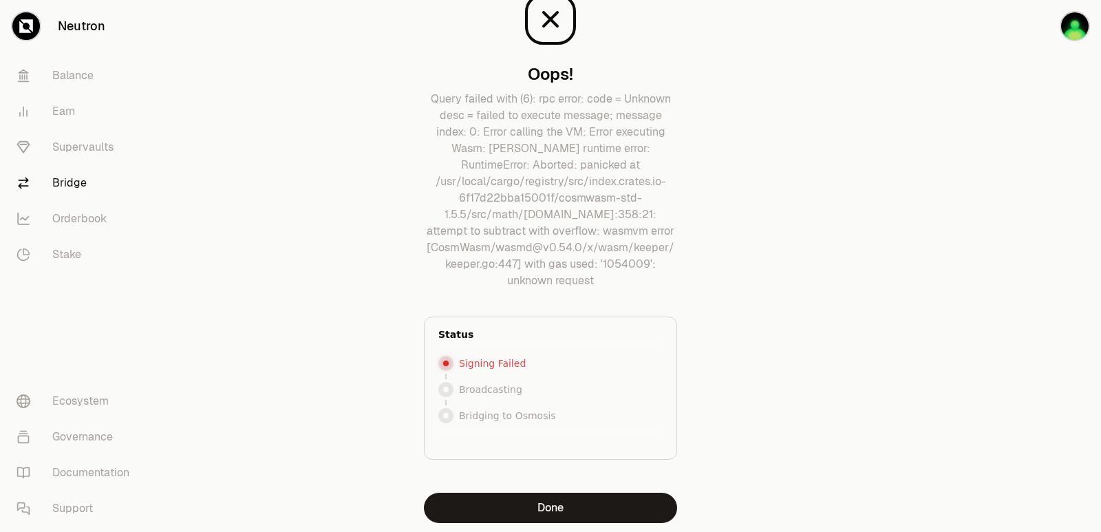
scroll to position [87, 0]
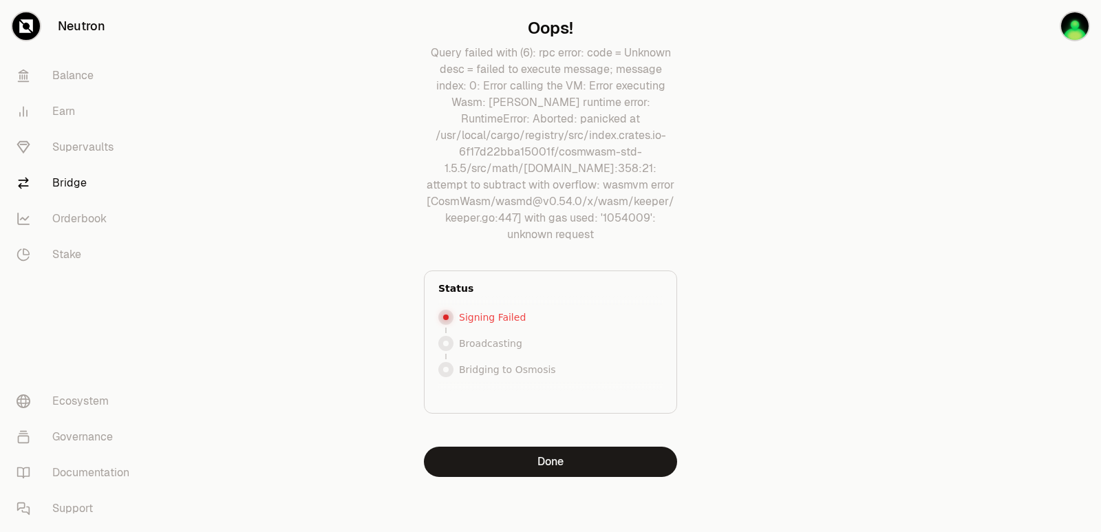
click at [587, 478] on div "Oops! Query failed with (6): rpc error: code = Unknown desc = failed to execute…" at bounding box center [551, 222] width 496 height 619
click at [581, 473] on button "Done" at bounding box center [550, 462] width 253 height 30
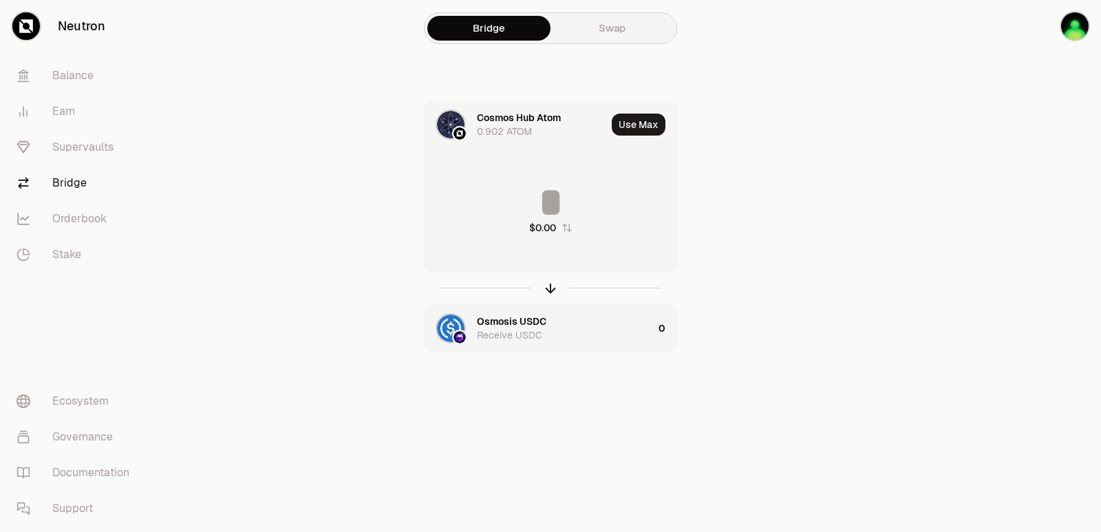
scroll to position [0, 0]
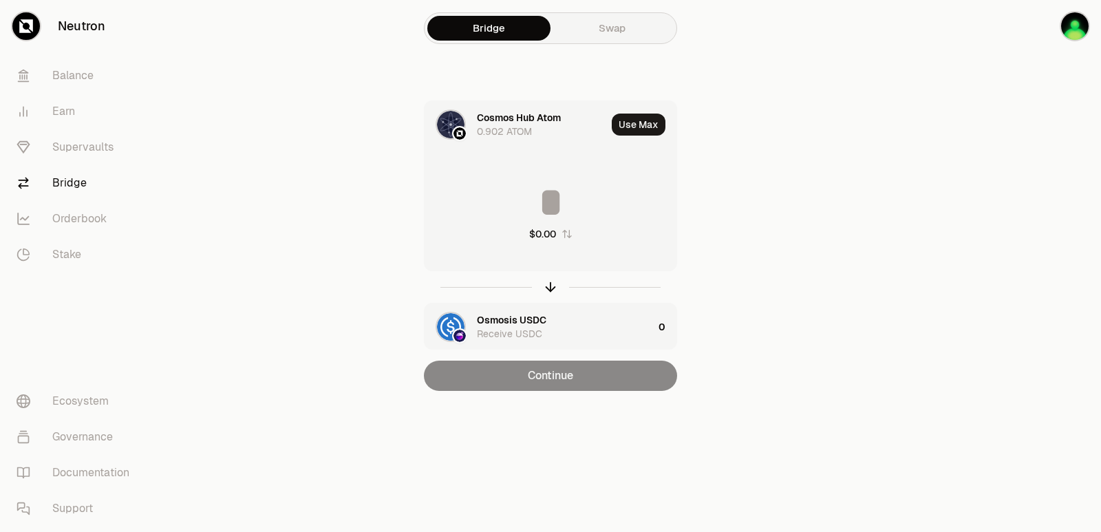
click at [503, 120] on div "Cosmos Hub Atom" at bounding box center [519, 118] width 84 height 14
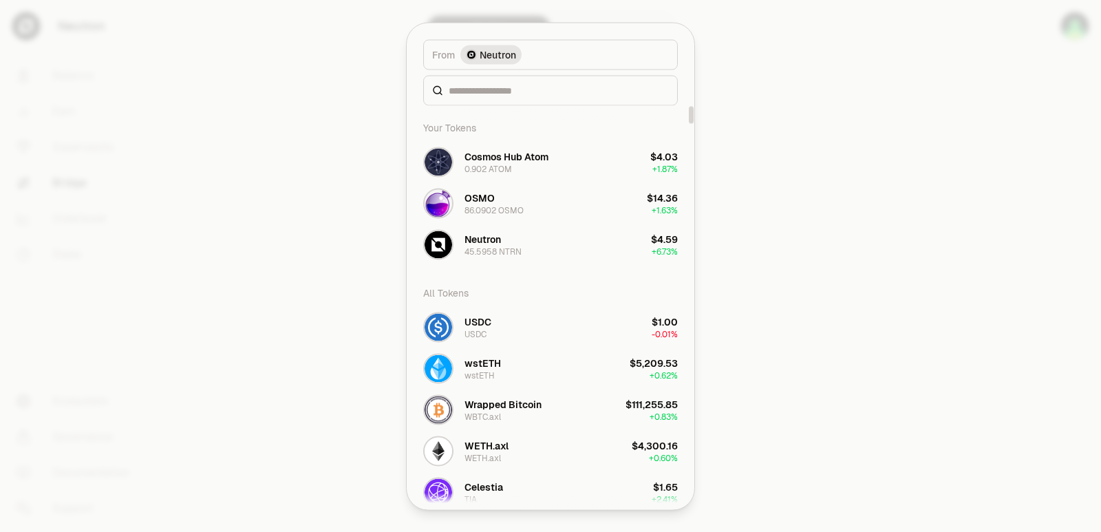
click at [494, 101] on div at bounding box center [550, 90] width 255 height 30
click at [493, 91] on input at bounding box center [559, 90] width 220 height 14
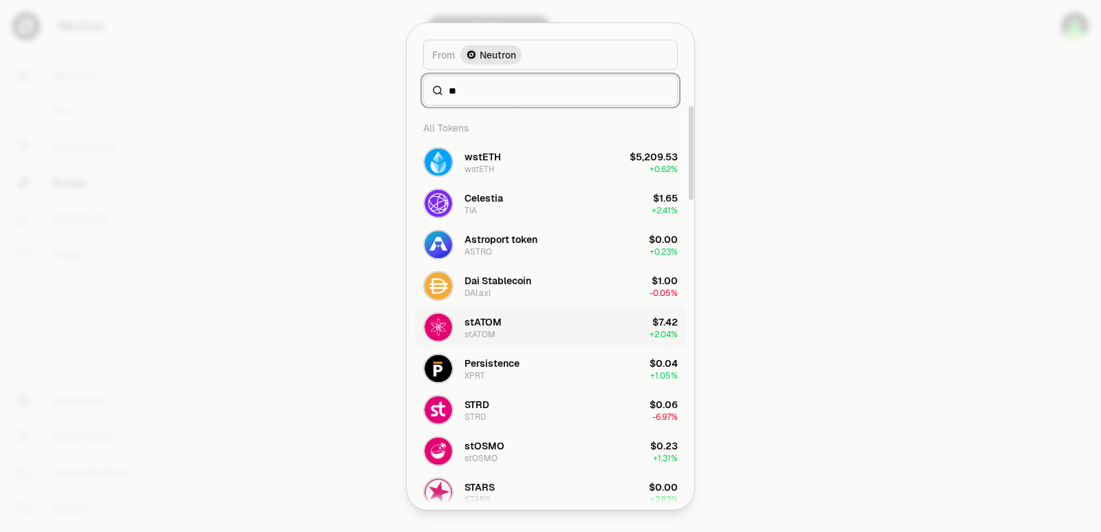
type input "**"
click at [499, 328] on div "stATOM" at bounding box center [483, 322] width 37 height 14
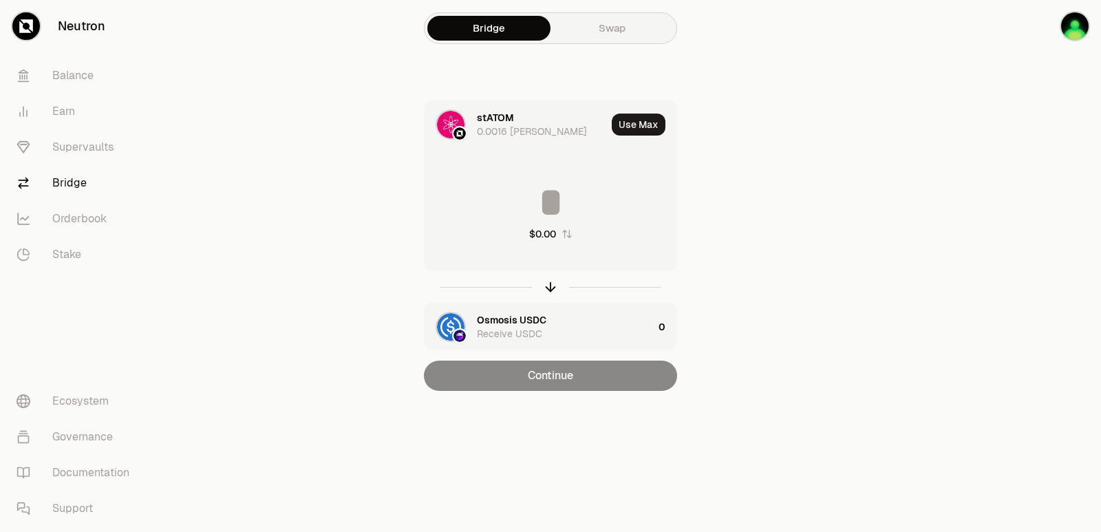
click at [510, 203] on input at bounding box center [551, 202] width 252 height 41
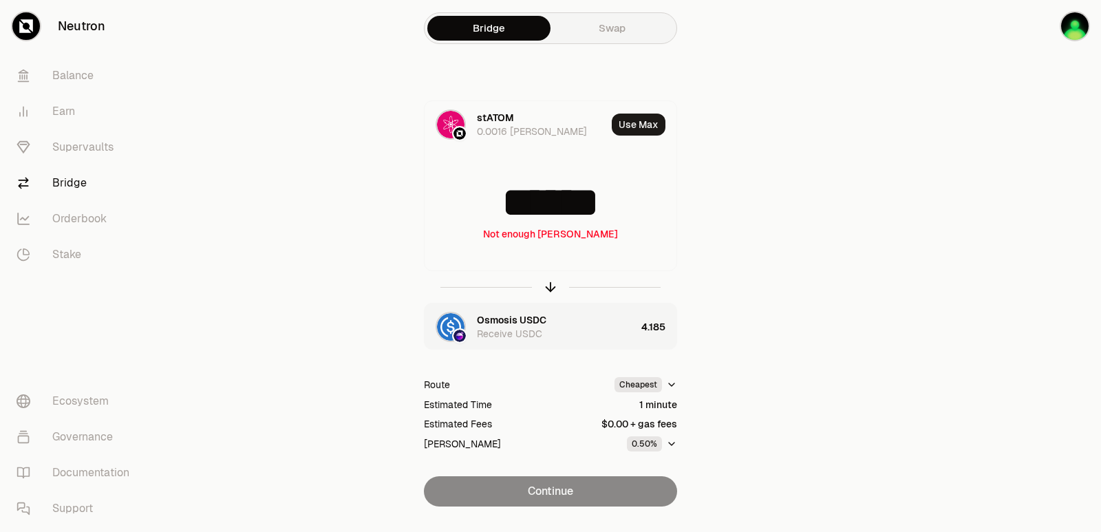
type input "******"
click at [500, 112] on div "stATOM" at bounding box center [495, 118] width 37 height 14
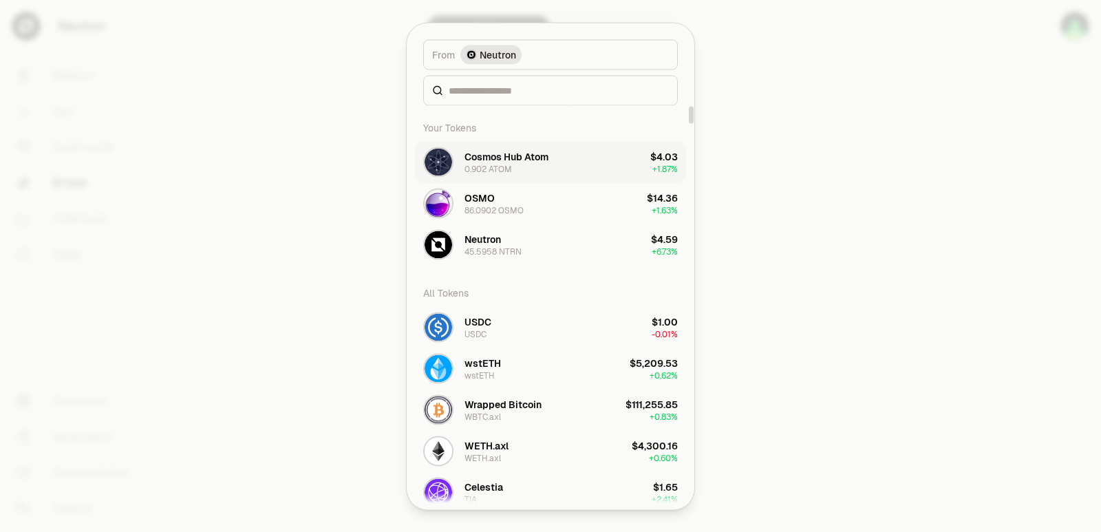
click at [554, 162] on button "Cosmos Hub Atom 0.902 ATOM $4.03 + 1.87%" at bounding box center [550, 161] width 271 height 41
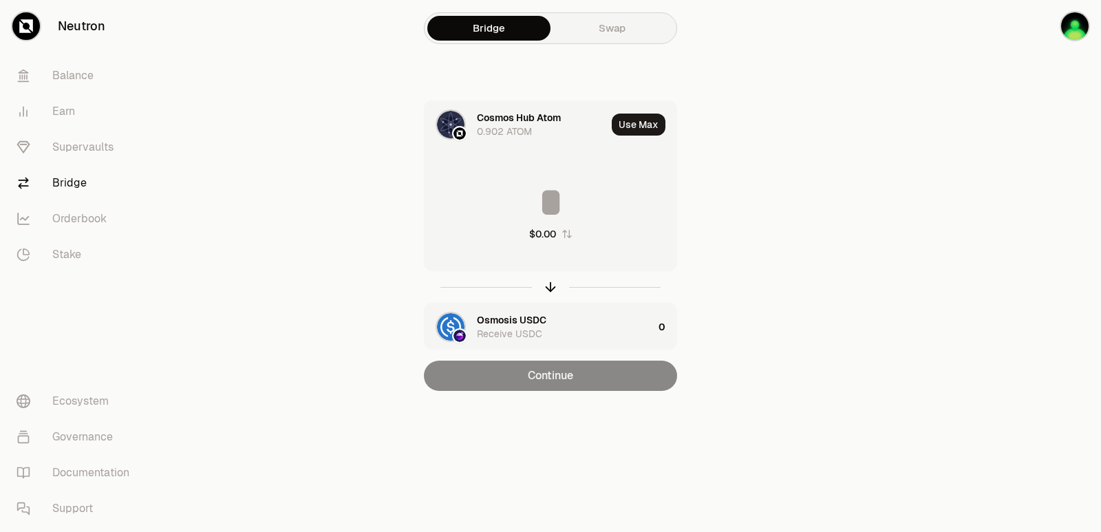
click at [509, 318] on div "Osmosis USDC" at bounding box center [512, 320] width 70 height 14
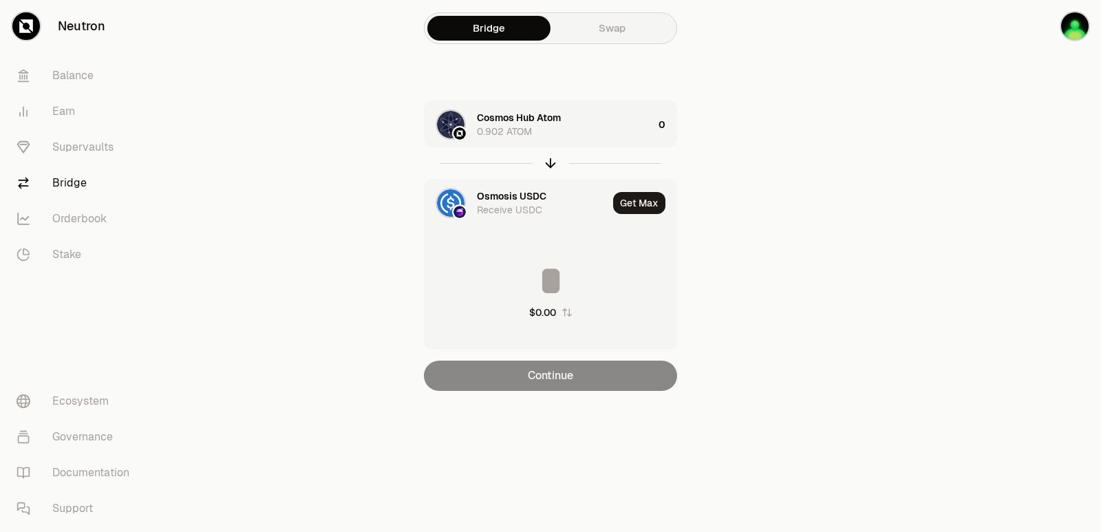
click at [487, 184] on div "Osmosis USDC Receive USDC" at bounding box center [516, 203] width 183 height 47
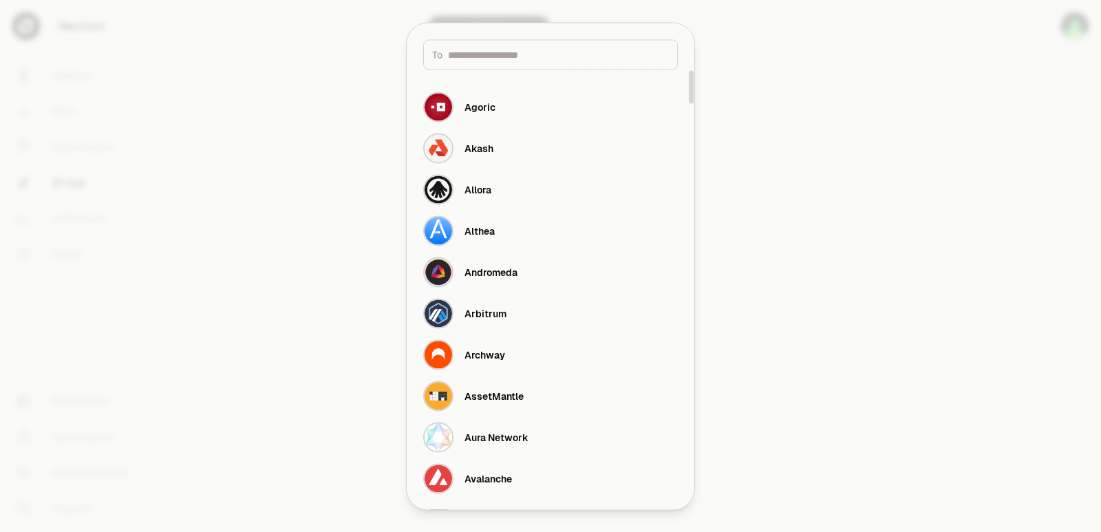
click at [471, 58] on input at bounding box center [558, 54] width 221 height 14
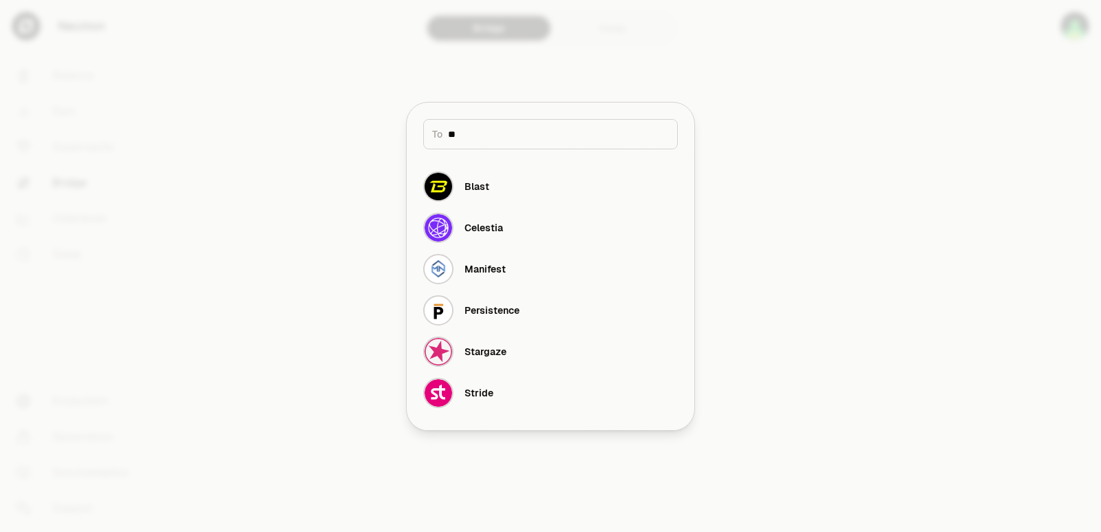
type input "**"
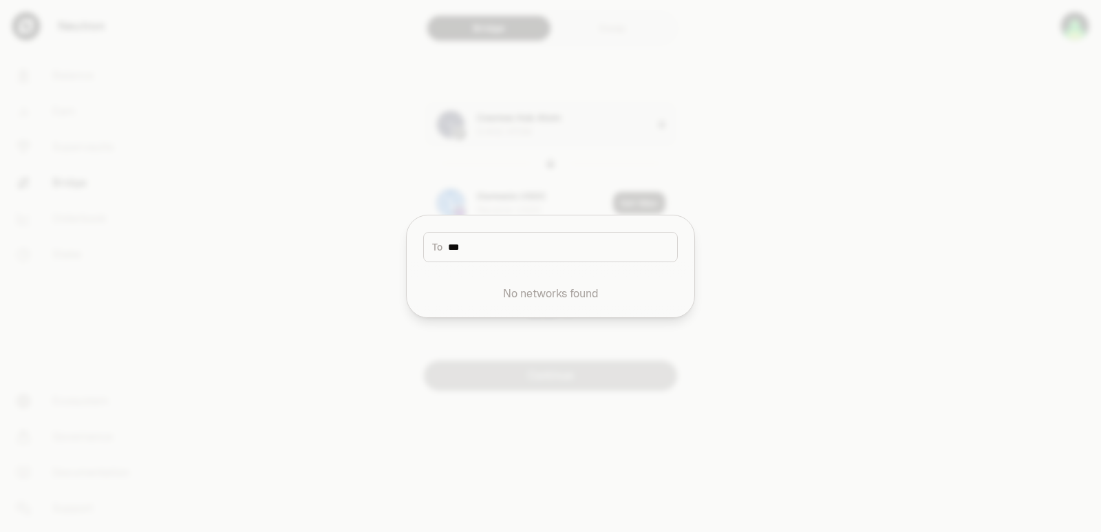
drag, startPoint x: 529, startPoint y: 248, endPoint x: 386, endPoint y: 242, distance: 142.6
click at [386, 242] on body "Neutron Balance Earn Supervaults Bridge Orderbook Stake Ecosystem Governance Do…" at bounding box center [550, 266] width 1101 height 532
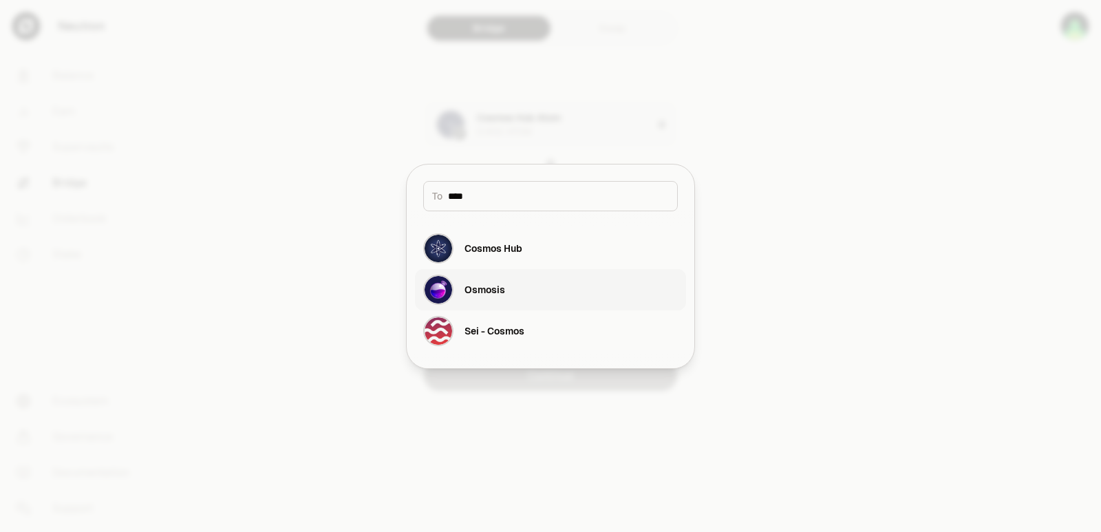
type input "****"
click at [490, 295] on div "Osmosis" at bounding box center [485, 290] width 41 height 14
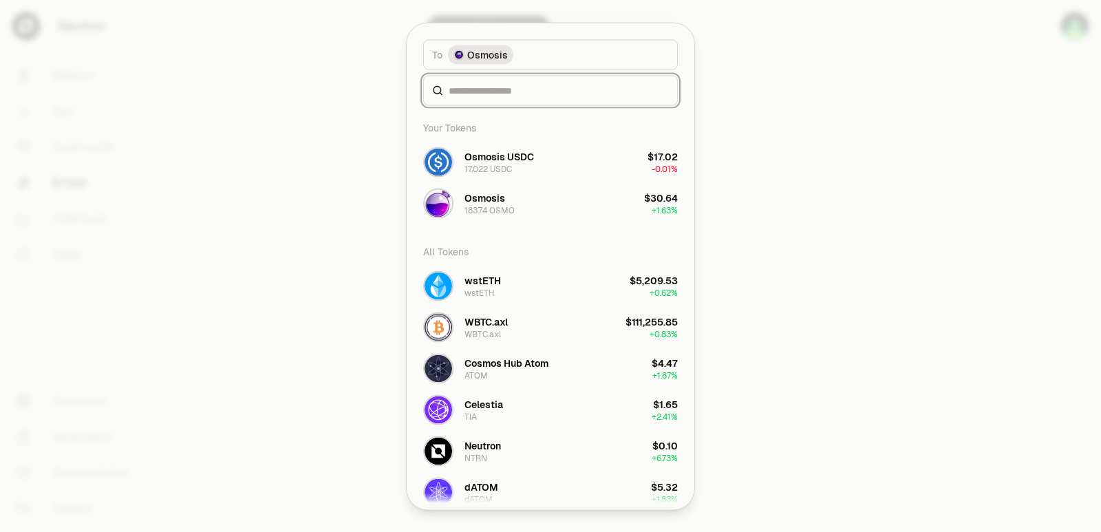
click at [477, 93] on input at bounding box center [559, 90] width 220 height 14
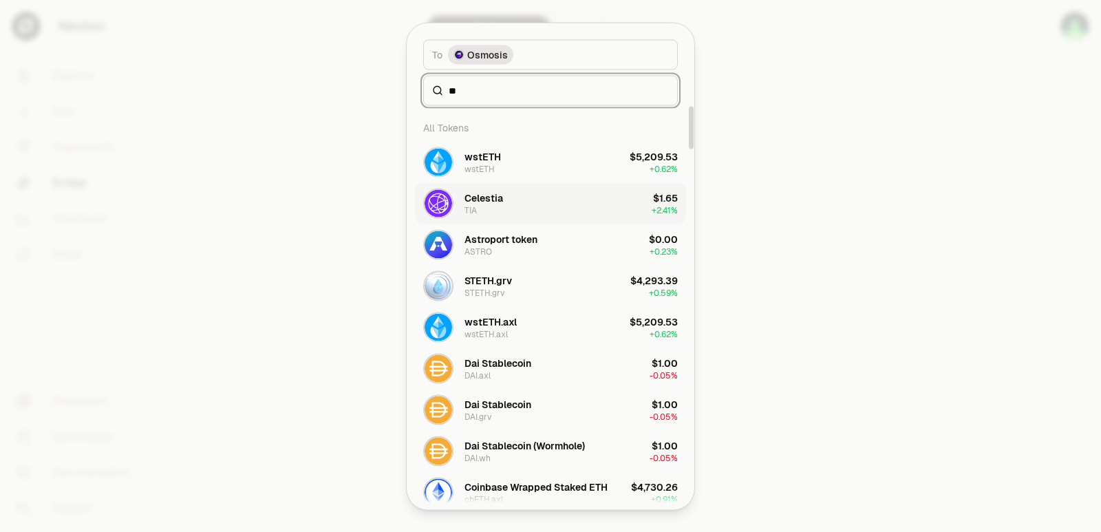
type input "*"
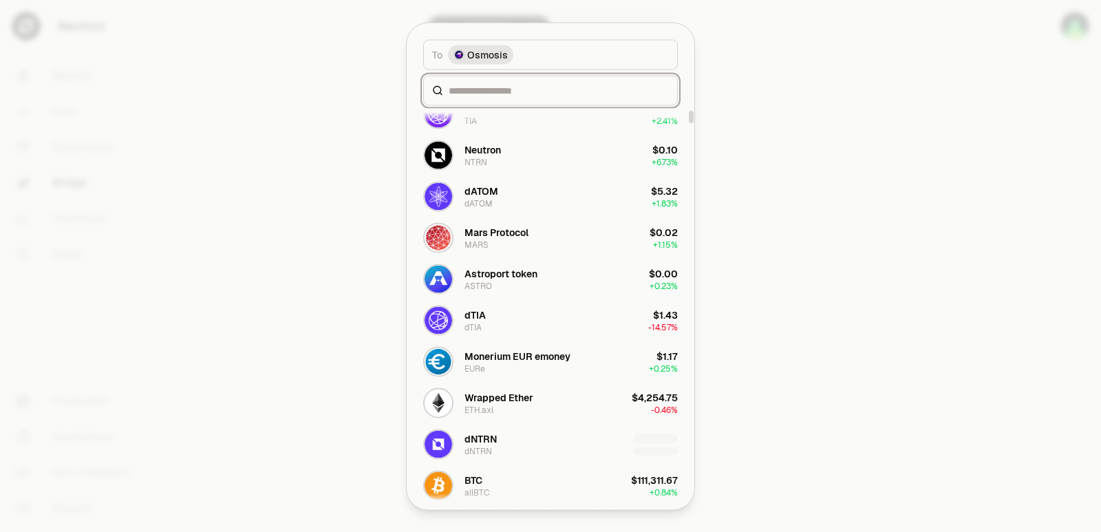
scroll to position [344, 0]
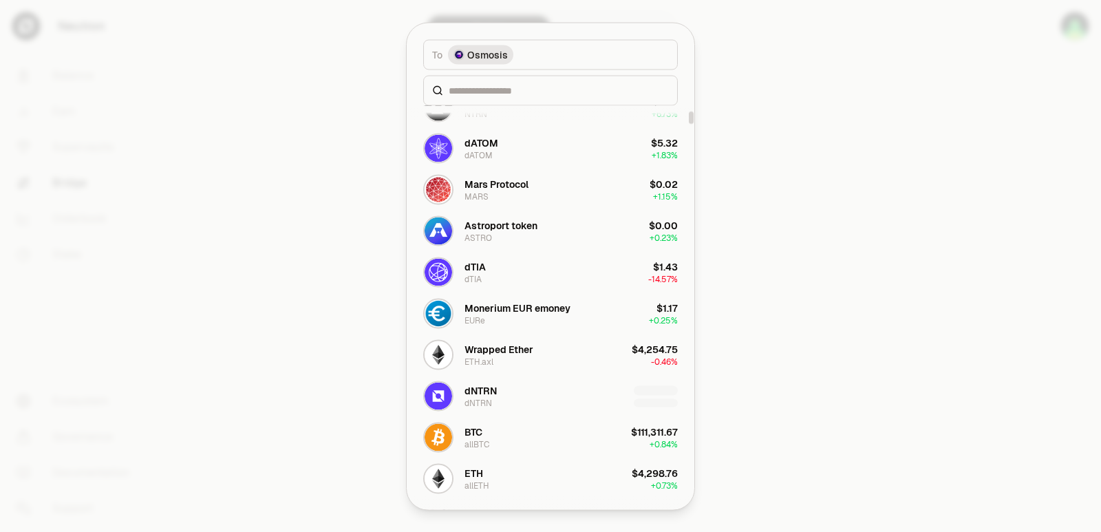
click at [874, 319] on div at bounding box center [550, 266] width 1101 height 532
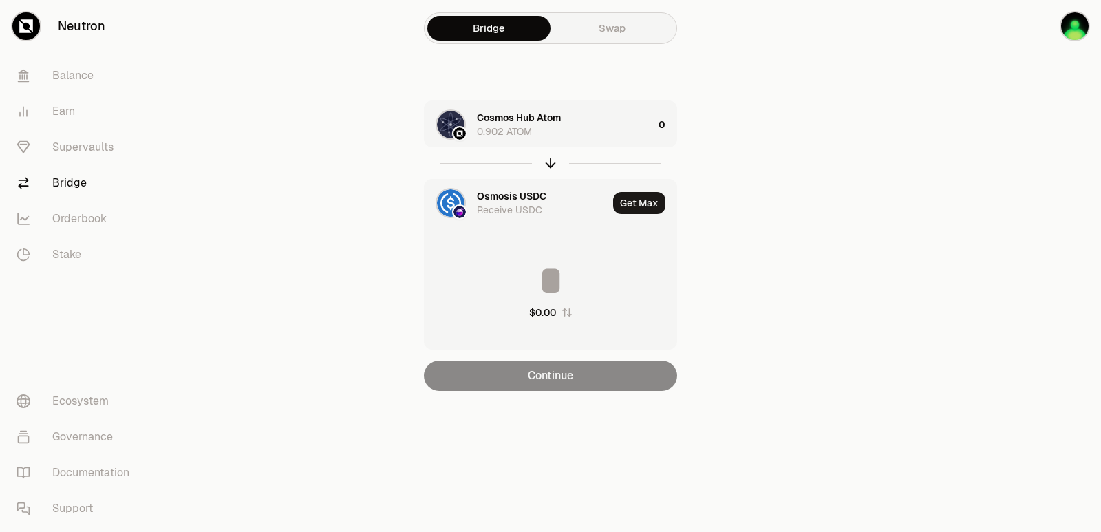
click at [502, 195] on div "Osmosis USDC" at bounding box center [512, 196] width 70 height 14
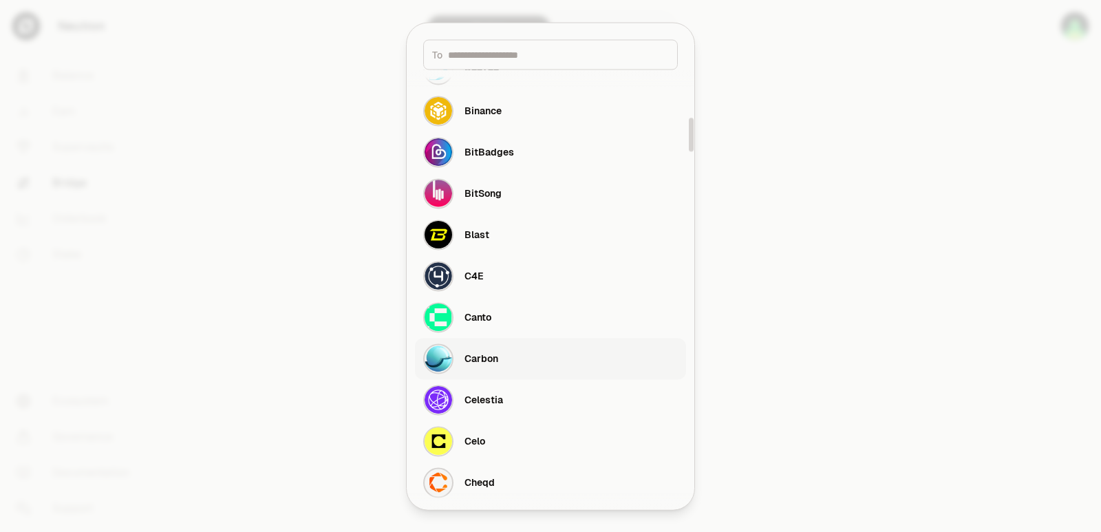
scroll to position [619, 0]
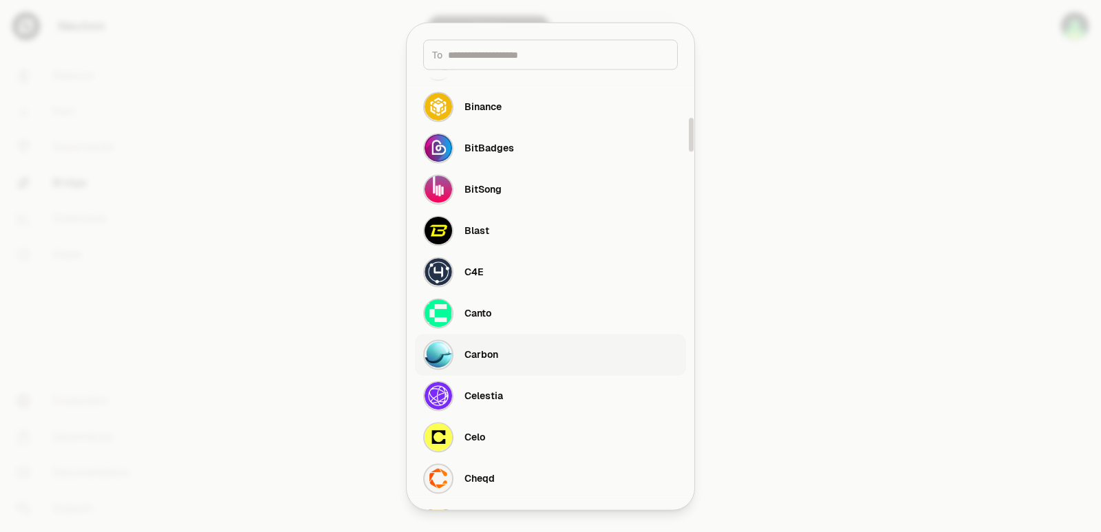
type input "*"
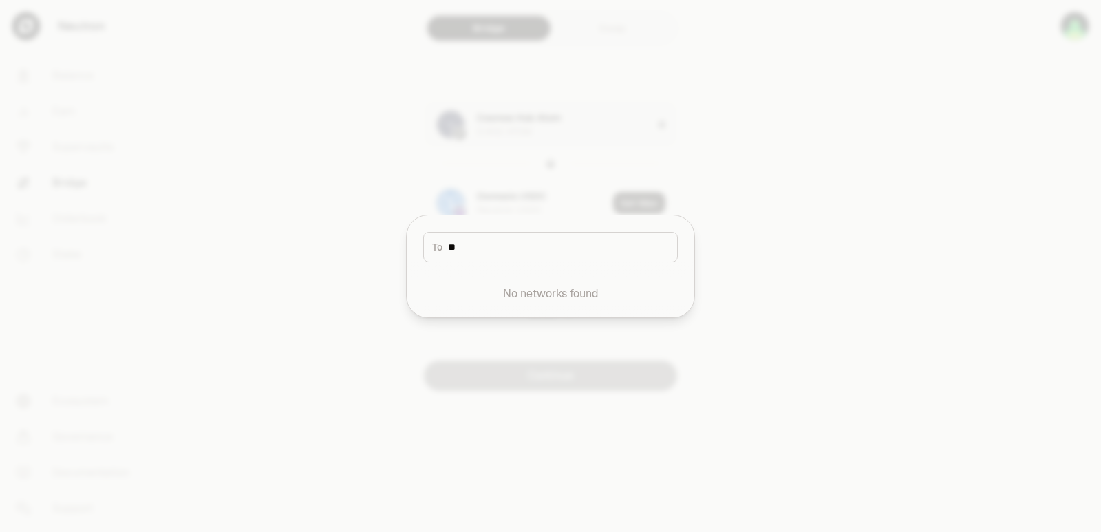
scroll to position [0, 0]
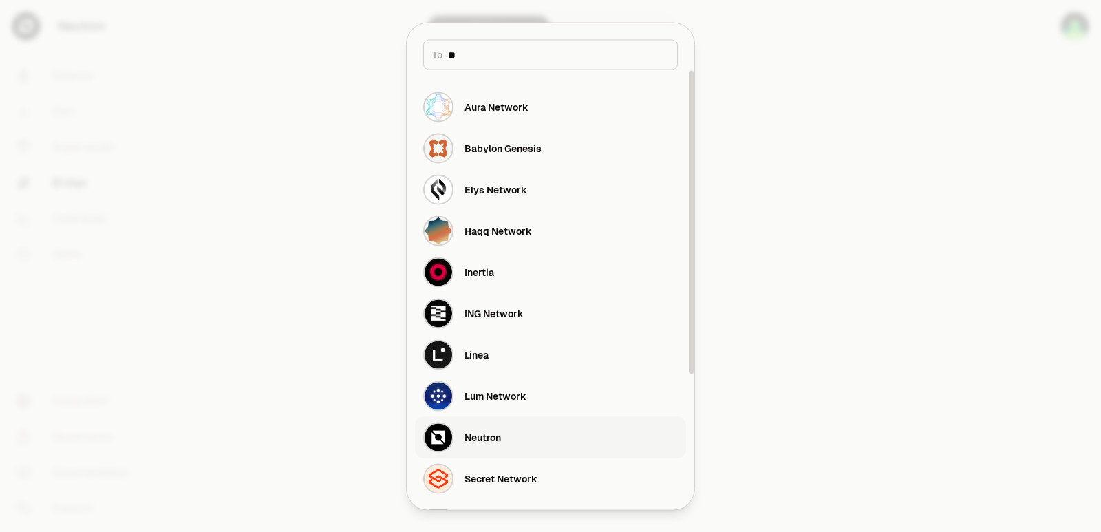
type input "**"
click at [493, 435] on div "Neutron" at bounding box center [483, 437] width 36 height 14
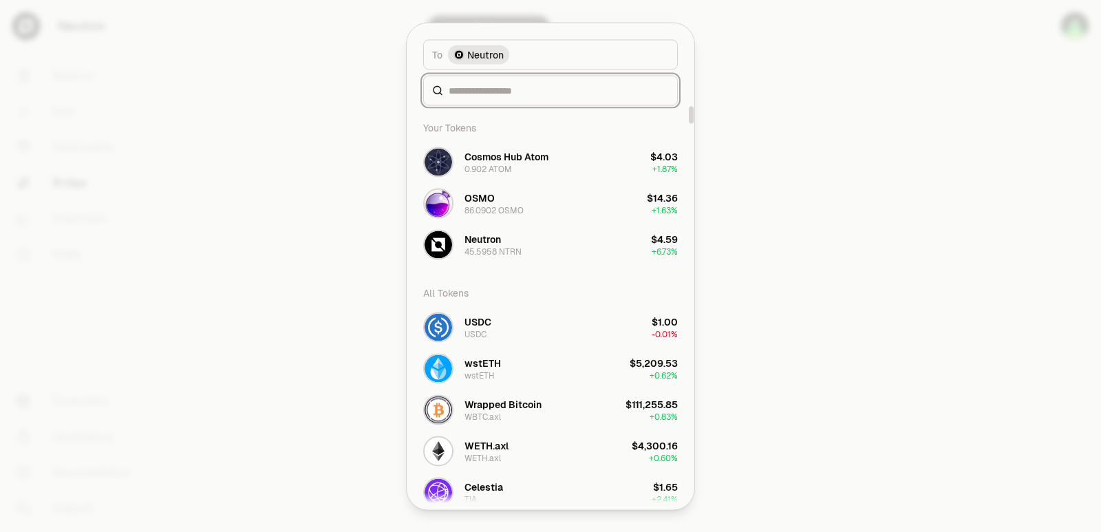
click at [485, 93] on input at bounding box center [559, 90] width 220 height 14
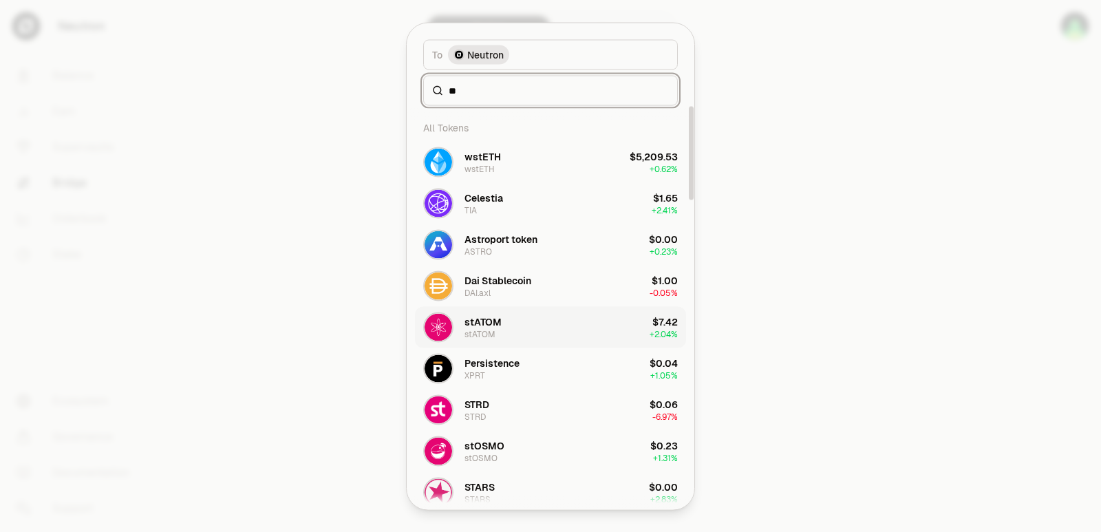
type input "**"
click at [522, 330] on button "[PERSON_NAME] [PERSON_NAME] $7.42 + 2.04%" at bounding box center [550, 326] width 271 height 41
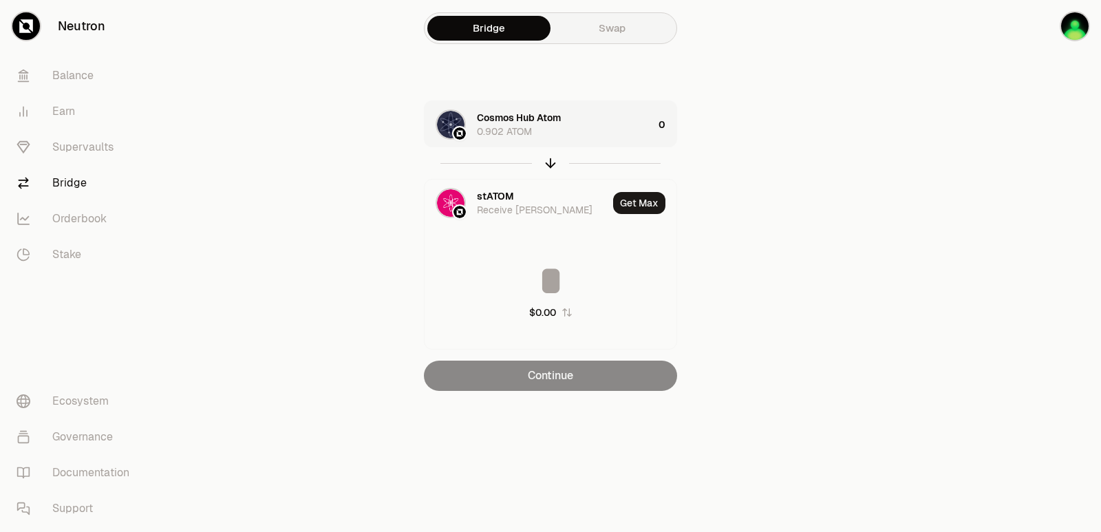
click at [577, 129] on div "Cosmos Hub Atom 0.902 ATOM" at bounding box center [565, 125] width 176 height 28
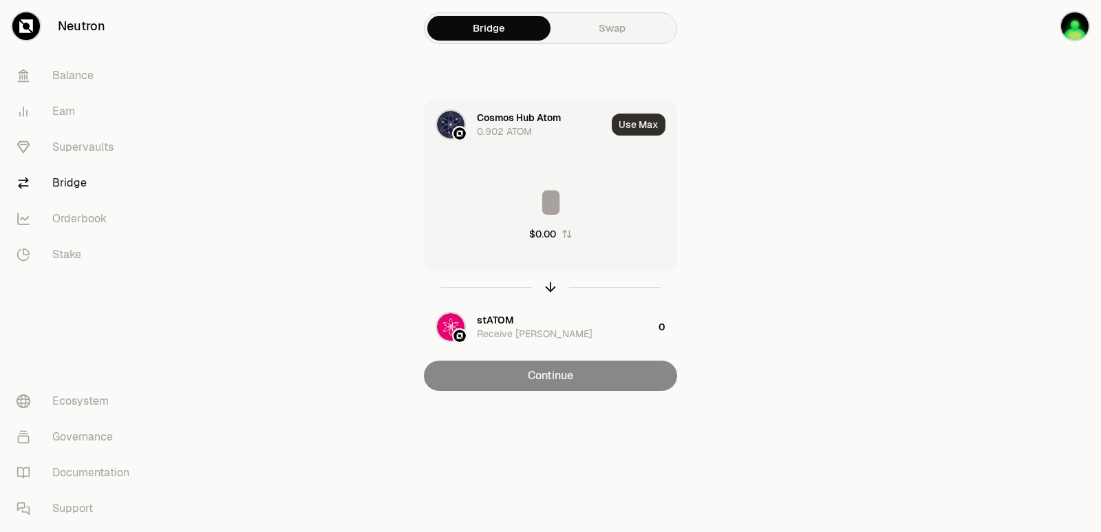
click at [634, 128] on button "Use Max" at bounding box center [639, 125] width 54 height 22
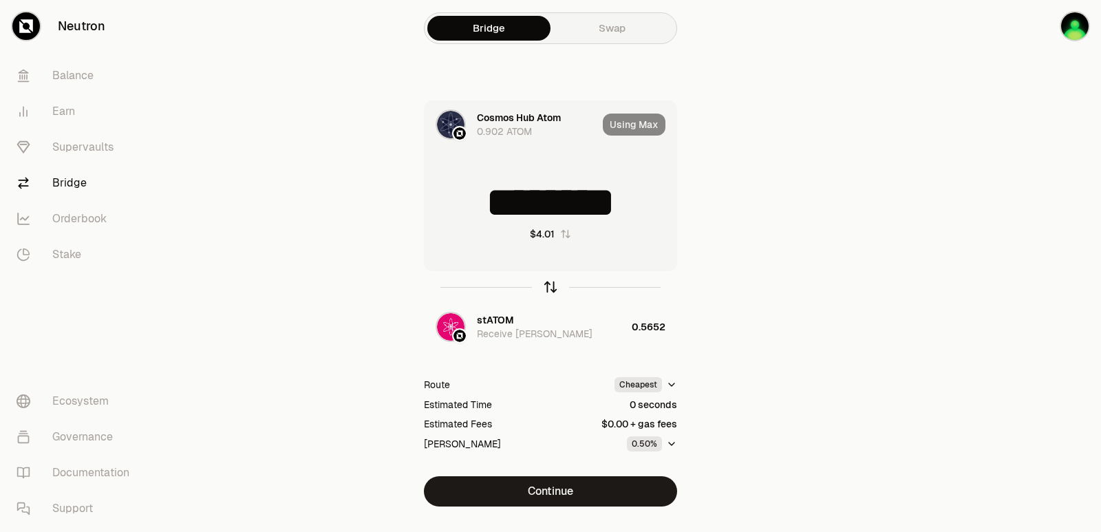
click at [547, 287] on icon "button" at bounding box center [550, 286] width 15 height 15
type input "********"
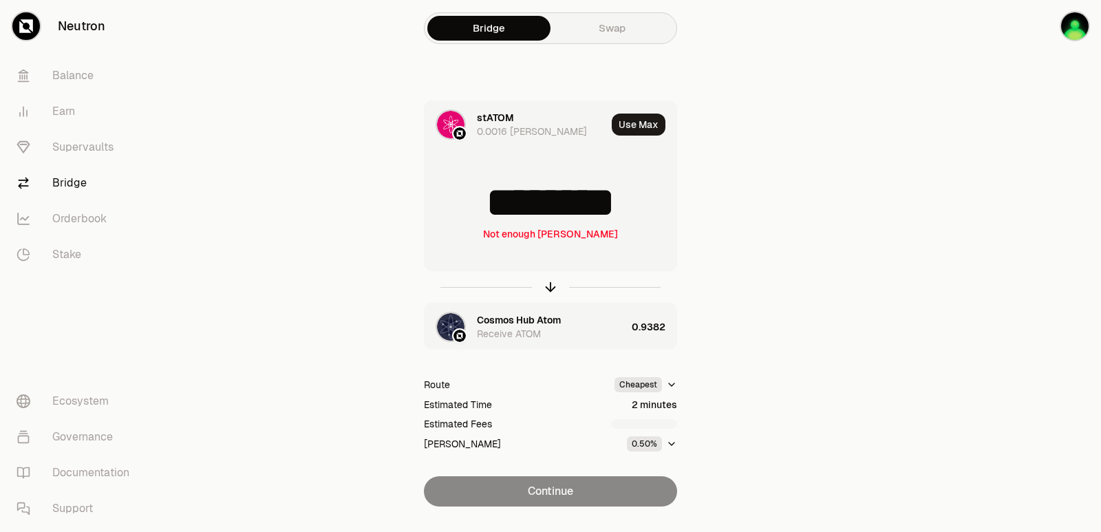
click at [503, 319] on div "Cosmos Hub Atom" at bounding box center [519, 320] width 84 height 14
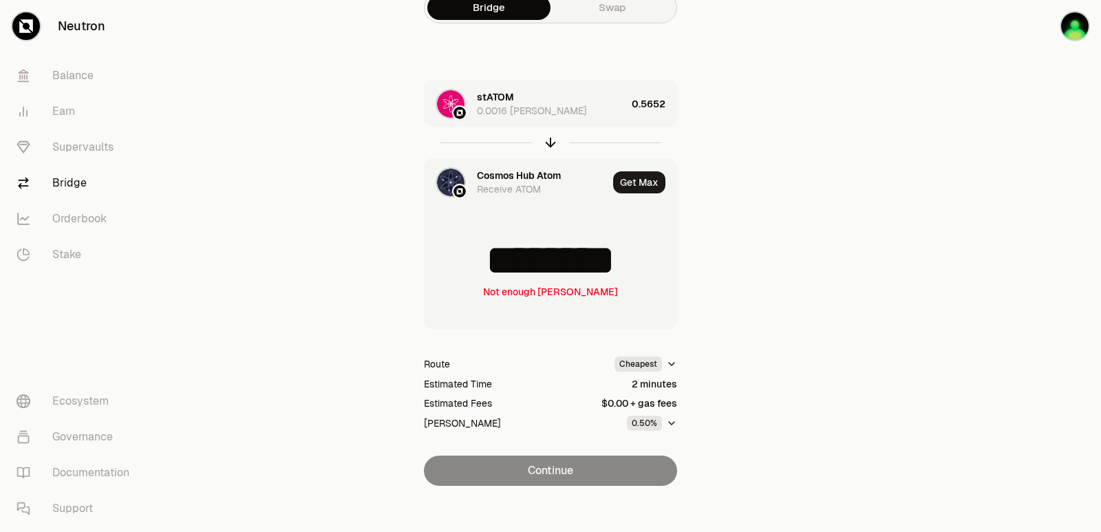
scroll to position [30, 0]
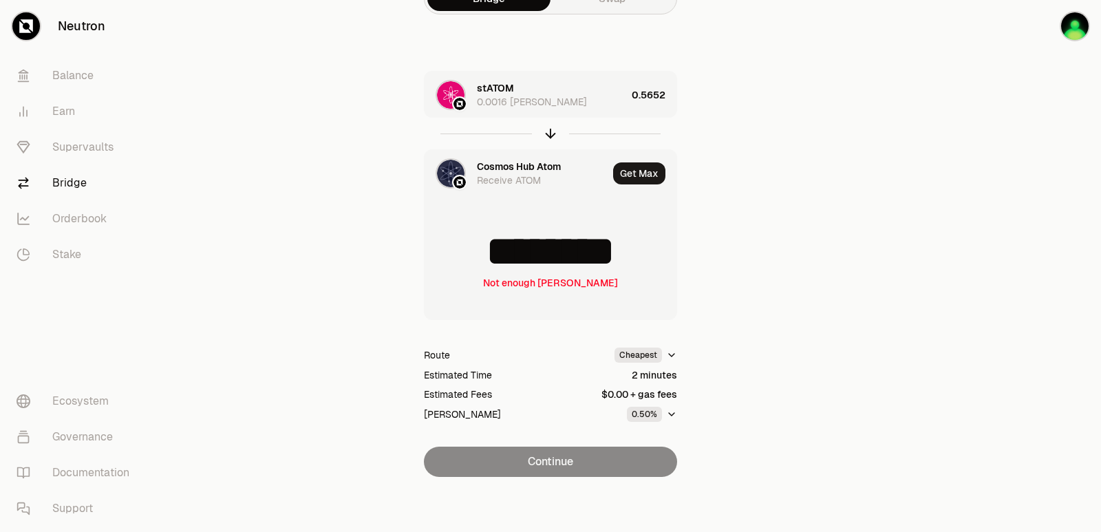
click at [480, 162] on div "Cosmos Hub Atom" at bounding box center [519, 167] width 84 height 14
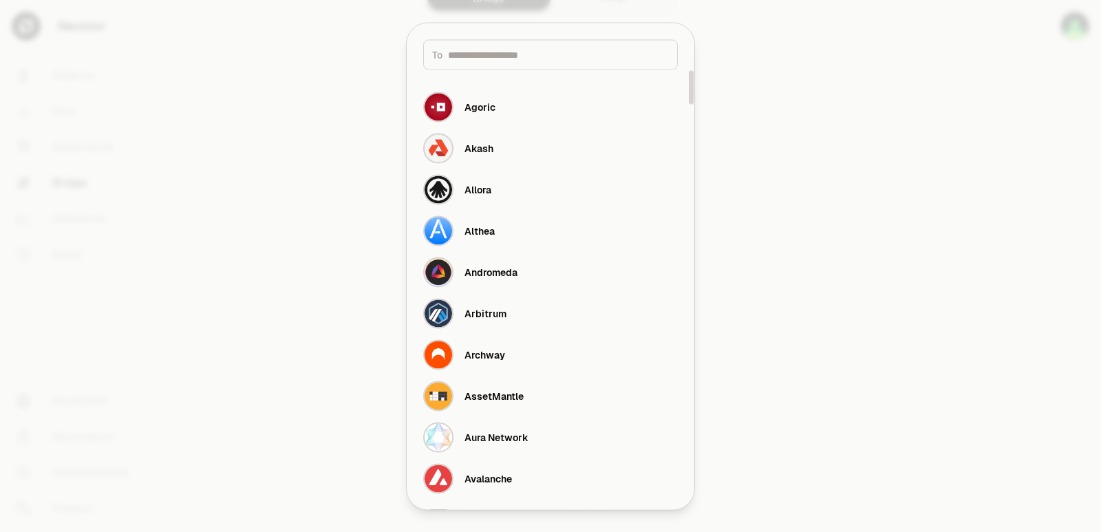
click at [794, 171] on div at bounding box center [550, 266] width 1101 height 532
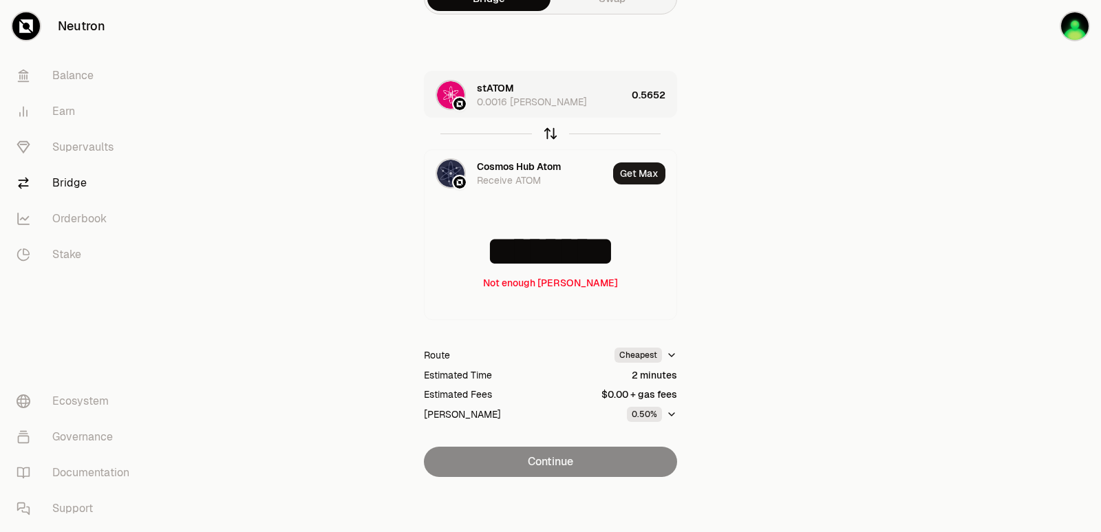
click at [548, 132] on icon "button" at bounding box center [550, 131] width 9 height 4
type input "********"
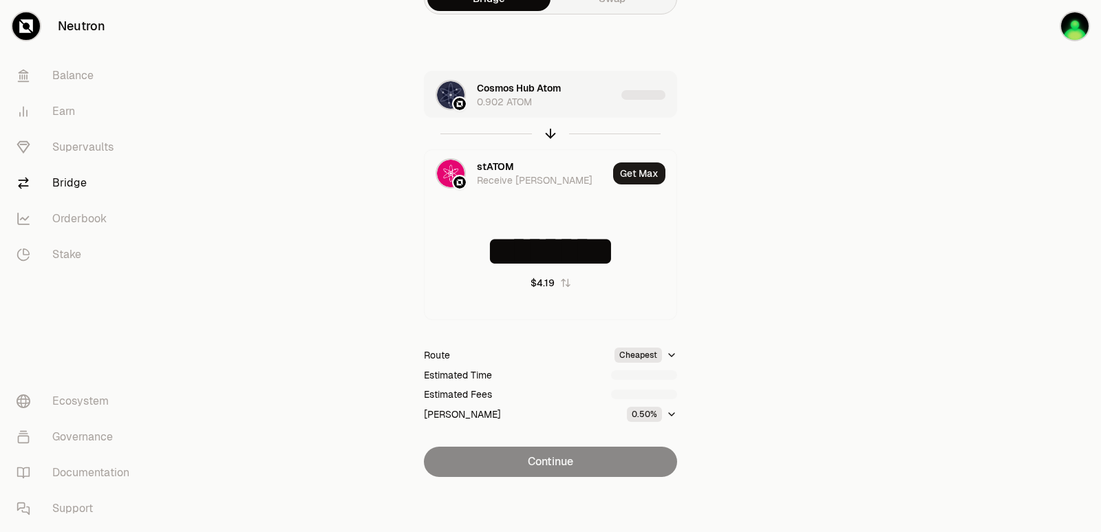
click at [611, 104] on div "Cosmos Hub Atom 0.902 ATOM" at bounding box center [546, 95] width 139 height 28
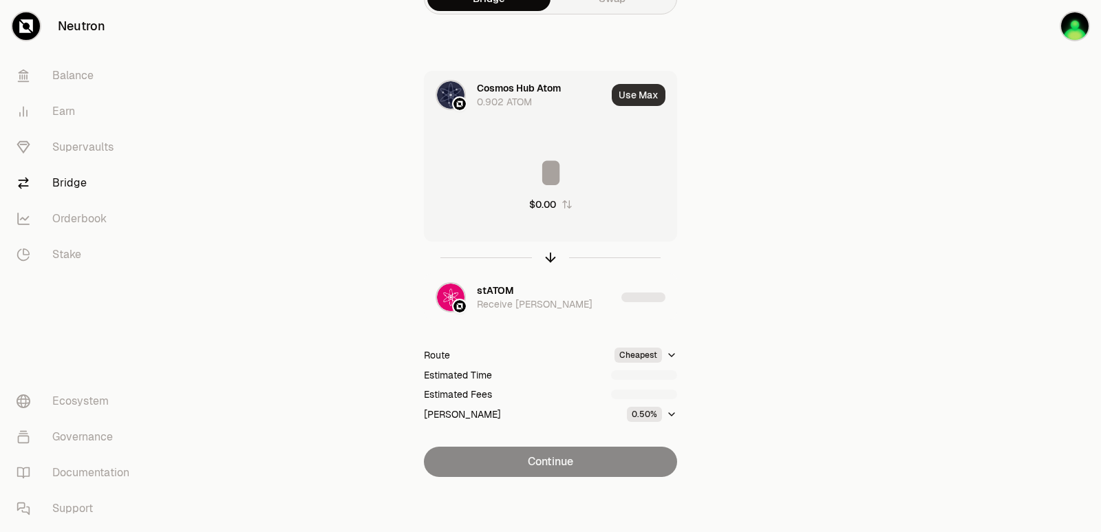
click at [644, 92] on button "Use Max" at bounding box center [639, 95] width 54 height 22
type input "********"
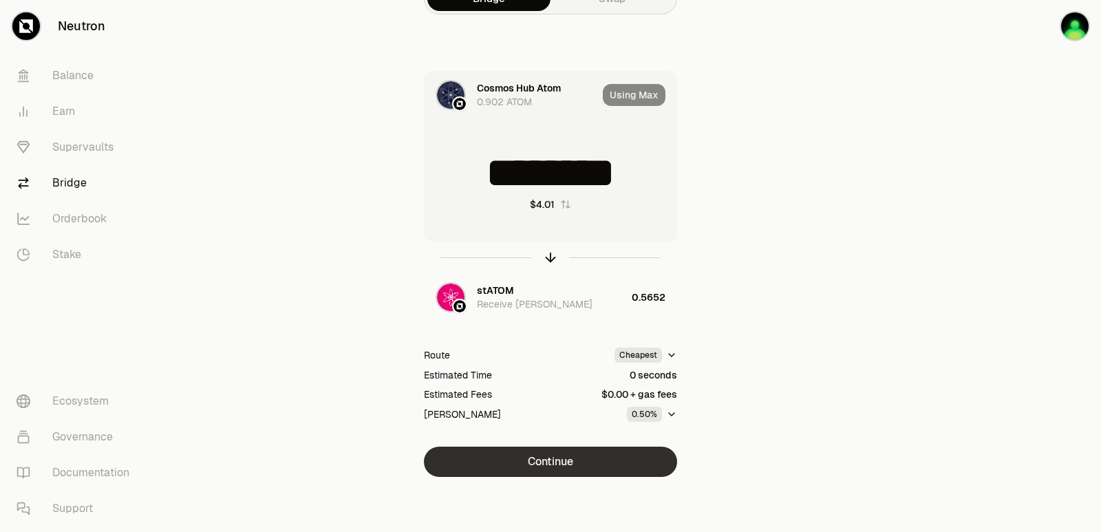
click at [593, 472] on button "Continue" at bounding box center [550, 462] width 253 height 30
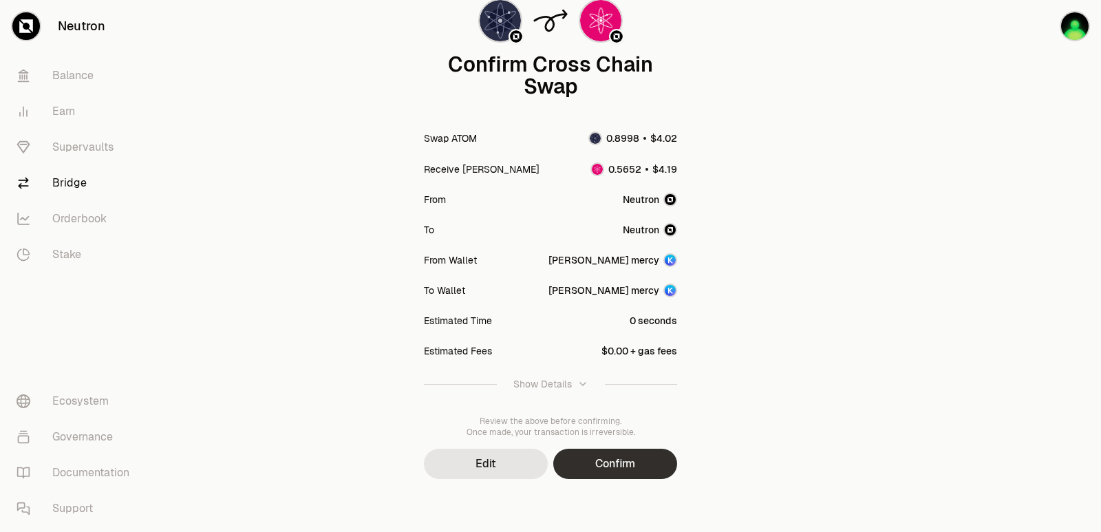
scroll to position [114, 0]
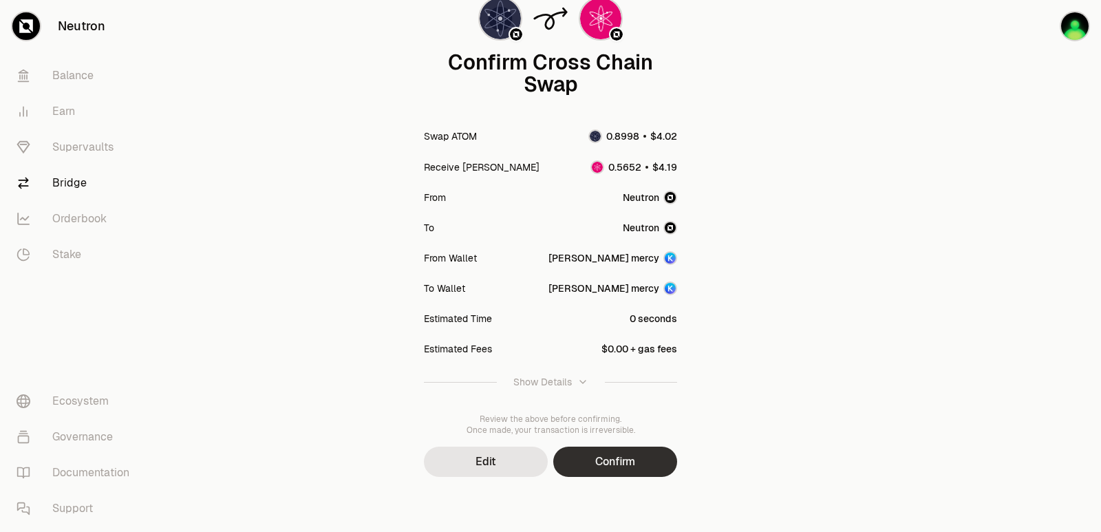
click at [630, 465] on button "Confirm" at bounding box center [615, 462] width 124 height 30
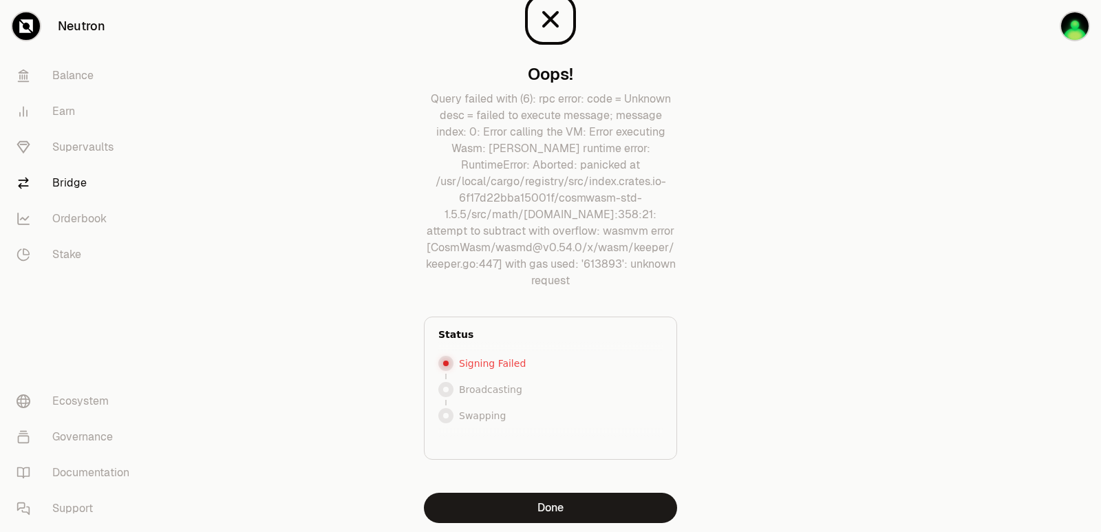
scroll to position [87, 0]
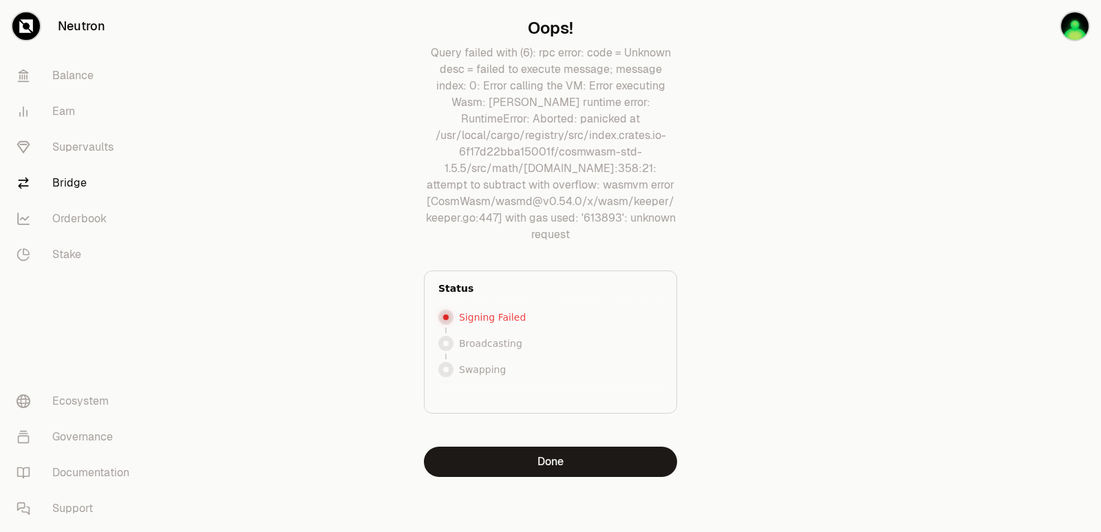
click at [544, 460] on button "Done" at bounding box center [550, 462] width 253 height 30
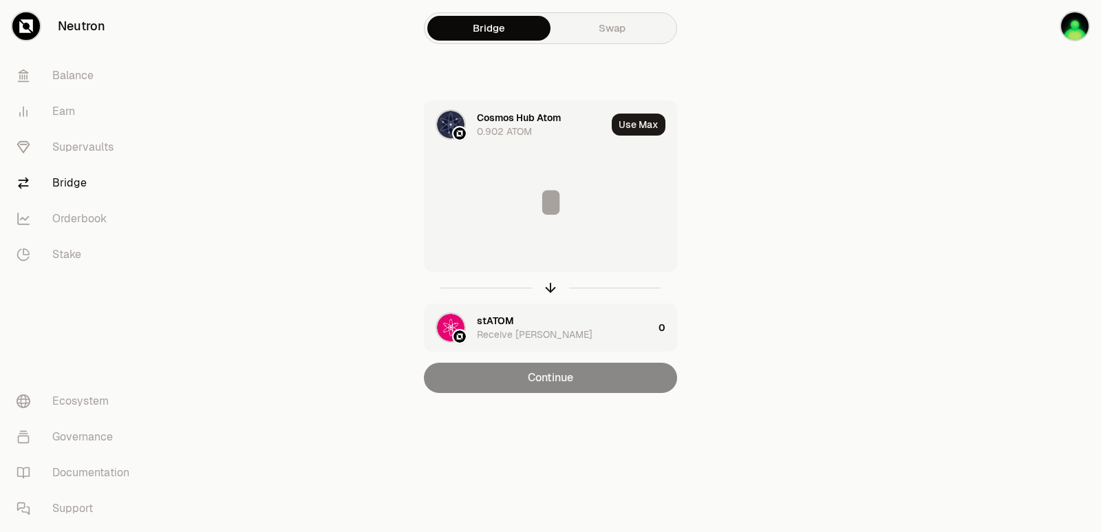
scroll to position [0, 0]
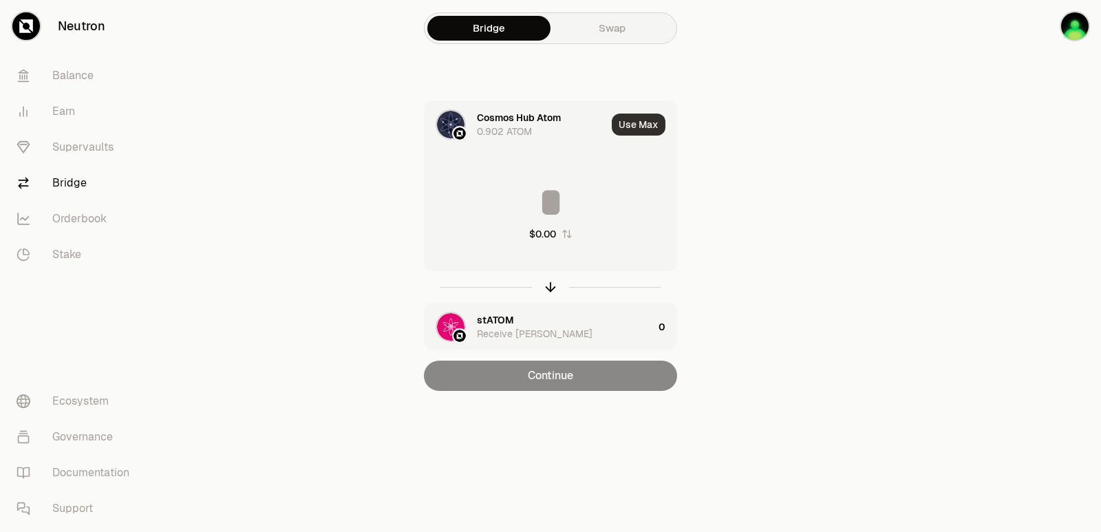
click at [633, 117] on button "Use Max" at bounding box center [639, 125] width 54 height 22
type input "********"
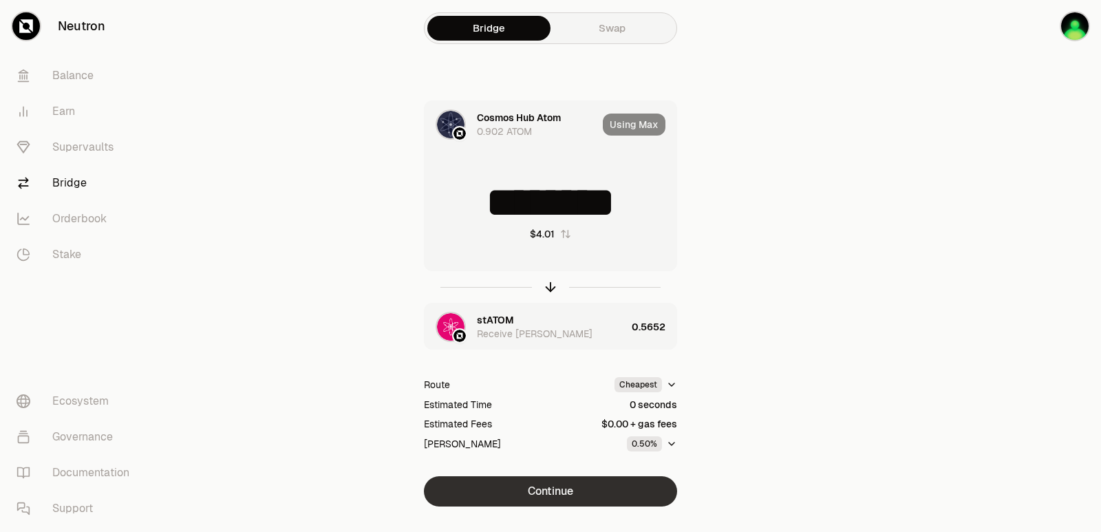
click at [535, 497] on button "Continue" at bounding box center [550, 491] width 253 height 30
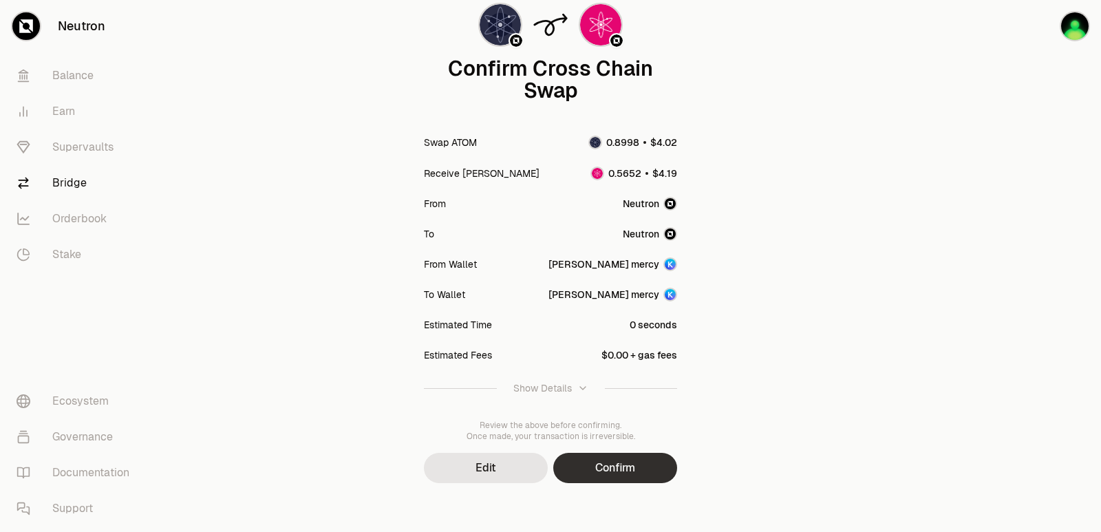
scroll to position [114, 0]
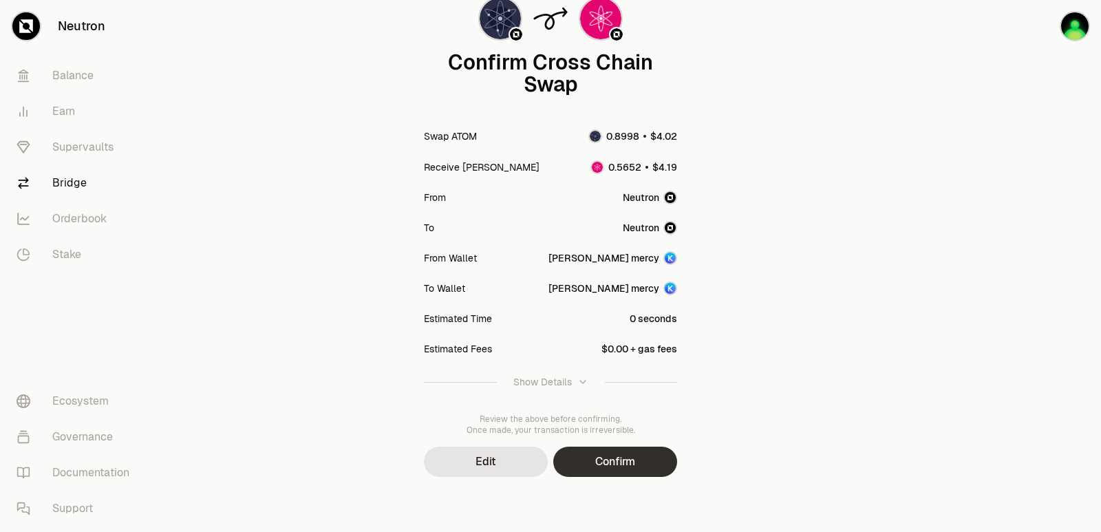
click at [612, 464] on button "Confirm" at bounding box center [615, 462] width 124 height 30
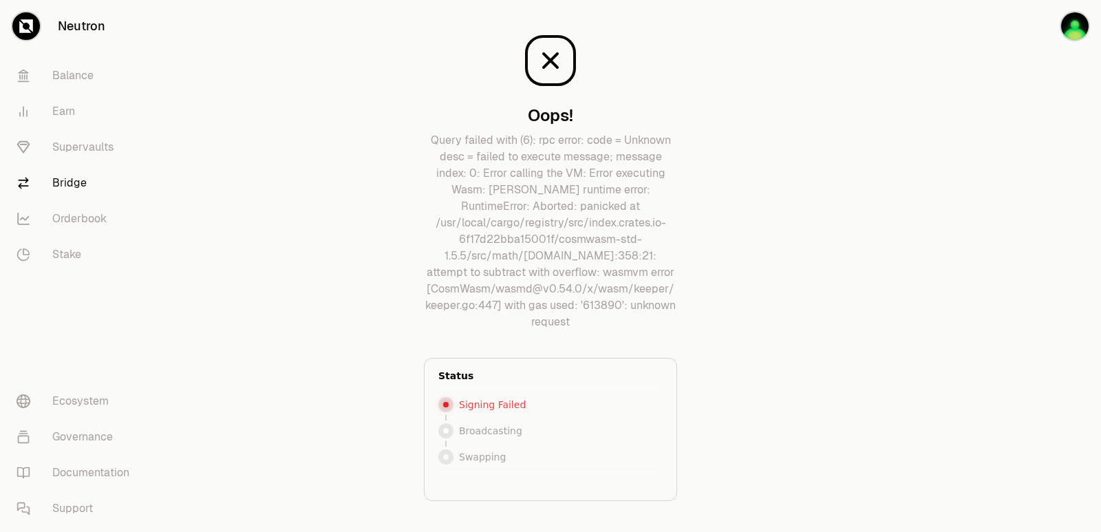
click at [856, 383] on main "Oops! Query failed with (6): rpc error: code = Unknown desc = failed to execute…" at bounding box center [627, 309] width 947 height 619
click at [613, 94] on div "Oops! Query failed with (6): rpc error: code = Unknown desc = failed to execute…" at bounding box center [550, 181] width 253 height 297
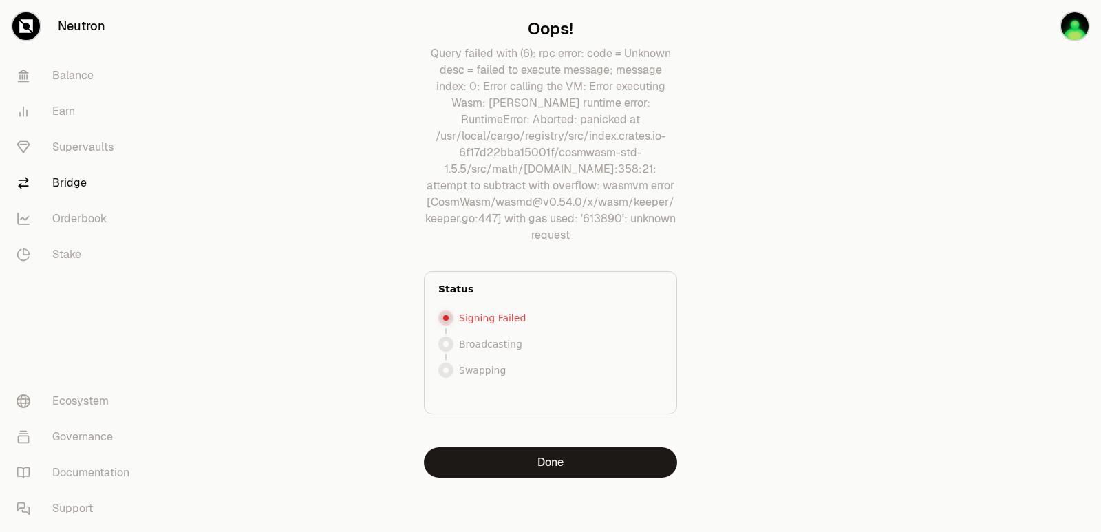
scroll to position [87, 0]
click at [540, 465] on button "Done" at bounding box center [550, 462] width 253 height 30
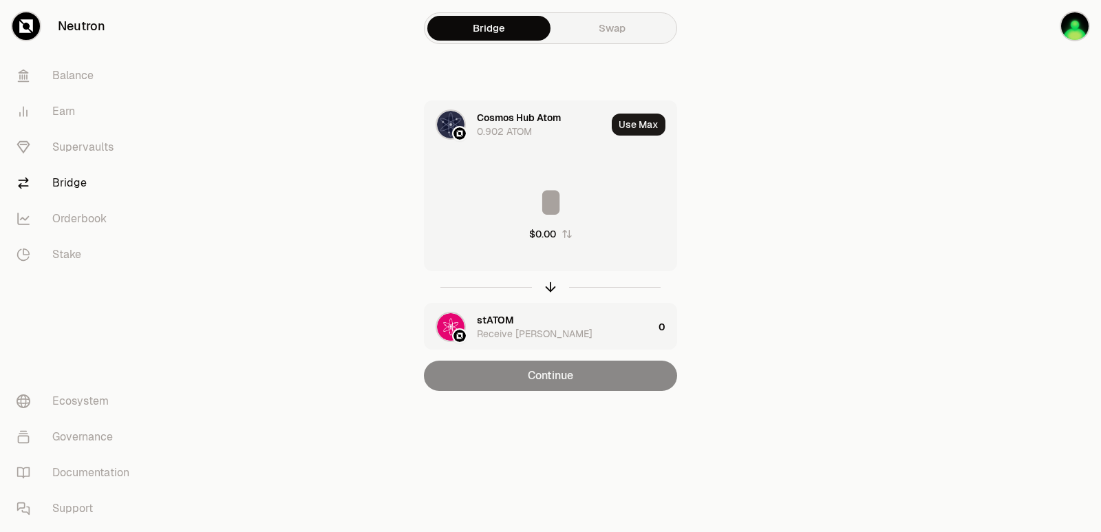
click at [523, 317] on div "[PERSON_NAME] Receive [PERSON_NAME]" at bounding box center [565, 327] width 176 height 28
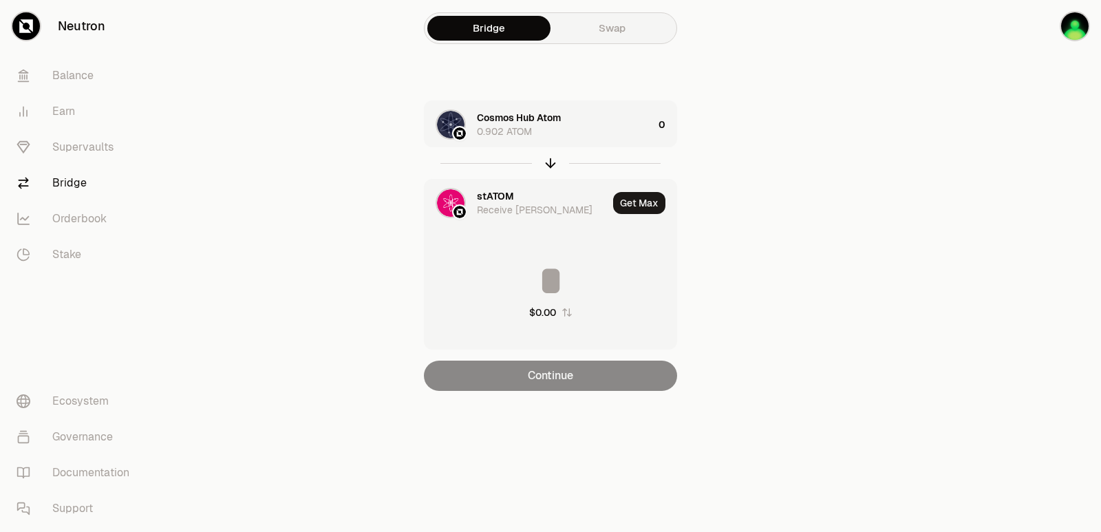
click at [507, 189] on div "[PERSON_NAME] Receive [PERSON_NAME]" at bounding box center [516, 203] width 183 height 47
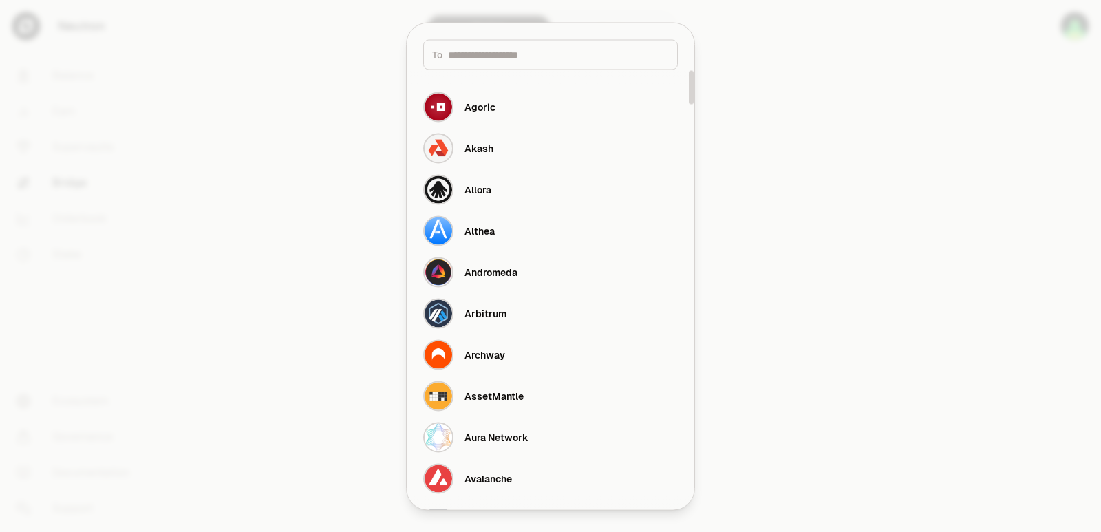
click at [490, 47] on div "To" at bounding box center [550, 54] width 255 height 30
click at [486, 59] on input at bounding box center [558, 54] width 221 height 14
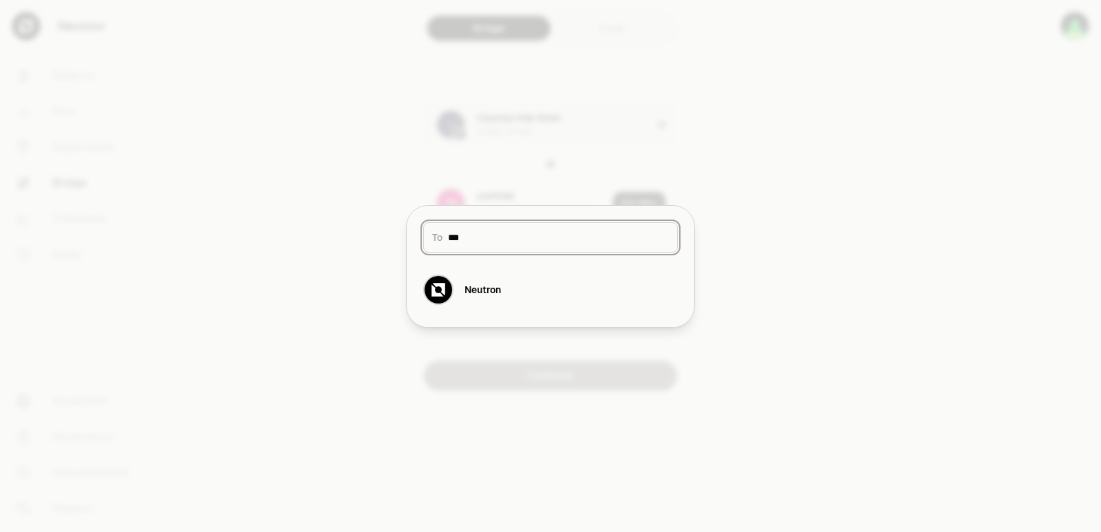
drag, startPoint x: 501, startPoint y: 235, endPoint x: 365, endPoint y: 244, distance: 136.6
click at [365, 244] on body "Neutron Balance Earn Supervaults Bridge Orderbook Stake Ecosystem Governance Do…" at bounding box center [550, 266] width 1101 height 532
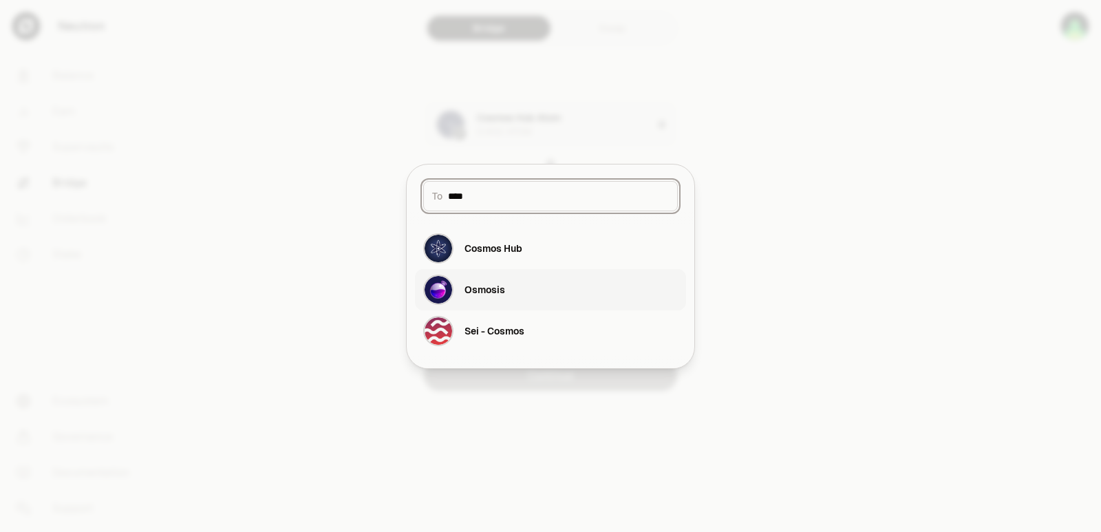
type input "****"
click at [480, 303] on div "Osmosis" at bounding box center [464, 290] width 82 height 30
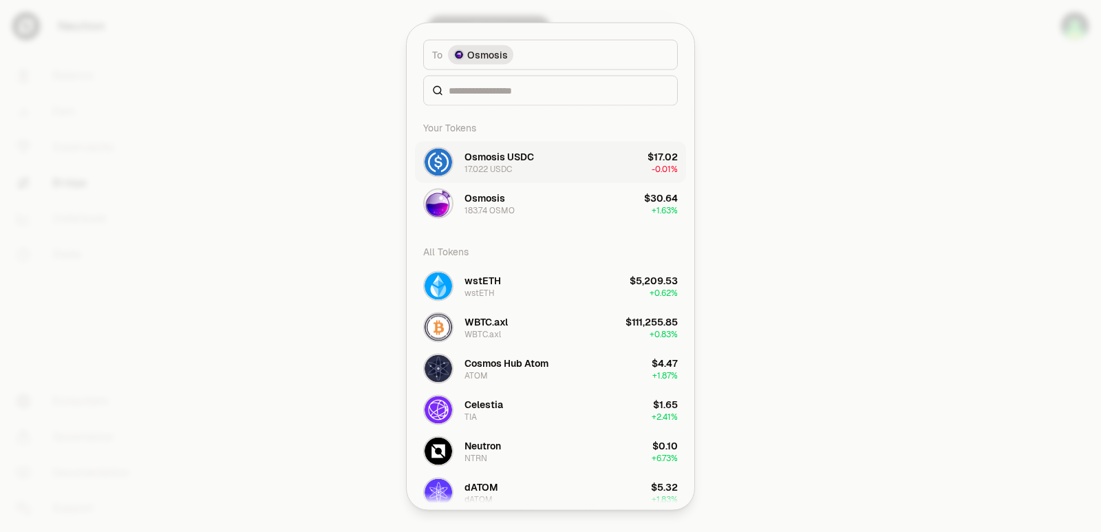
click at [551, 147] on button "Osmosis USDC 17.022 USDC $17.02 -0.01%" at bounding box center [550, 161] width 271 height 41
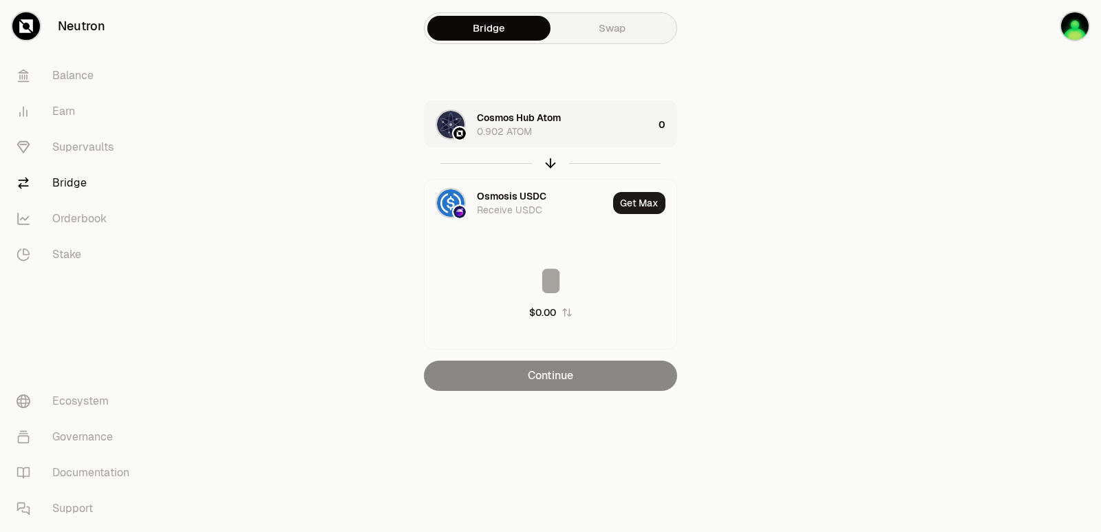
click at [535, 126] on div "Cosmos Hub Atom 0.902 ATOM" at bounding box center [565, 125] width 176 height 28
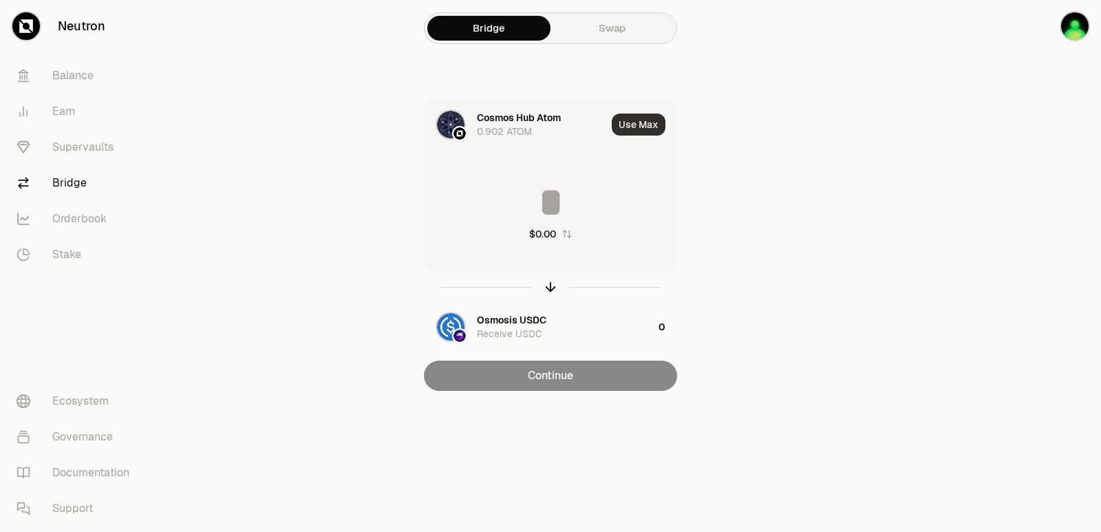
click at [624, 125] on button "Use Max" at bounding box center [639, 125] width 54 height 22
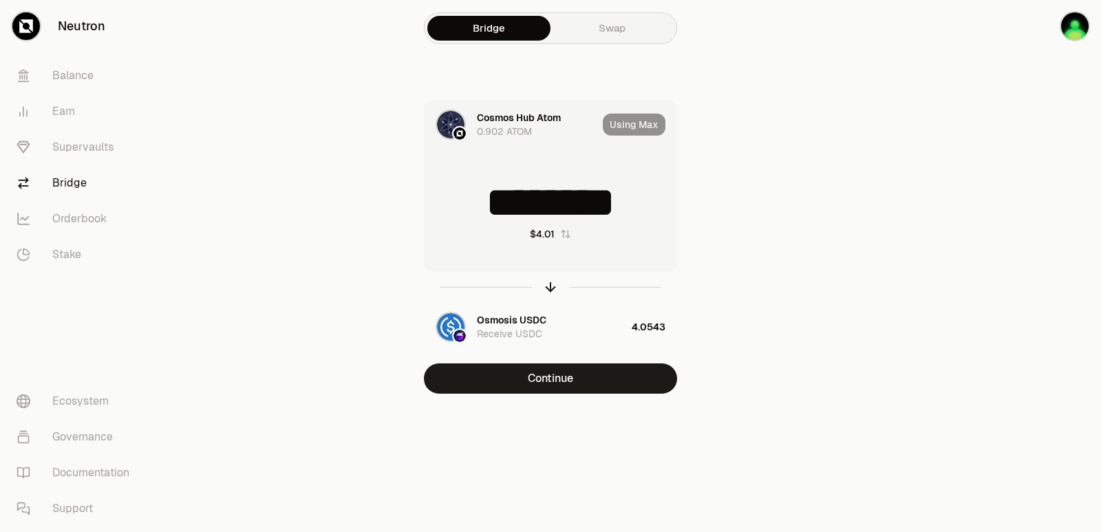
type input "********"
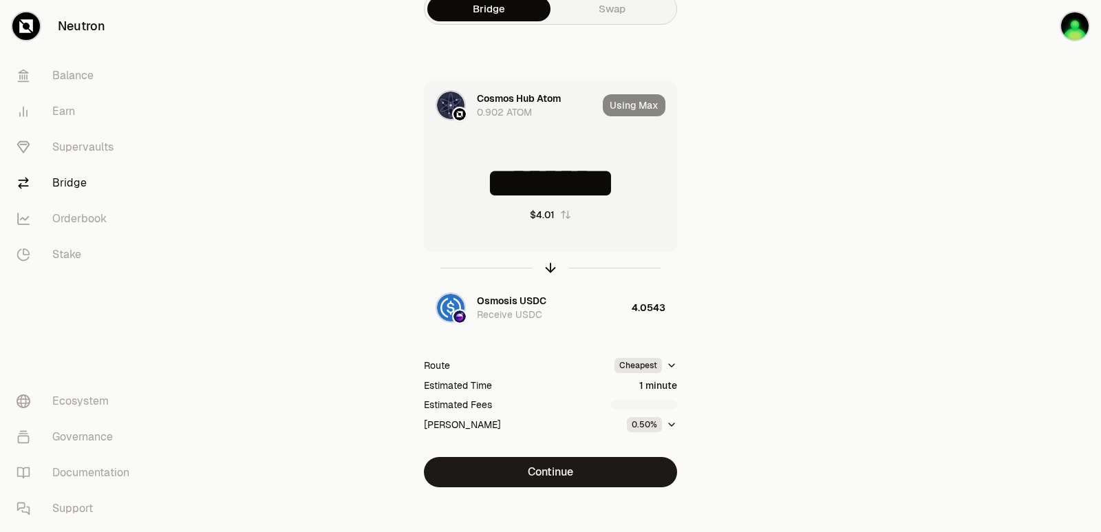
scroll to position [30, 0]
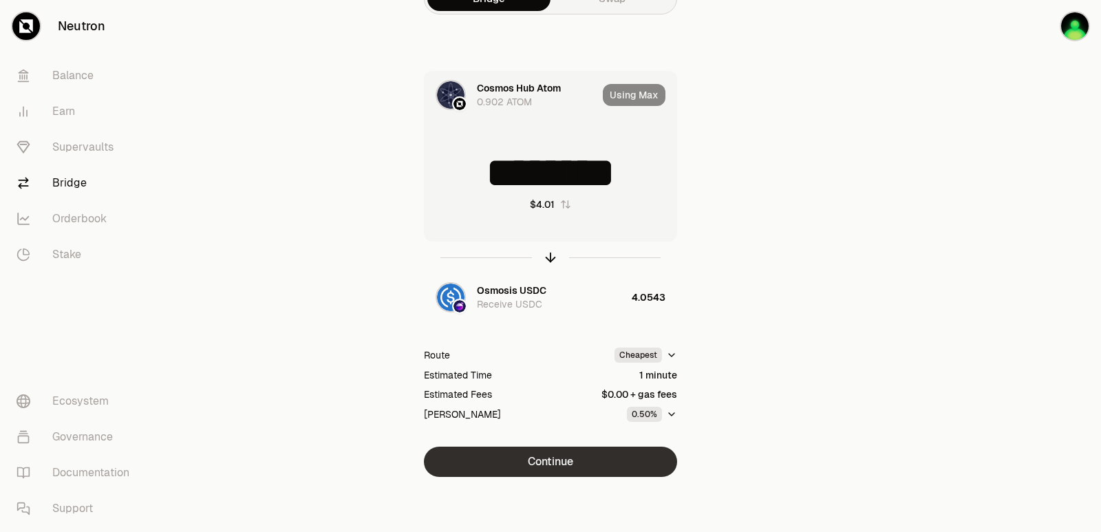
click at [534, 461] on button "Continue" at bounding box center [550, 462] width 253 height 30
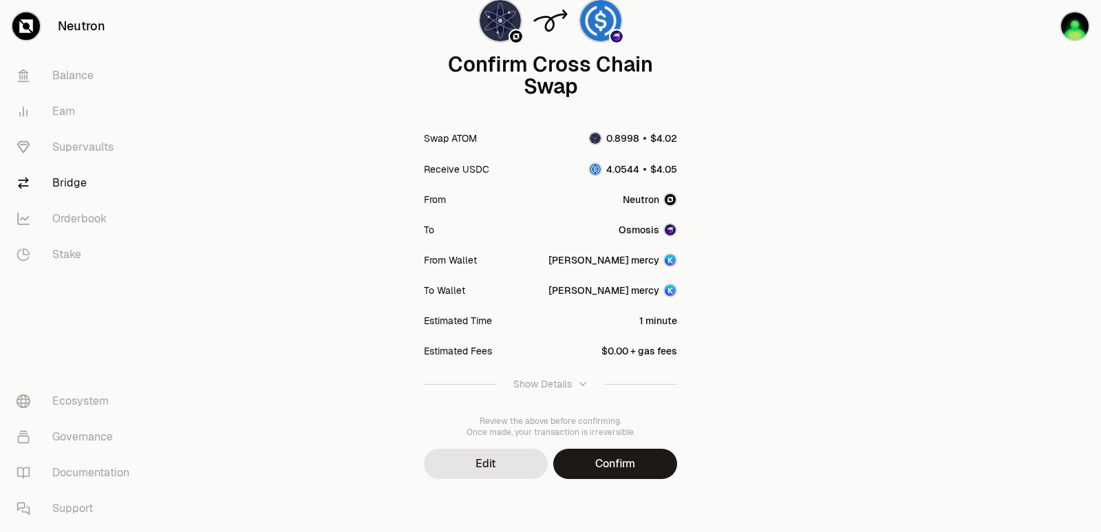
scroll to position [114, 0]
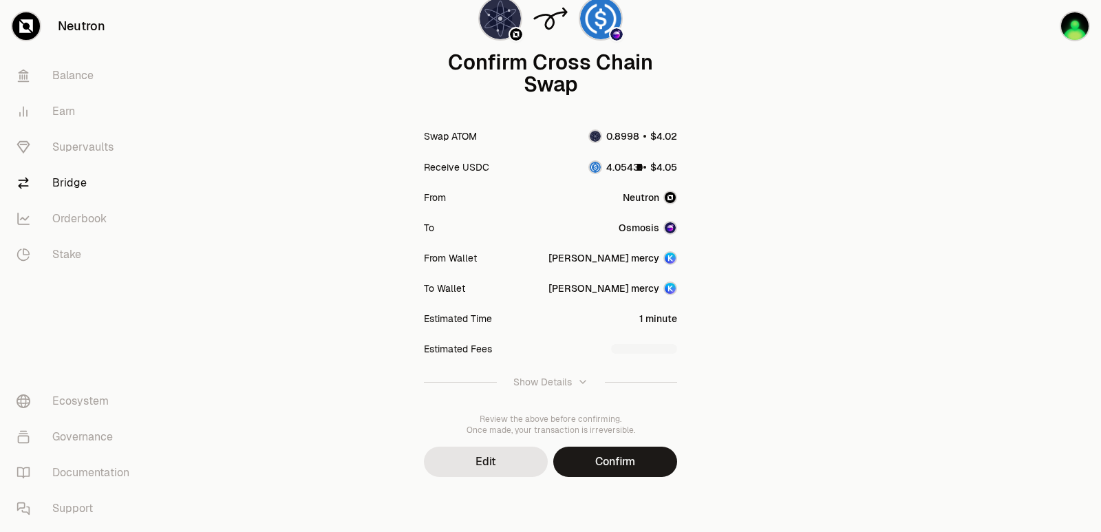
click at [599, 461] on button "Confirm" at bounding box center [615, 462] width 124 height 30
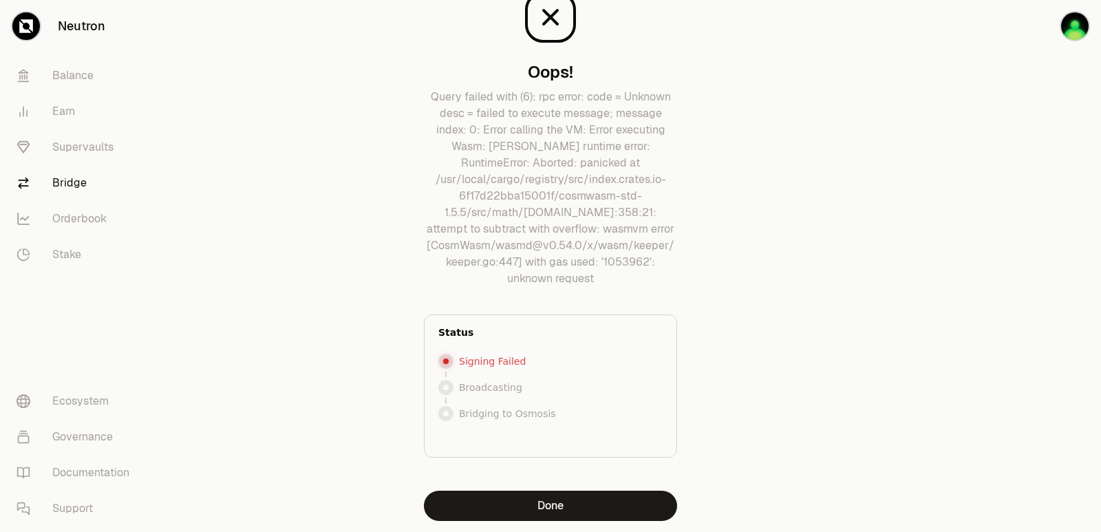
scroll to position [87, 0]
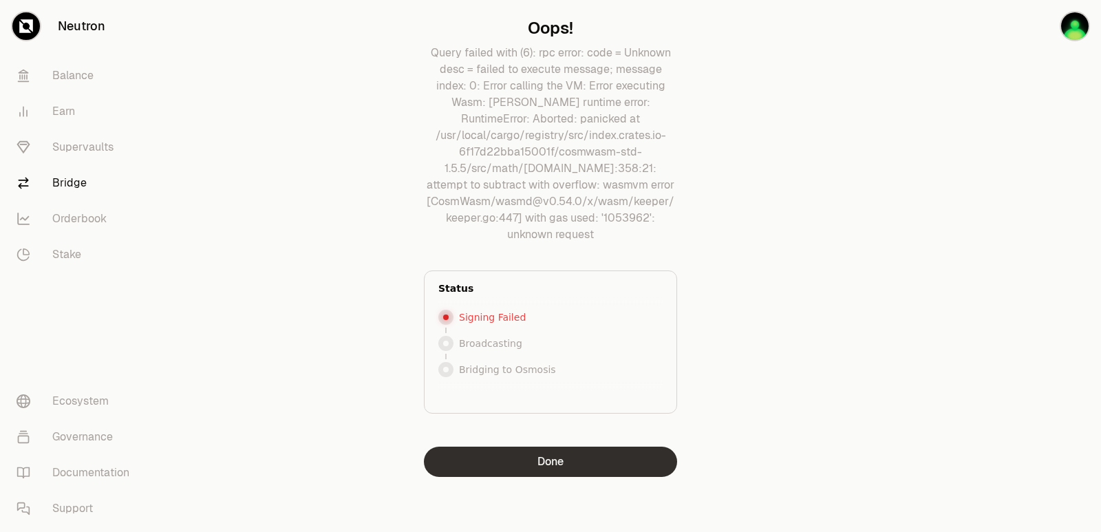
click at [553, 462] on button "Done" at bounding box center [550, 462] width 253 height 30
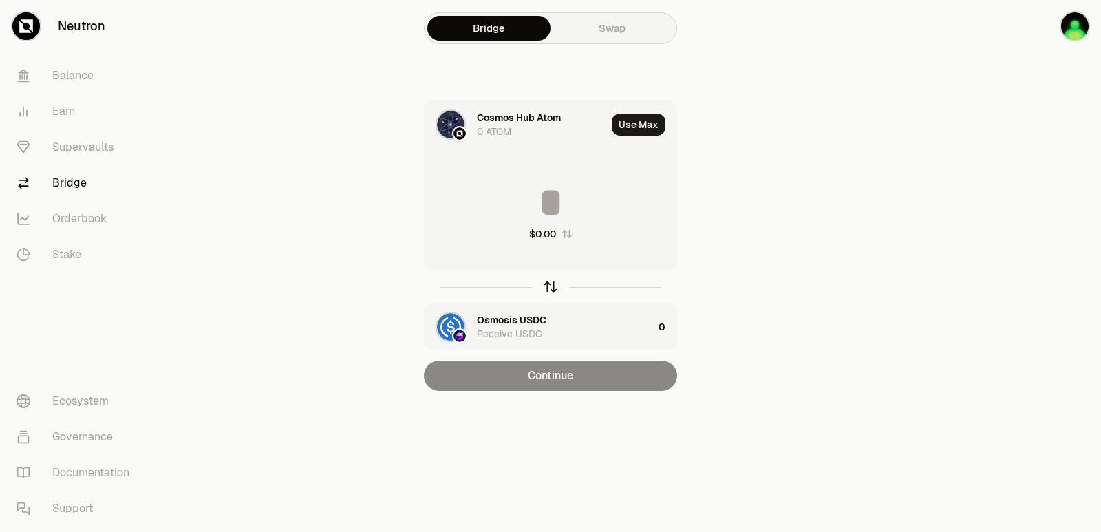
click at [550, 286] on icon "button" at bounding box center [550, 286] width 15 height 15
click at [549, 290] on icon "button" at bounding box center [550, 286] width 15 height 15
click at [527, 324] on div "Cosmos Hub Atom" at bounding box center [519, 320] width 84 height 14
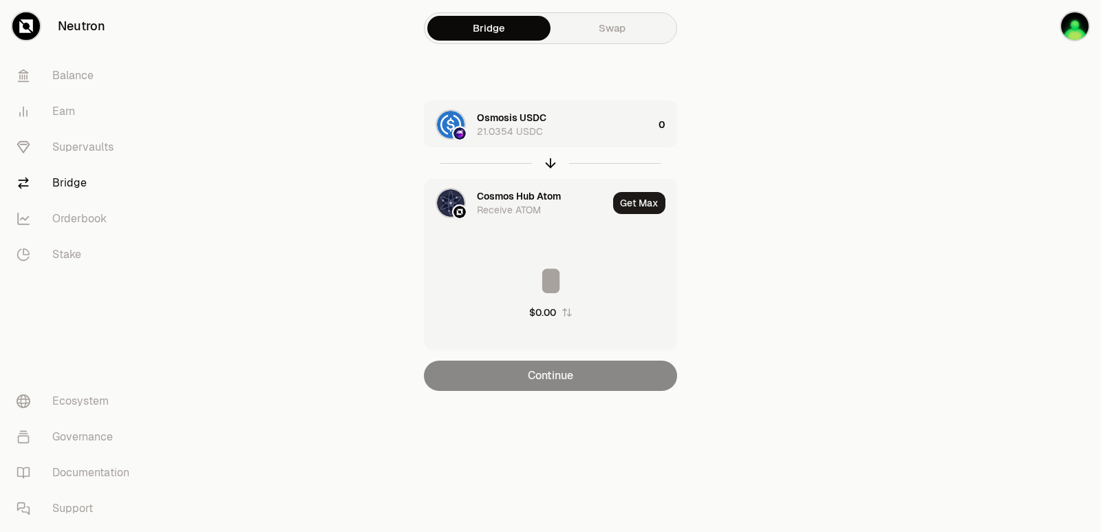
click at [493, 192] on div "Cosmos Hub Atom" at bounding box center [519, 196] width 84 height 14
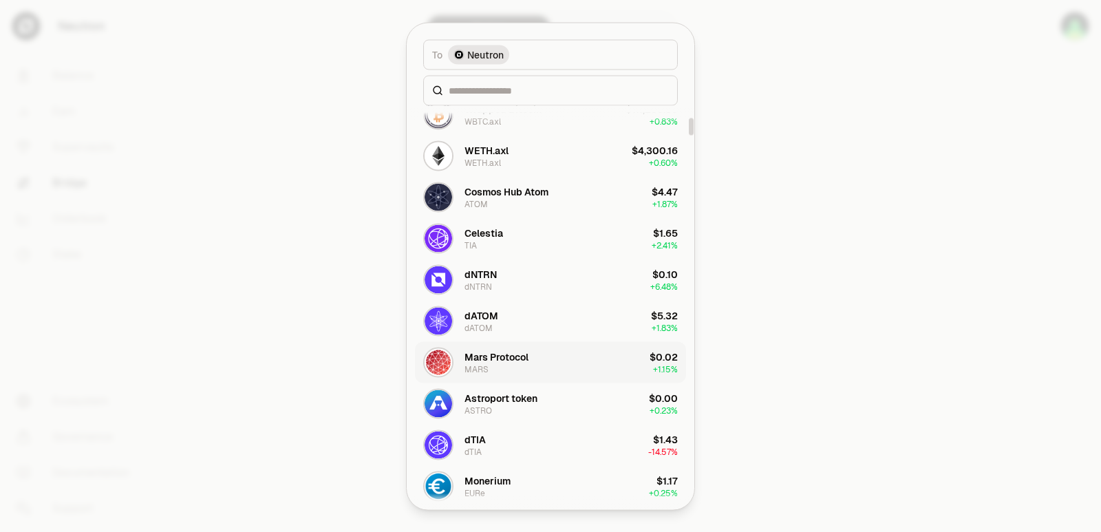
scroll to position [275, 0]
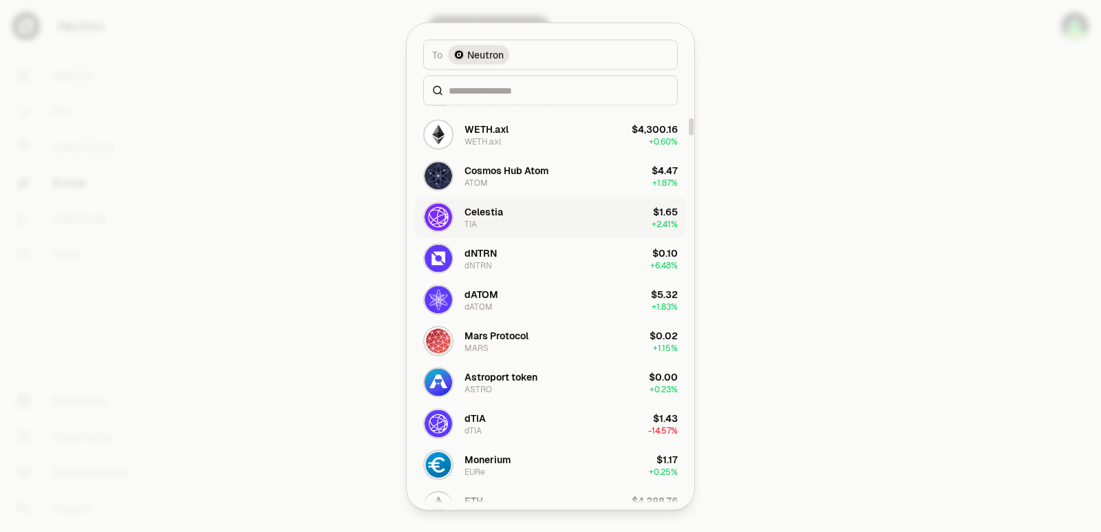
click at [507, 220] on button "Celestia TIA $1.65 + 2.41%" at bounding box center [550, 216] width 271 height 41
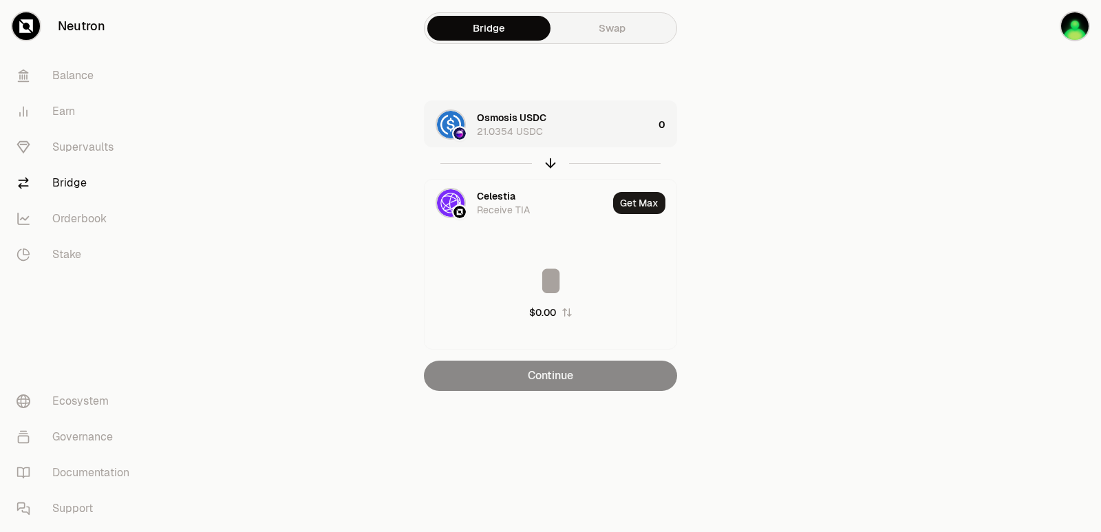
click at [587, 129] on div "Osmosis USDC 21.0354 USDC" at bounding box center [565, 125] width 176 height 28
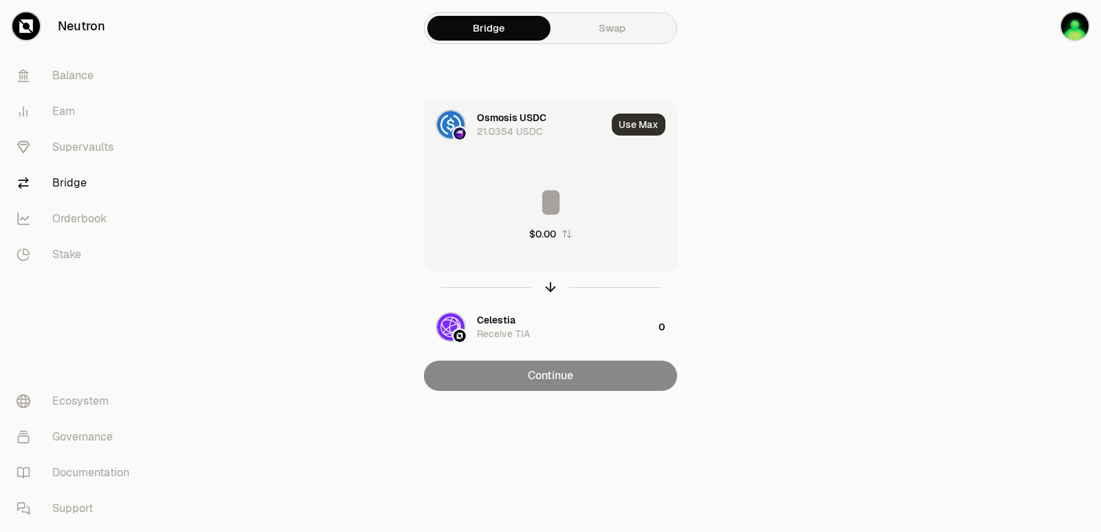
click at [629, 126] on button "Use Max" at bounding box center [639, 125] width 54 height 22
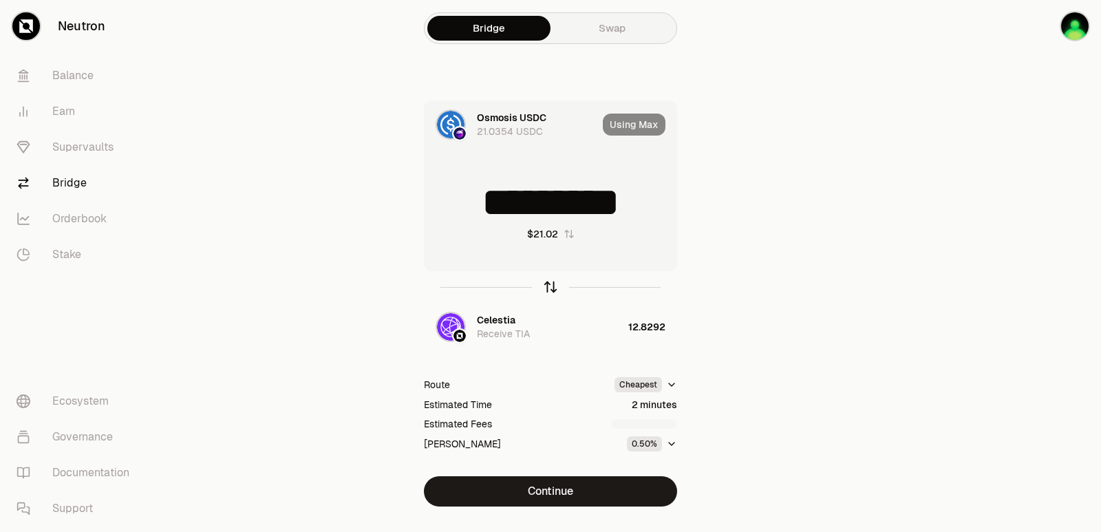
click at [551, 286] on icon "button" at bounding box center [550, 286] width 15 height 15
type input "*********"
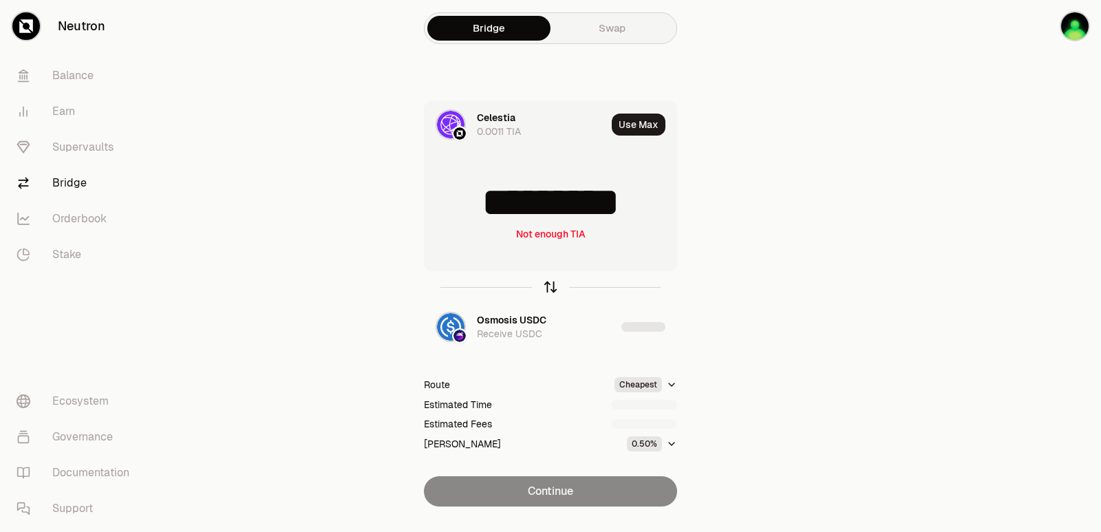
click at [551, 286] on icon "button" at bounding box center [550, 286] width 15 height 15
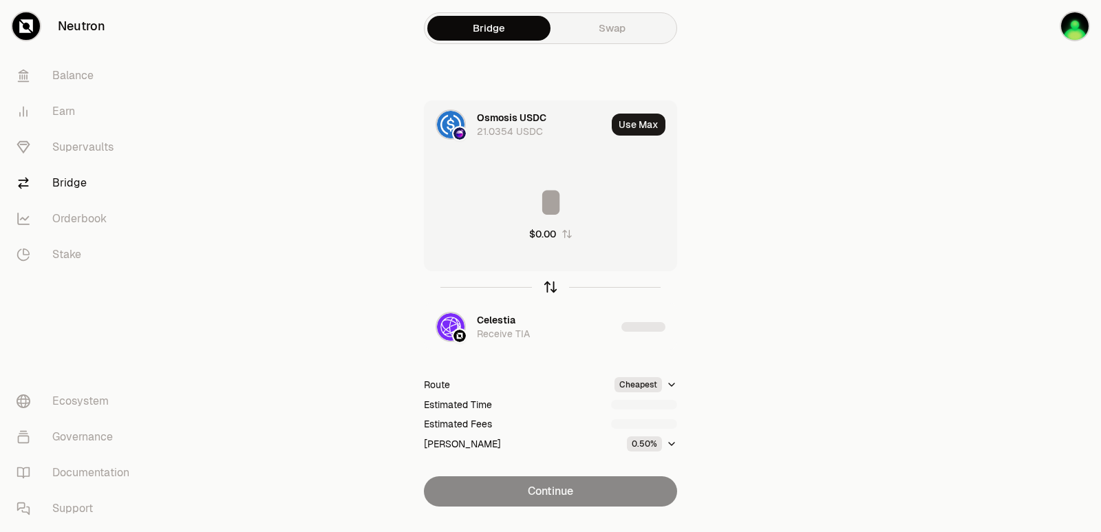
click at [551, 286] on icon "button" at bounding box center [550, 286] width 15 height 15
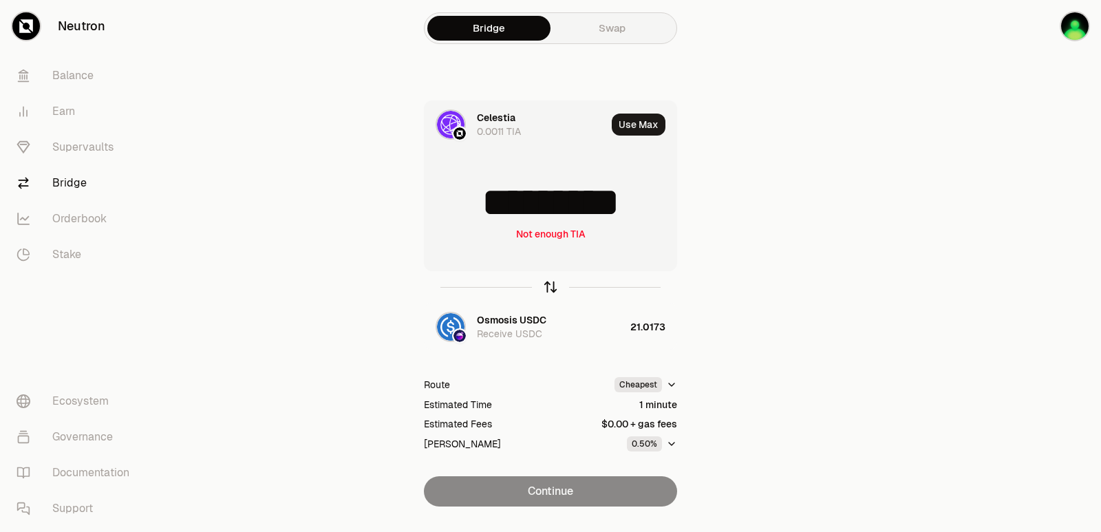
click at [551, 286] on icon "button" at bounding box center [550, 286] width 15 height 15
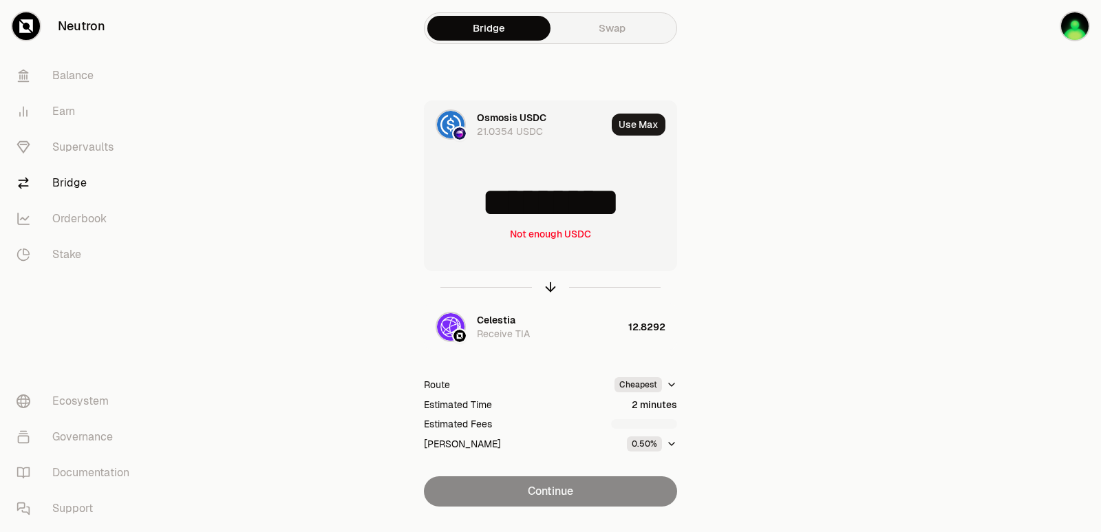
click at [532, 214] on input "*********" at bounding box center [551, 202] width 252 height 41
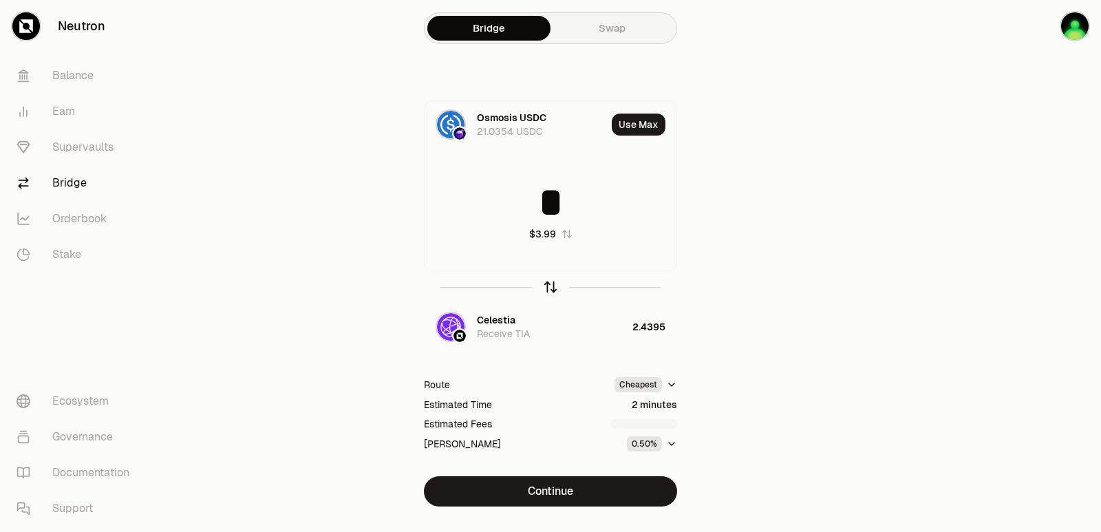
type input "*"
click at [551, 287] on icon "button" at bounding box center [550, 286] width 15 height 15
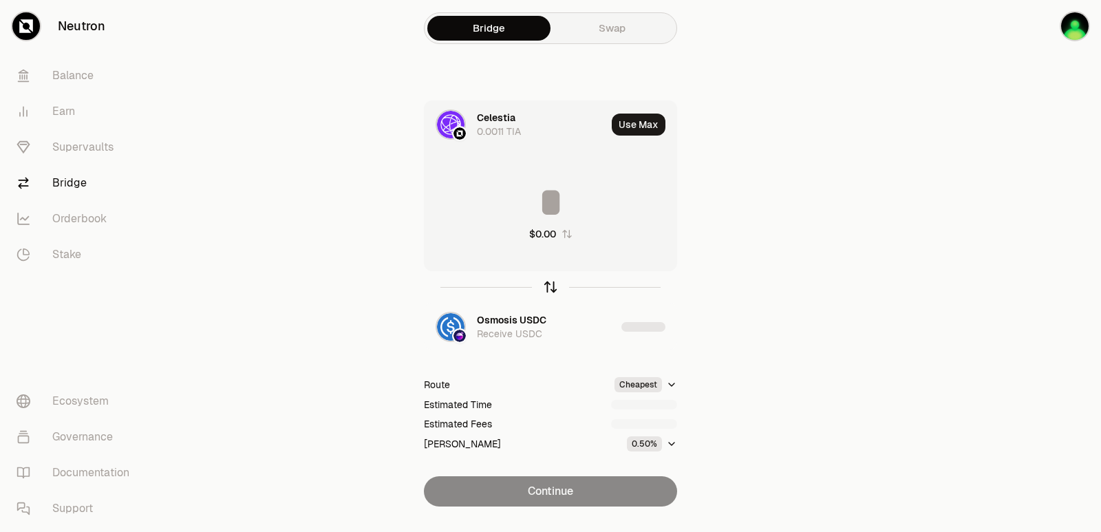
type input "*******"
